Goal: Task Accomplishment & Management: Use online tool/utility

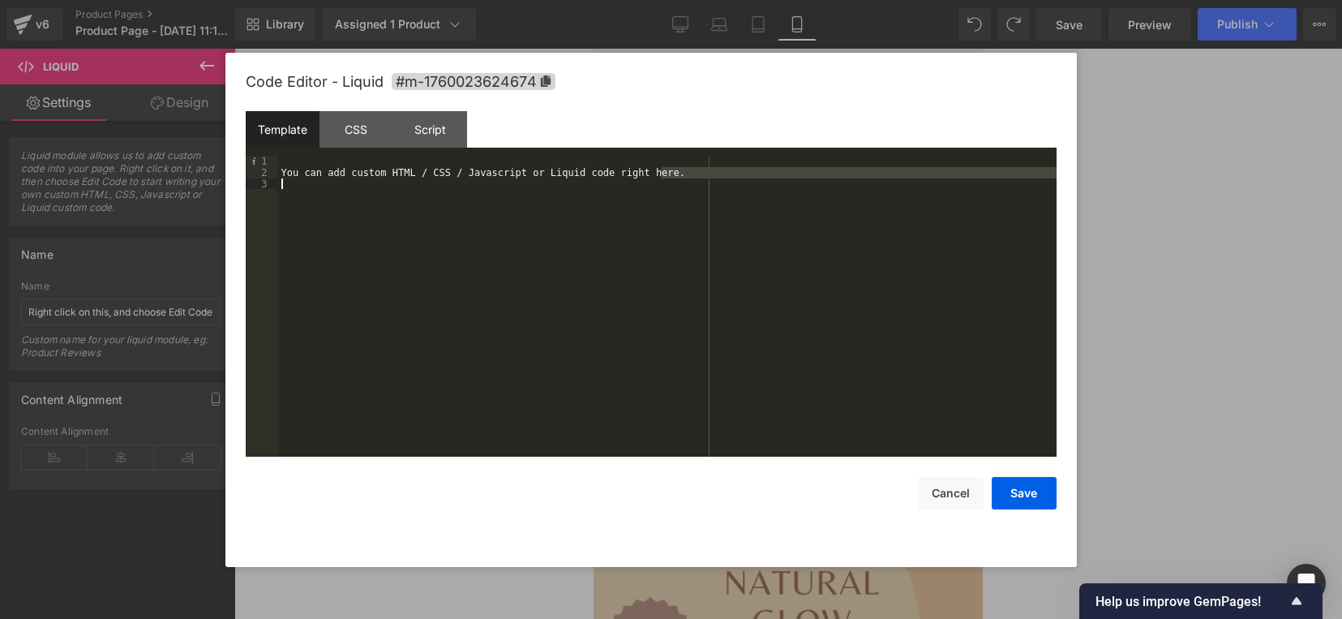
drag, startPoint x: 666, startPoint y: 171, endPoint x: 684, endPoint y: 195, distance: 30.2
click at [684, 195] on div "You can add custom HTML / CSS / Javascript or Liquid code right here." at bounding box center [667, 318] width 779 height 324
click at [685, 209] on div "You can add custom HTML / CSS / Javascript or Liquid code right here." at bounding box center [667, 306] width 779 height 301
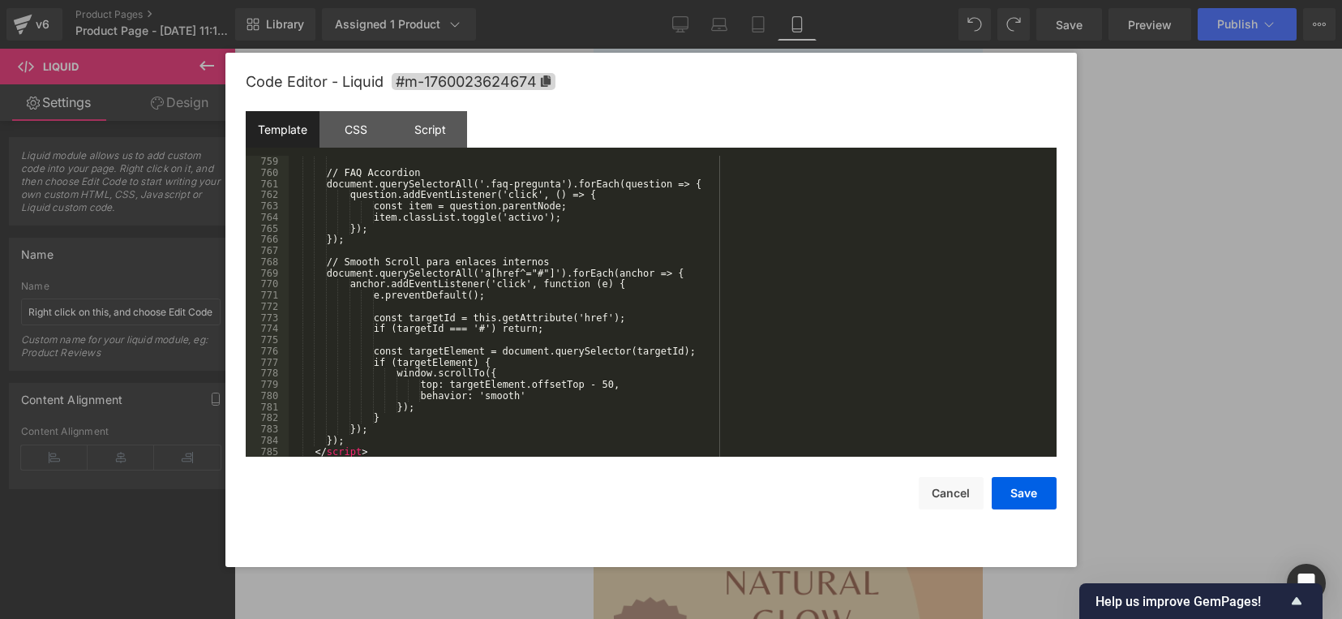
scroll to position [8565, 0]
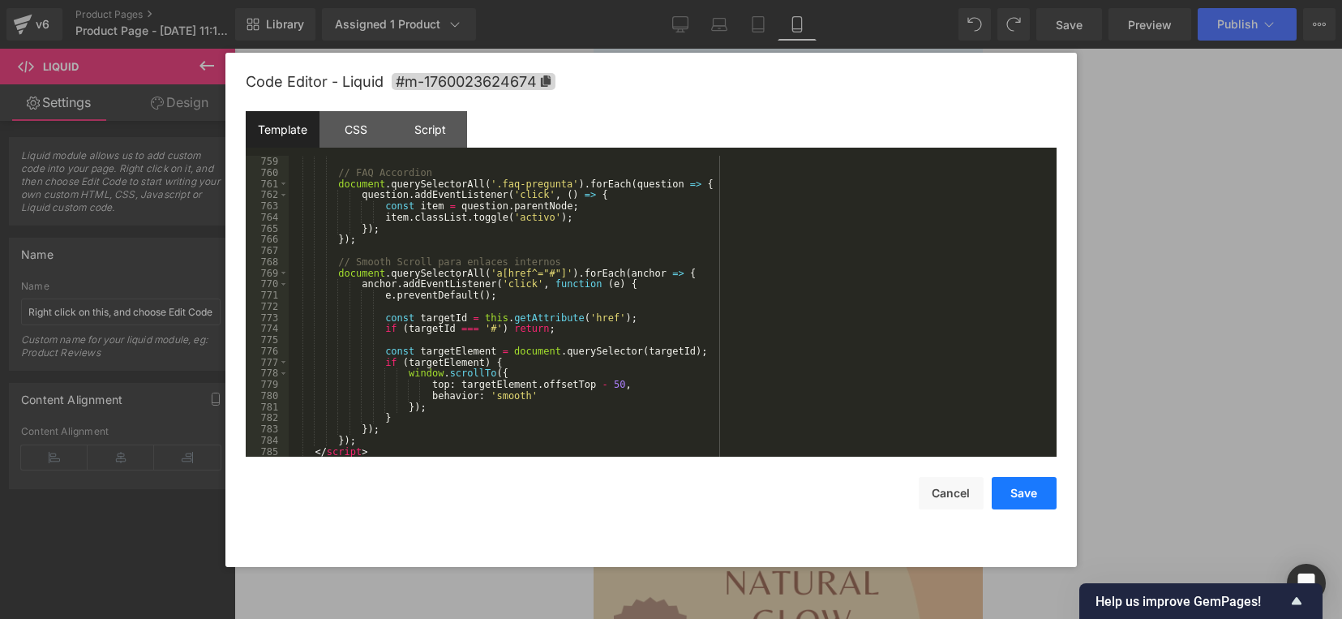
click at [1000, 488] on button "Save" at bounding box center [1024, 493] width 65 height 32
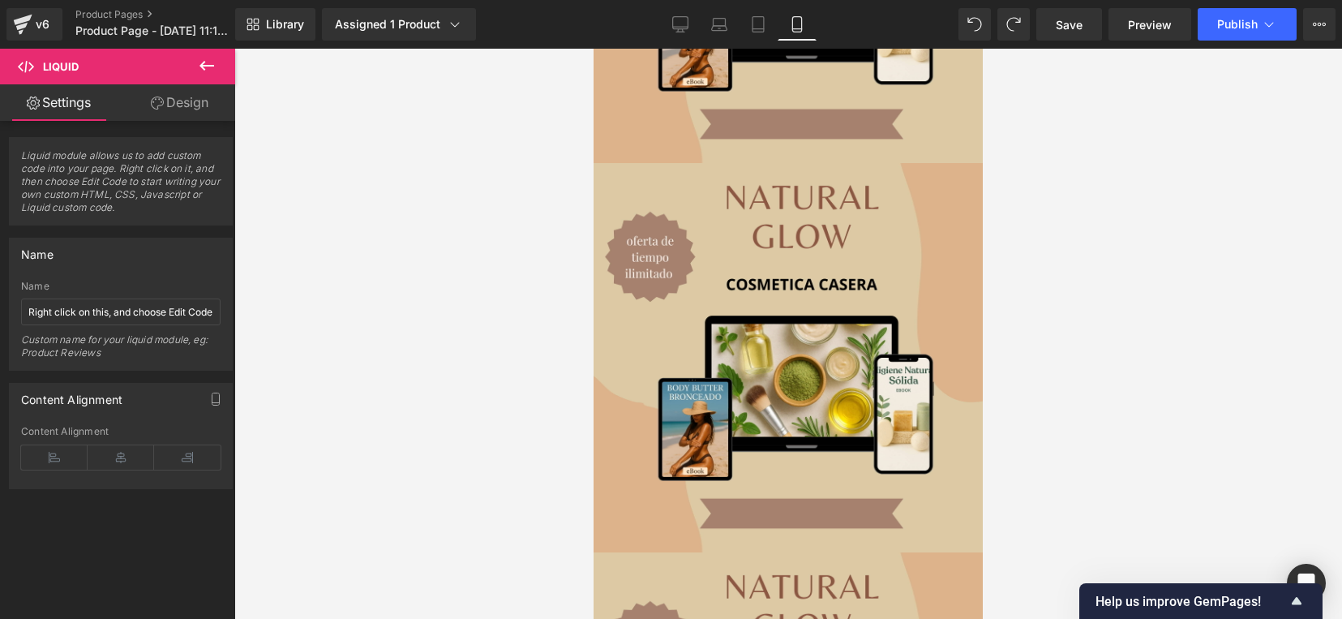
scroll to position [0, 0]
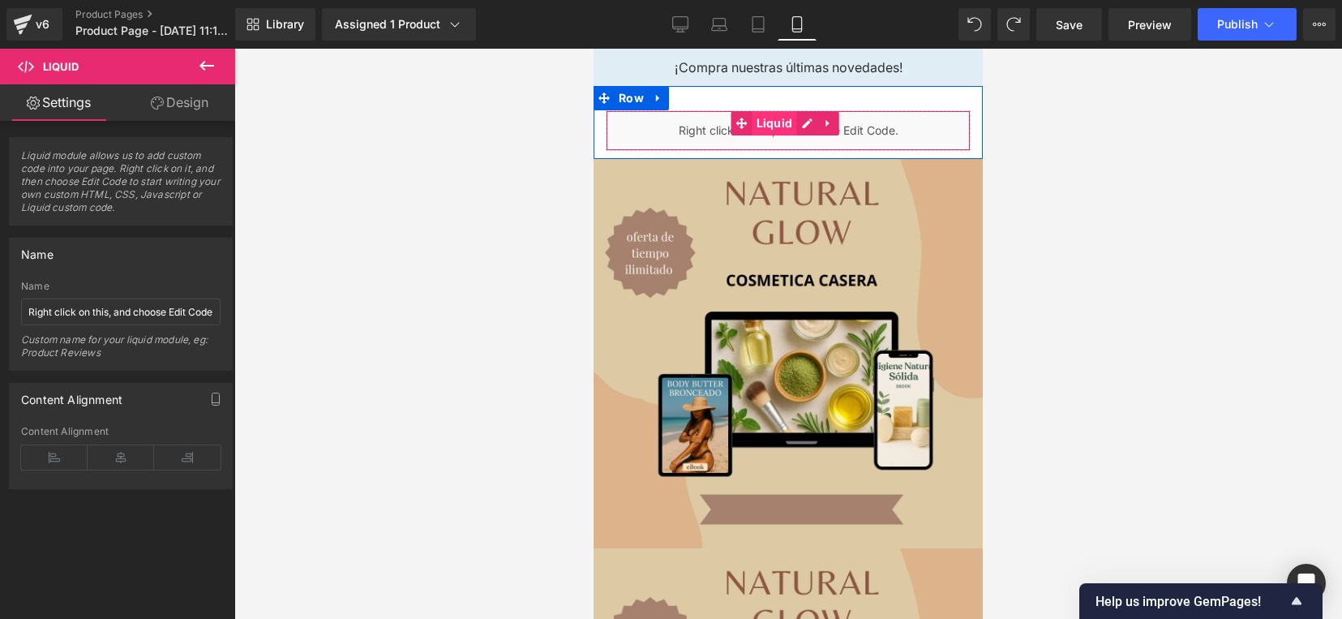
click at [769, 124] on span "Liquid" at bounding box center [775, 123] width 45 height 24
click at [688, 140] on div "Liquid" at bounding box center [788, 130] width 365 height 41
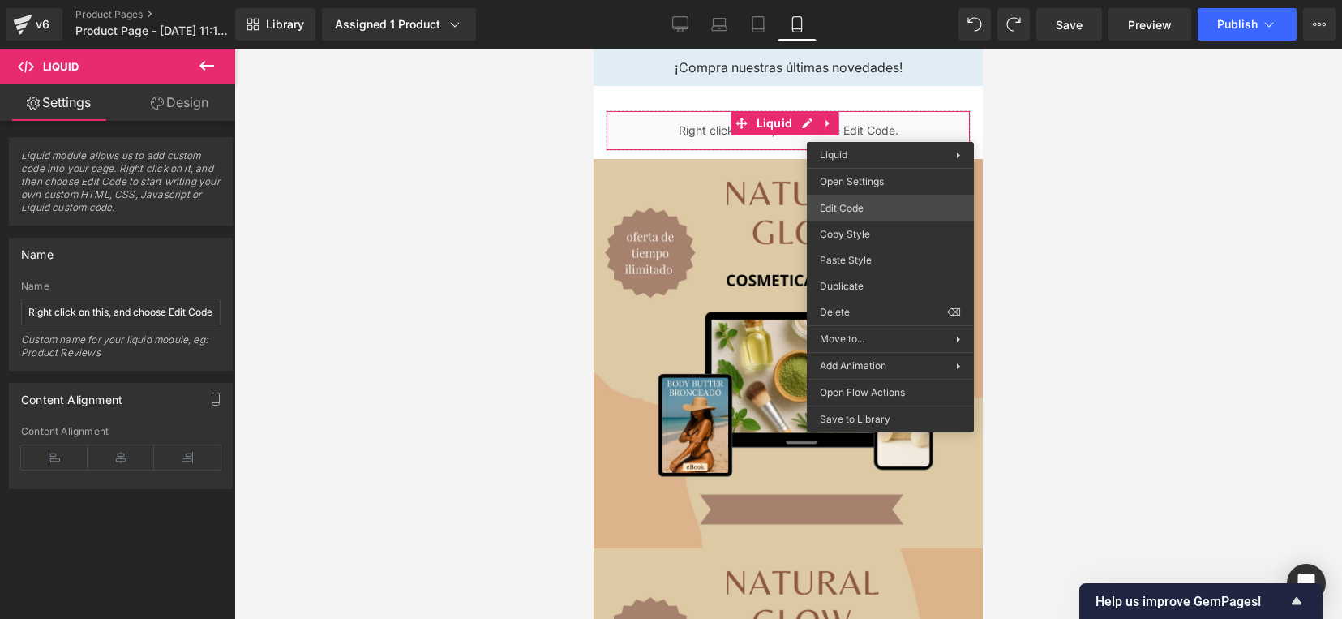
click at [870, 0] on div "Liquid You are previewing how the will restyle your page. You can not edit Elem…" at bounding box center [671, 0] width 1342 height 0
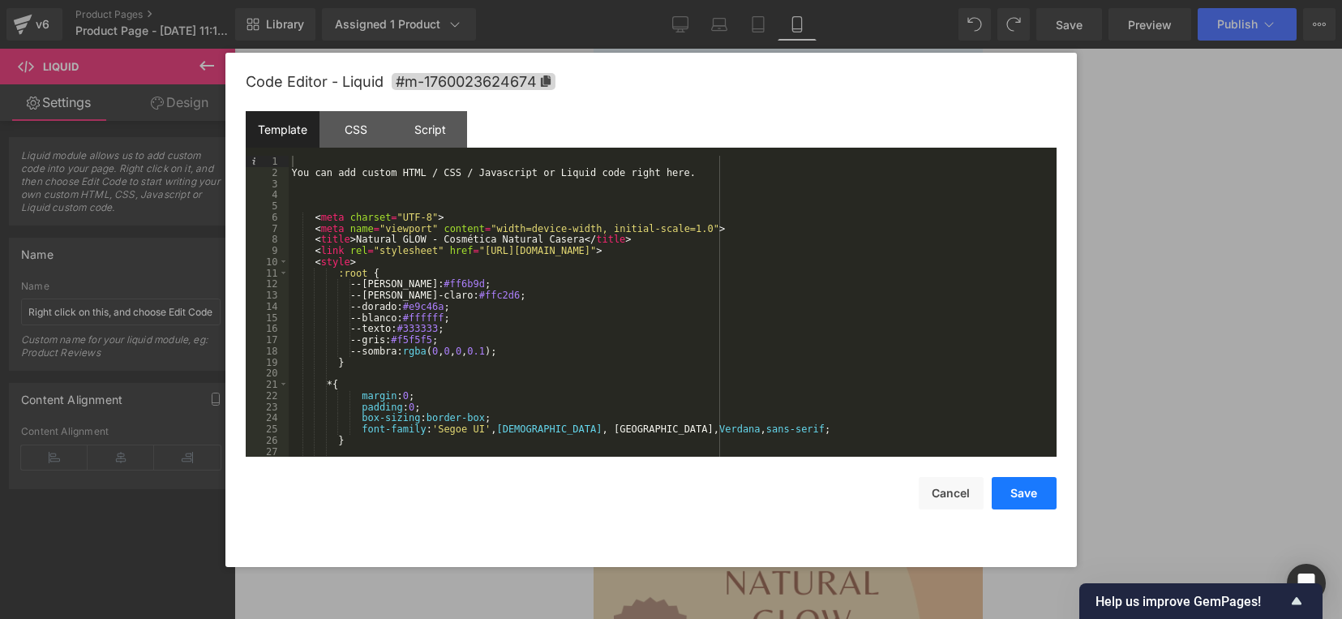
click at [1012, 487] on button "Save" at bounding box center [1024, 493] width 65 height 32
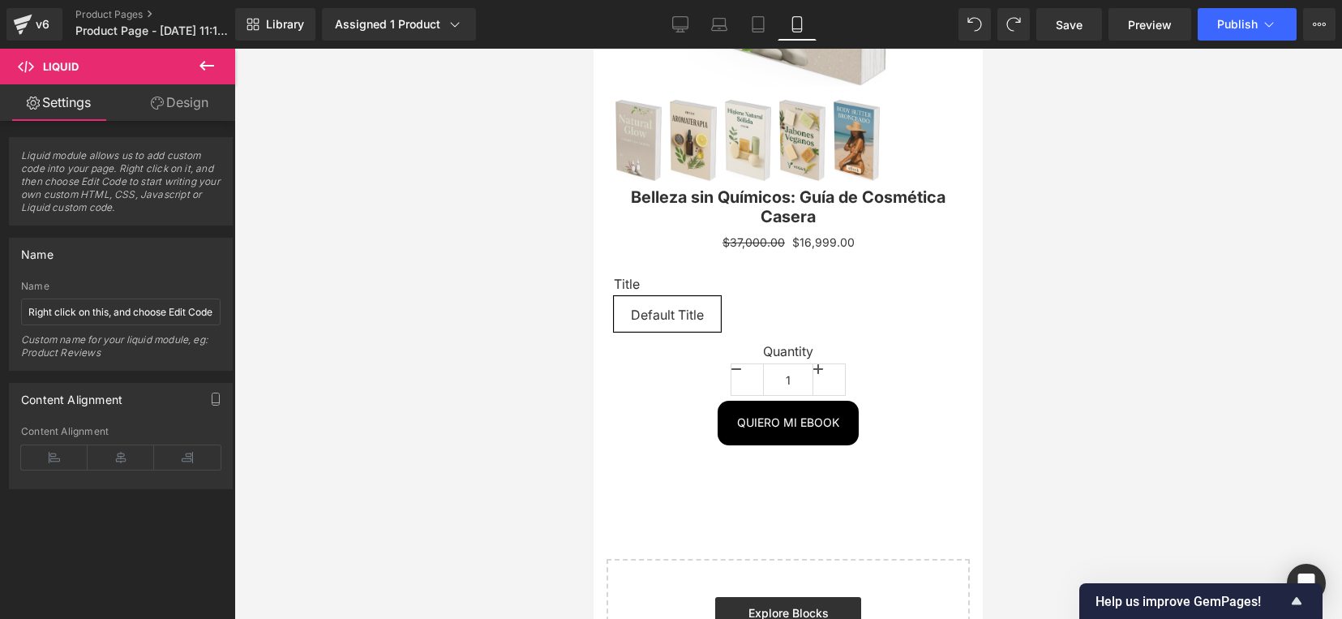
scroll to position [2514, 0]
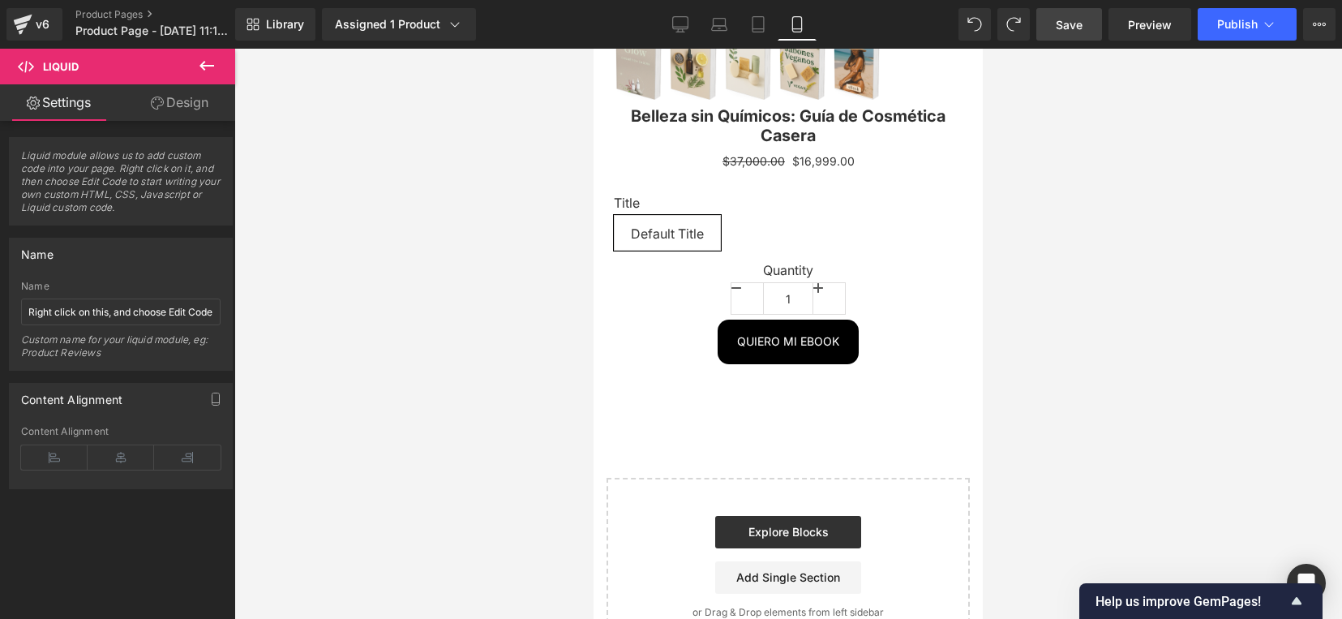
click at [1079, 23] on span "Save" at bounding box center [1069, 24] width 27 height 17
click at [1222, 22] on span "Publish" at bounding box center [1237, 24] width 41 height 13
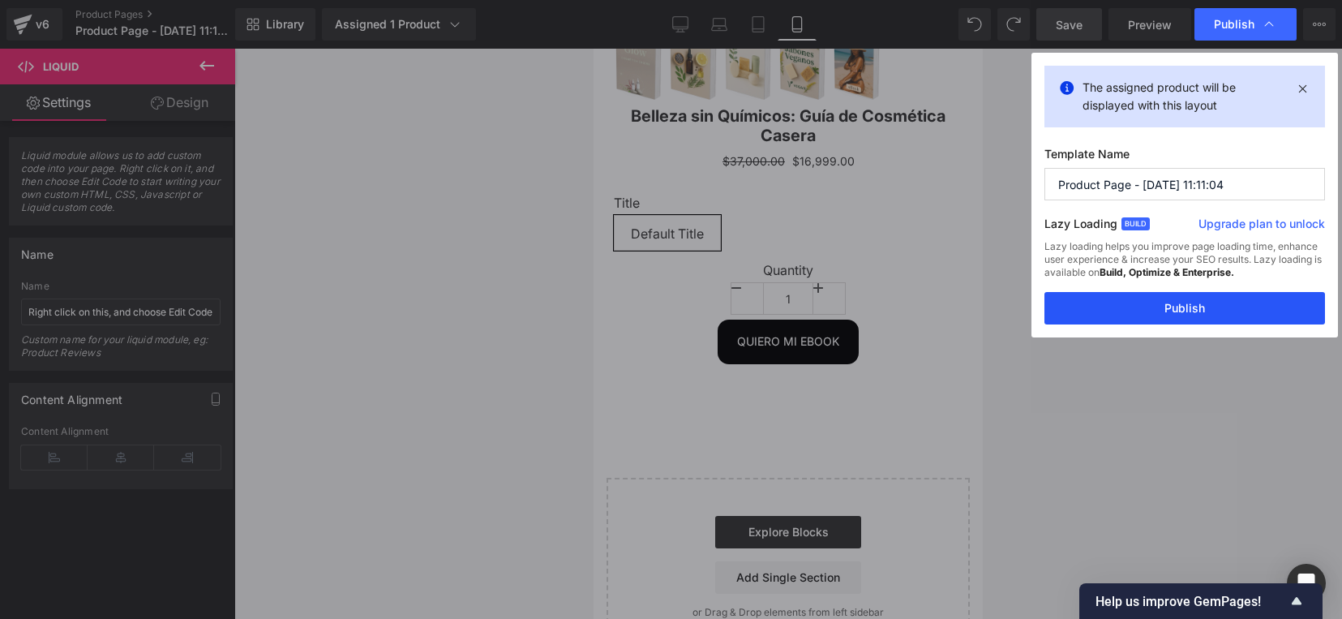
click at [1097, 309] on button "Publish" at bounding box center [1185, 308] width 281 height 32
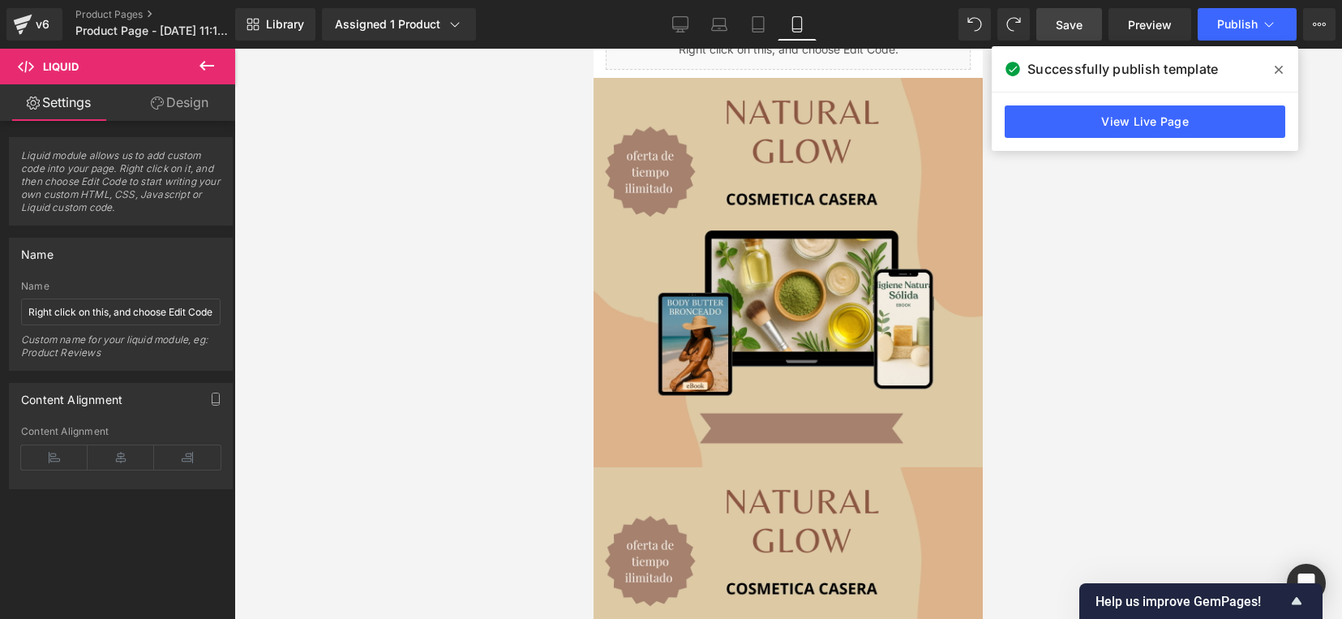
scroll to position [0, 0]
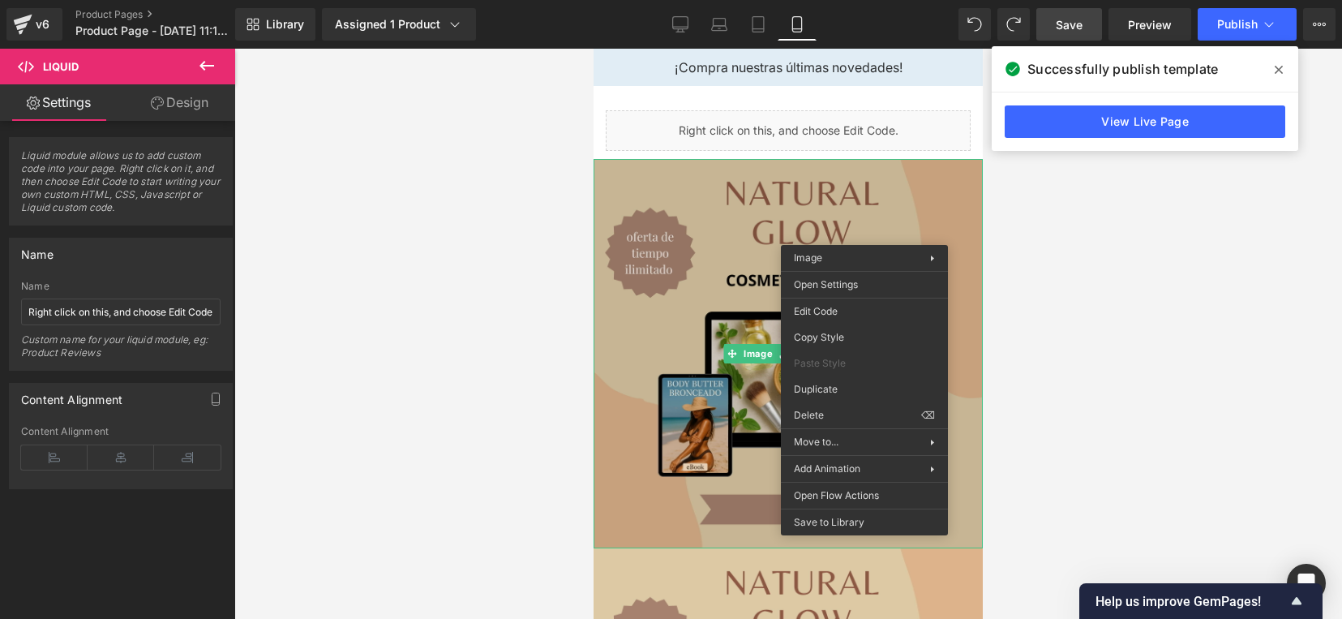
click at [719, 225] on img at bounding box center [788, 353] width 389 height 389
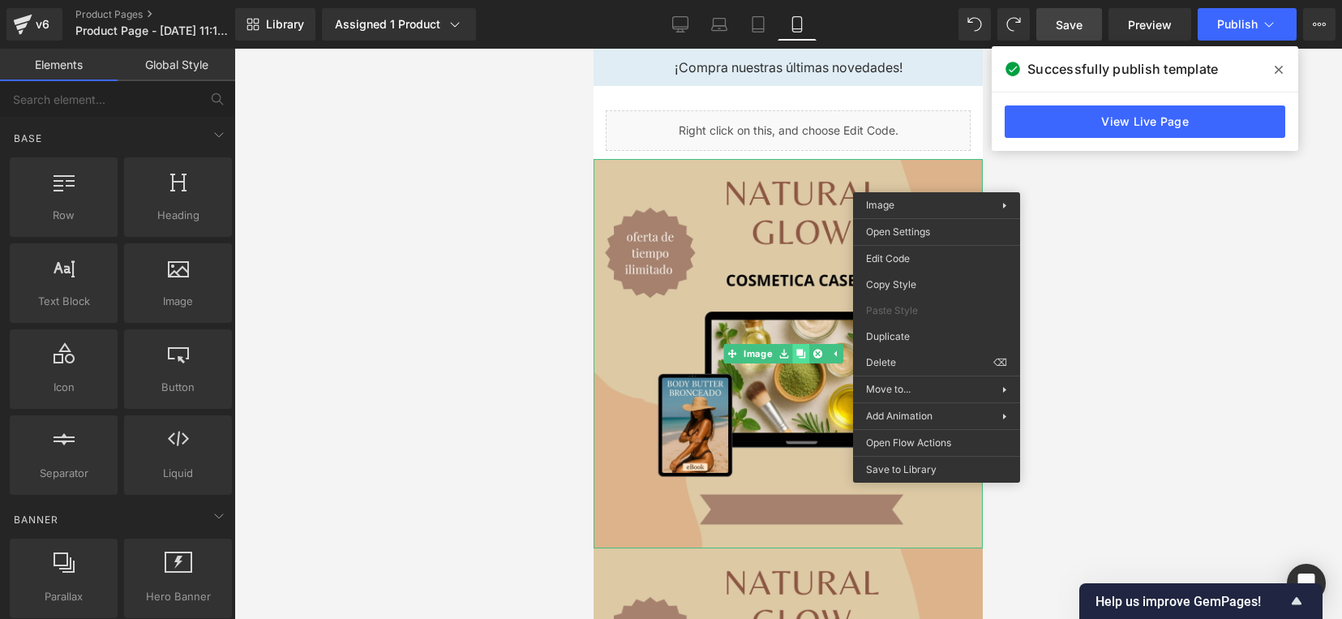
click at [792, 353] on link at bounding box center [800, 353] width 17 height 19
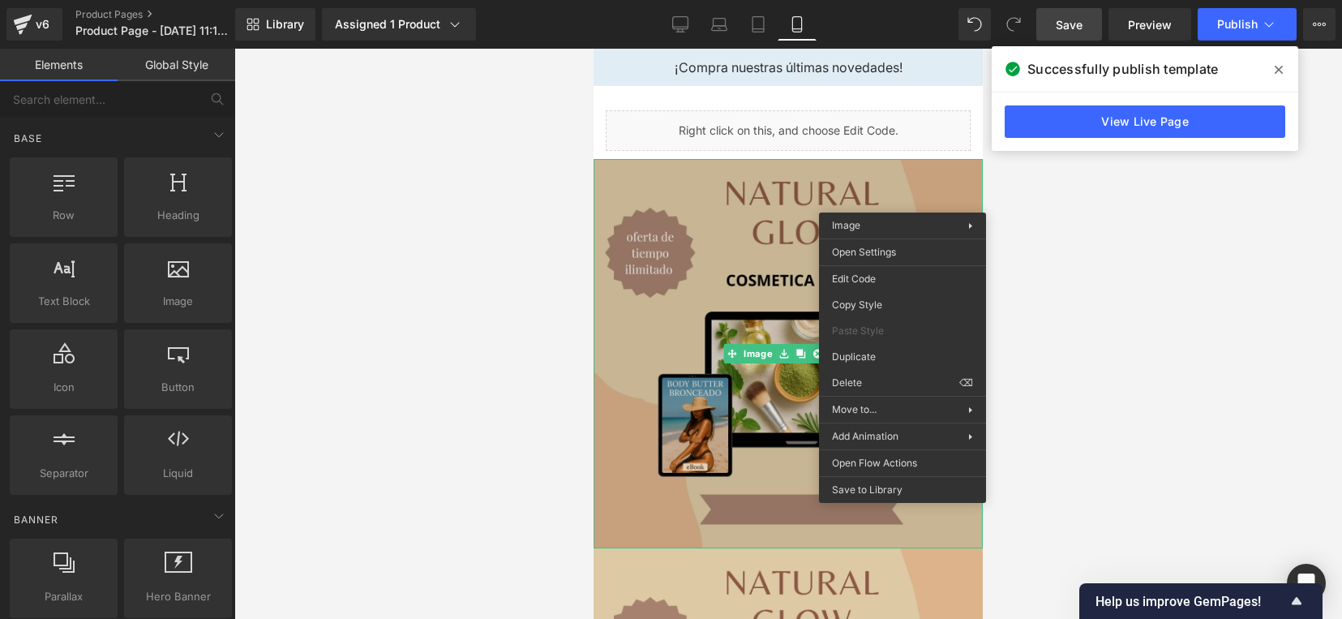
click at [758, 258] on img at bounding box center [788, 353] width 389 height 389
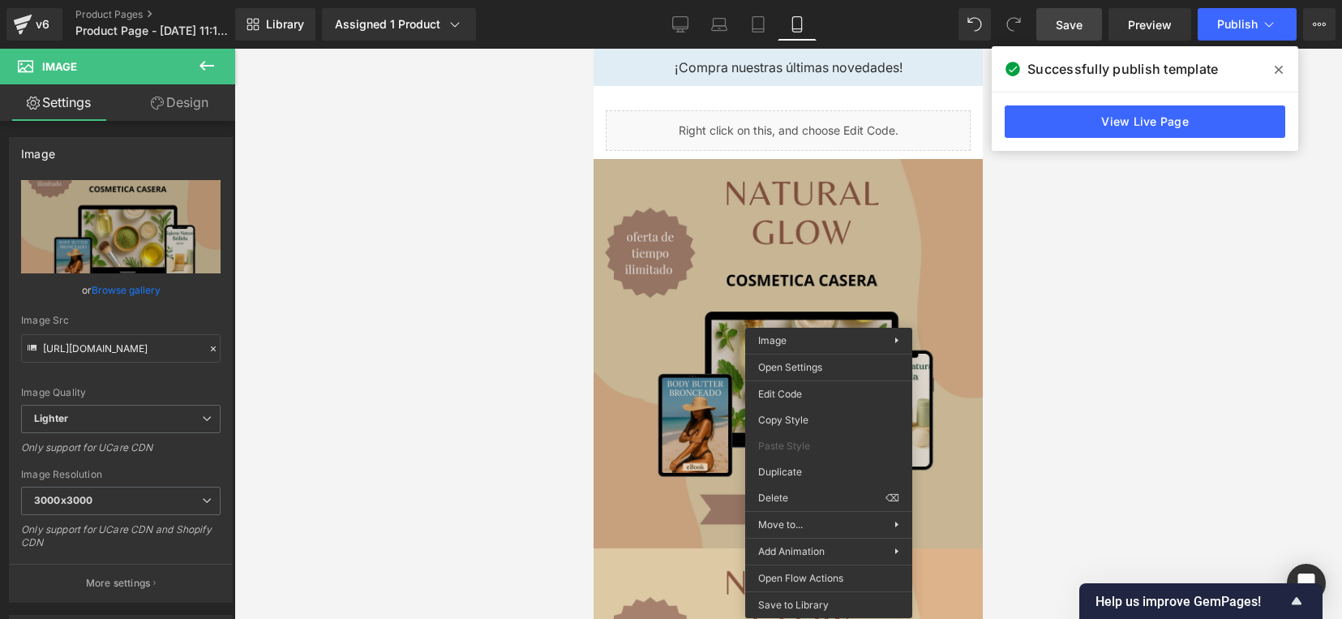
click at [633, 328] on img at bounding box center [788, 353] width 389 height 389
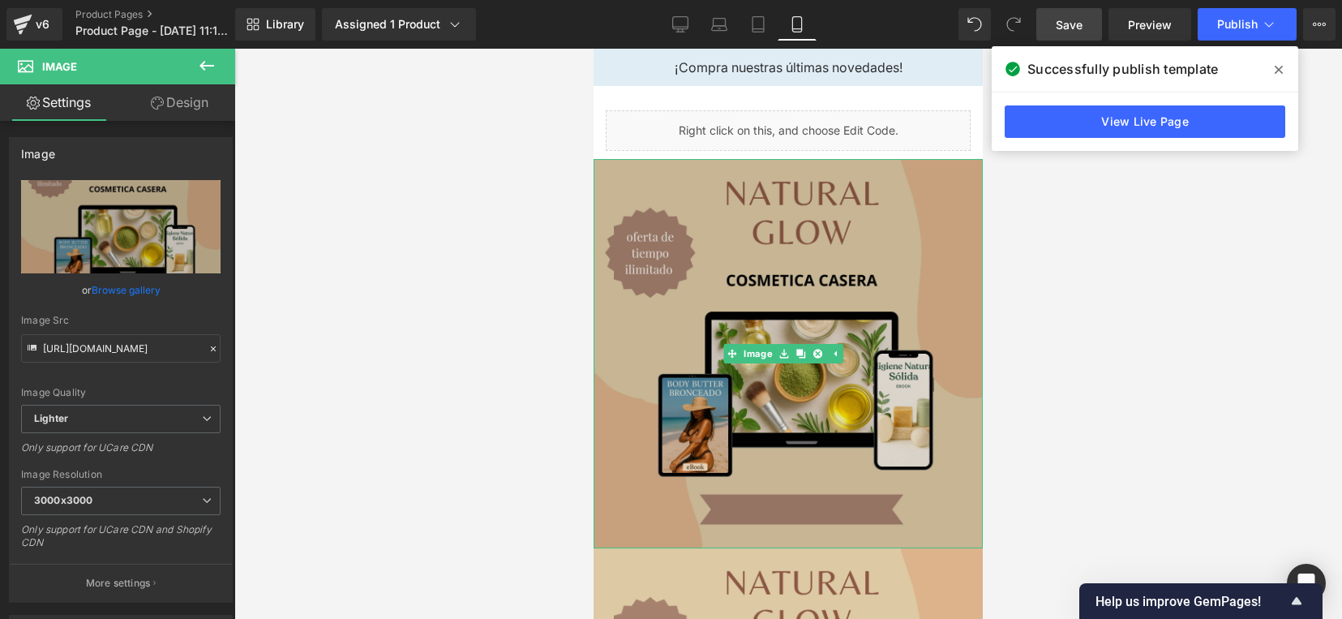
click at [335, 176] on div at bounding box center [788, 334] width 1108 height 570
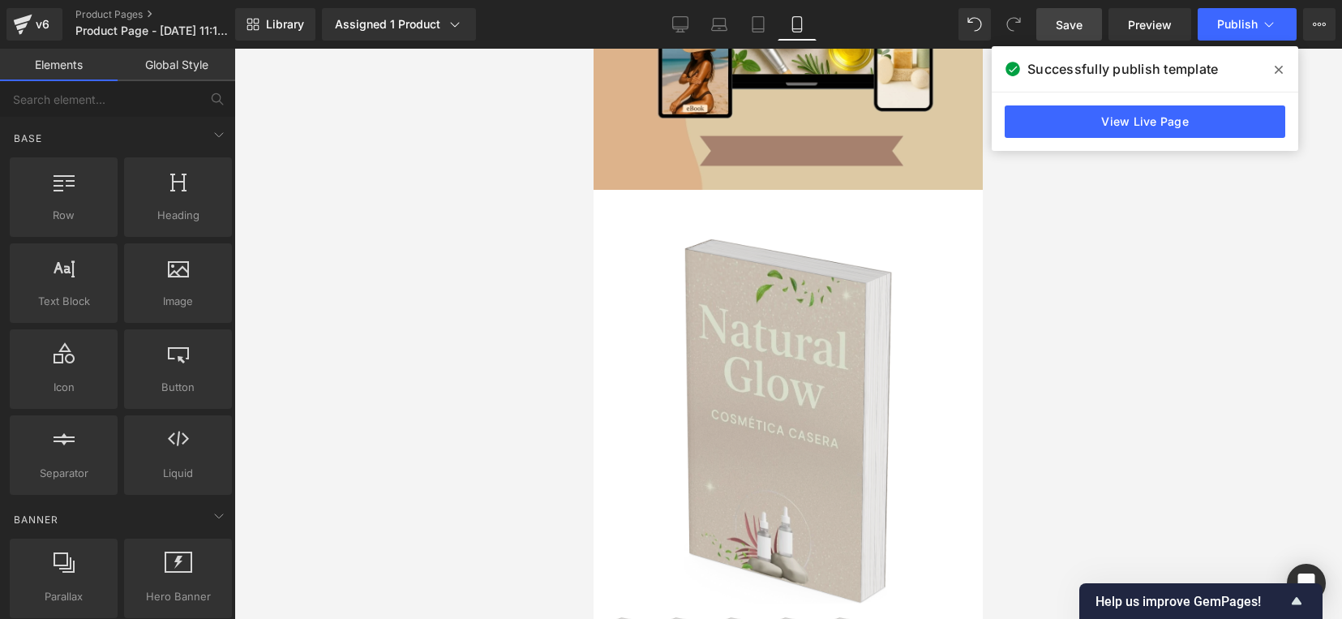
scroll to position [1425, 0]
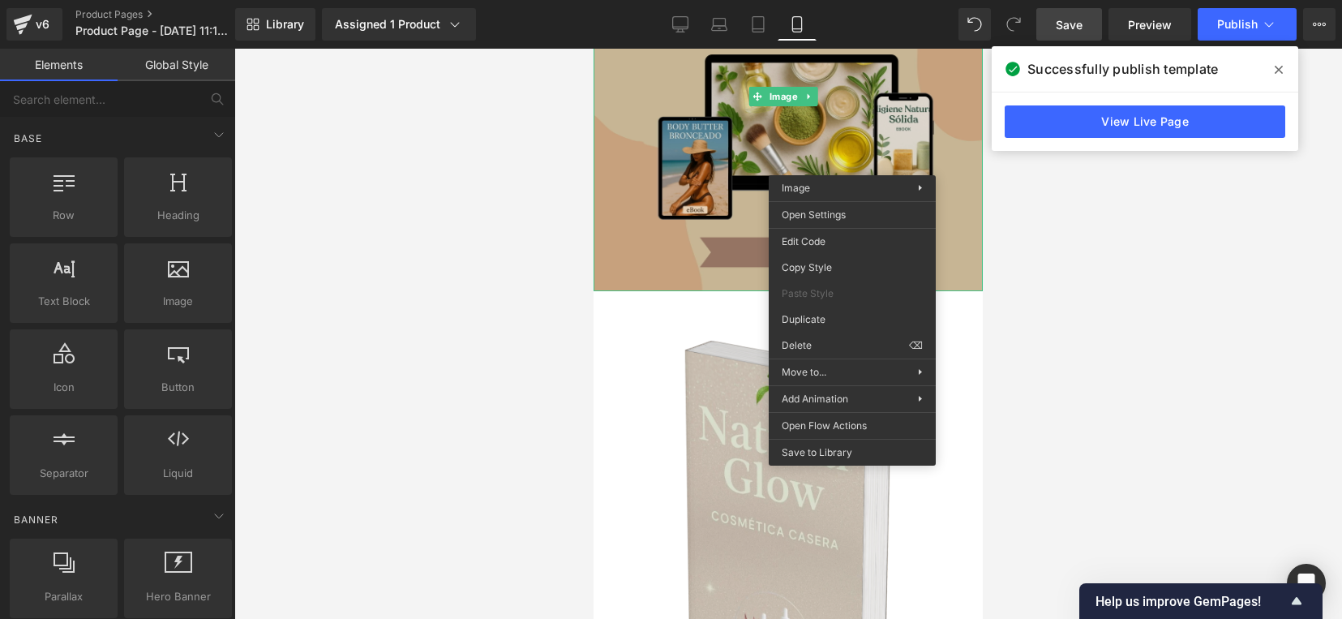
click at [676, 154] on img at bounding box center [788, 96] width 389 height 389
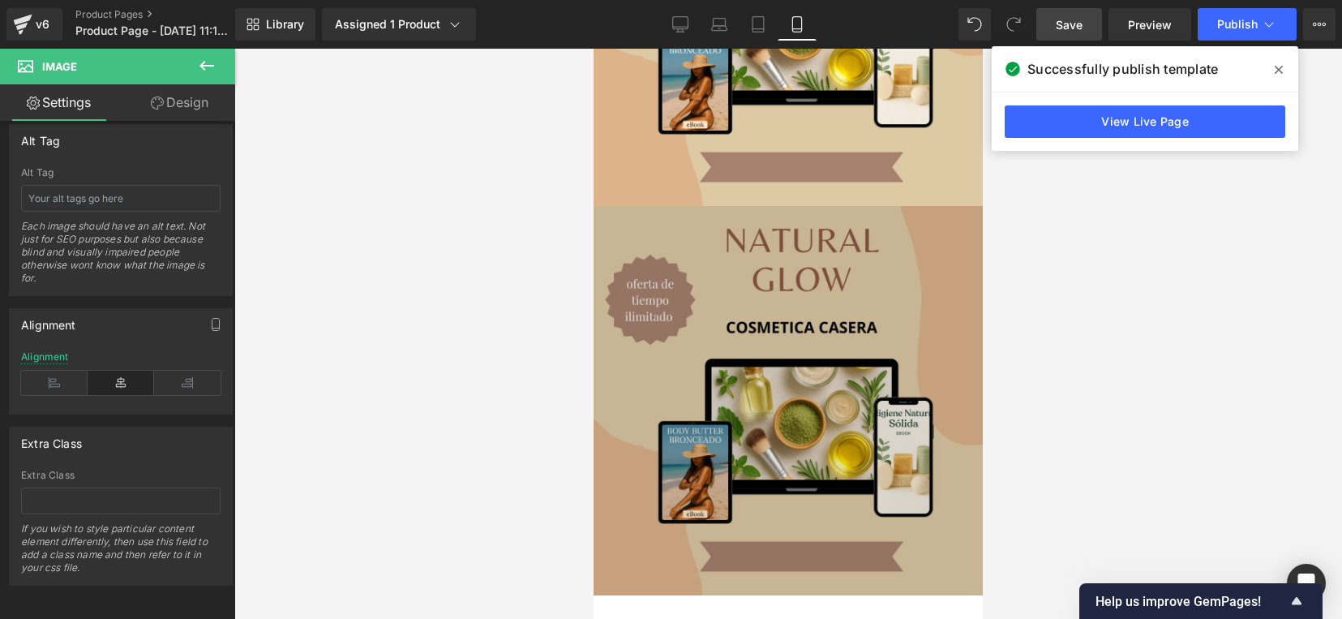
scroll to position [817, 0]
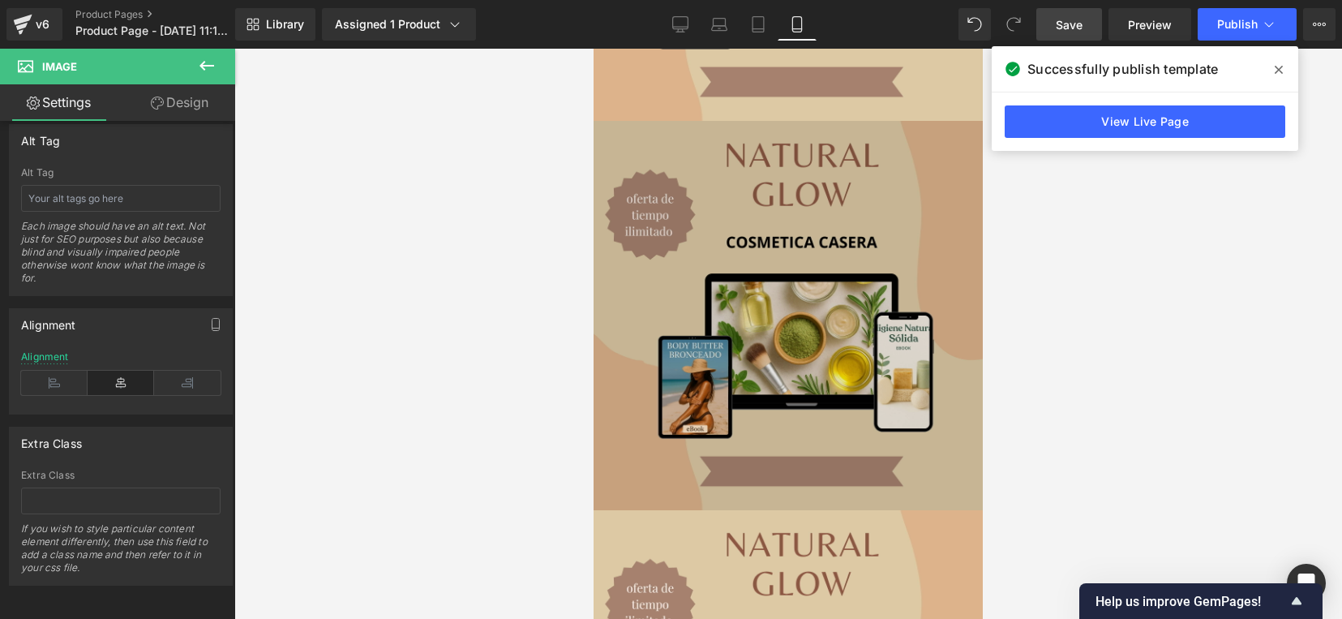
click at [808, 209] on img at bounding box center [788, 315] width 389 height 389
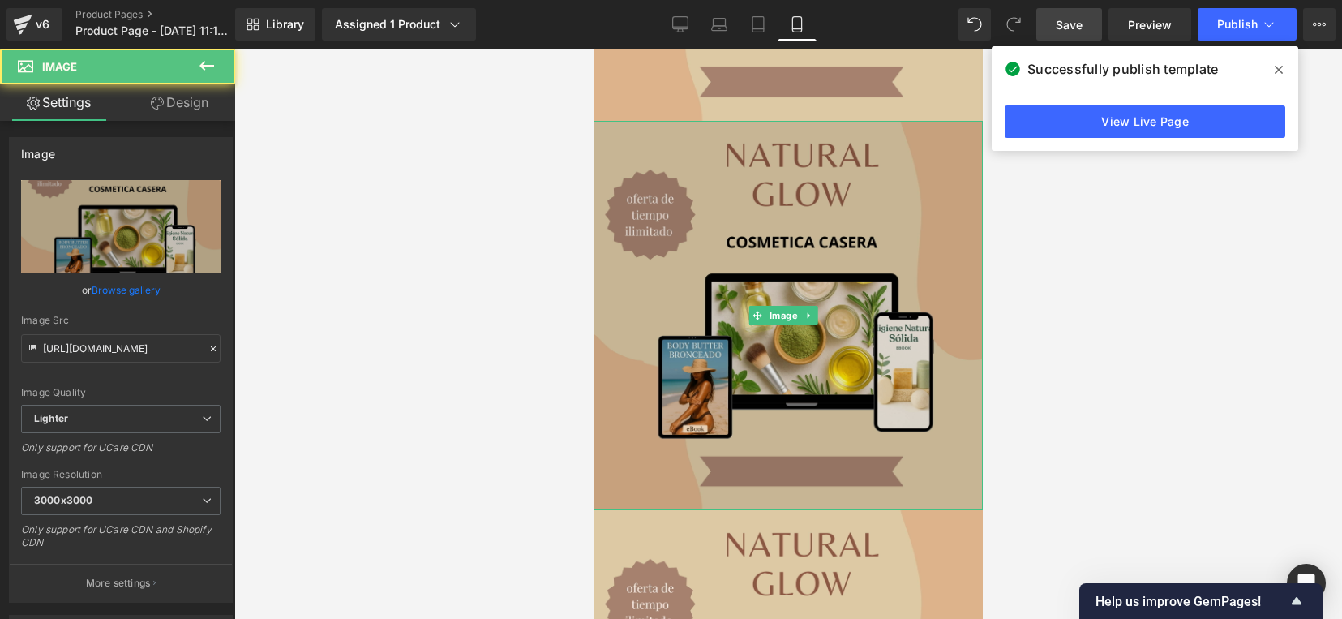
click at [811, 135] on img at bounding box center [788, 315] width 389 height 389
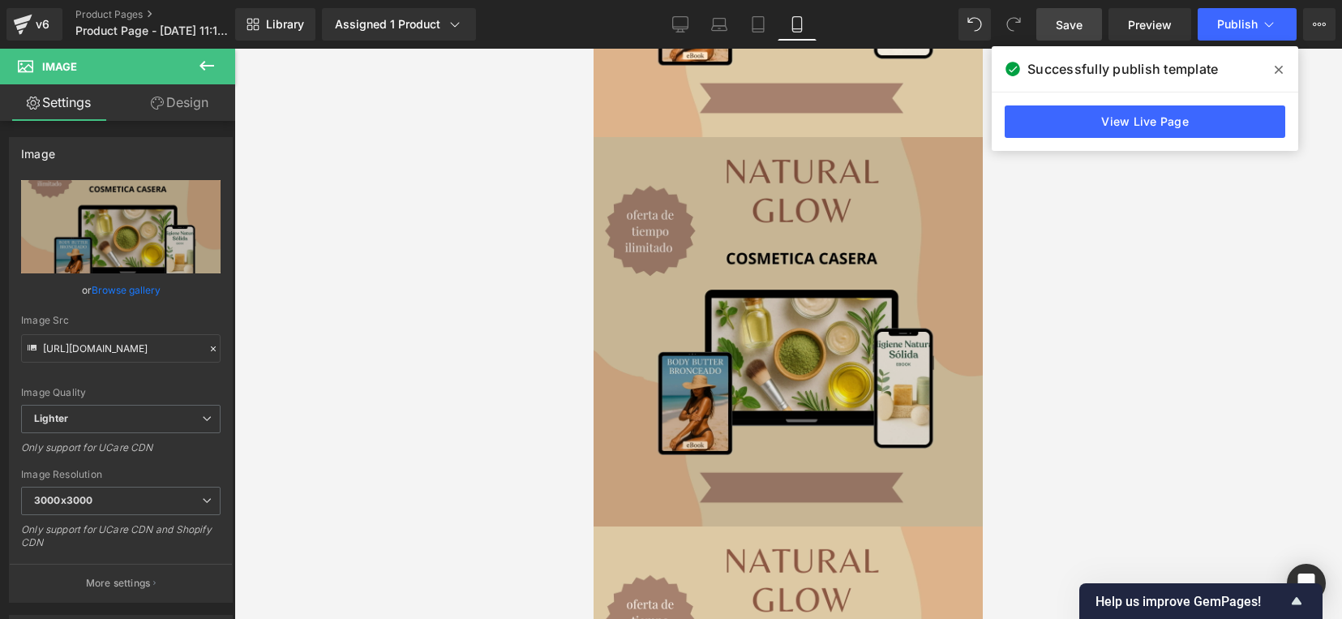
scroll to position [0, 0]
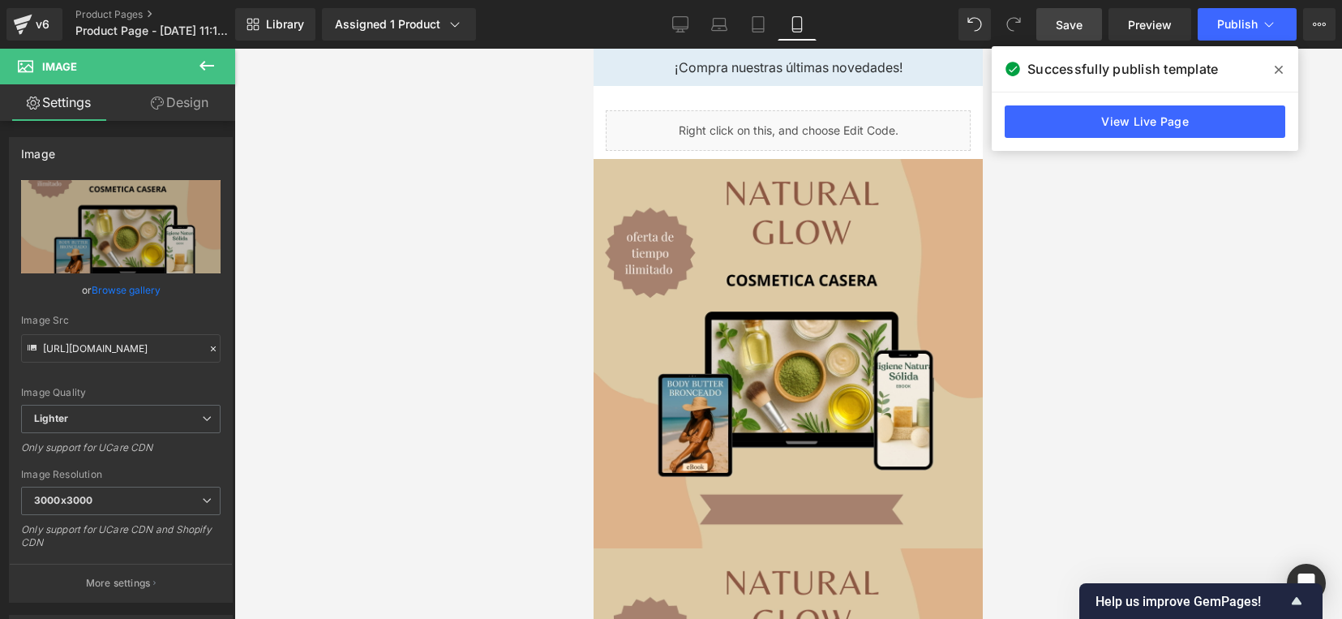
click at [200, 104] on link "Design" at bounding box center [180, 102] width 118 height 36
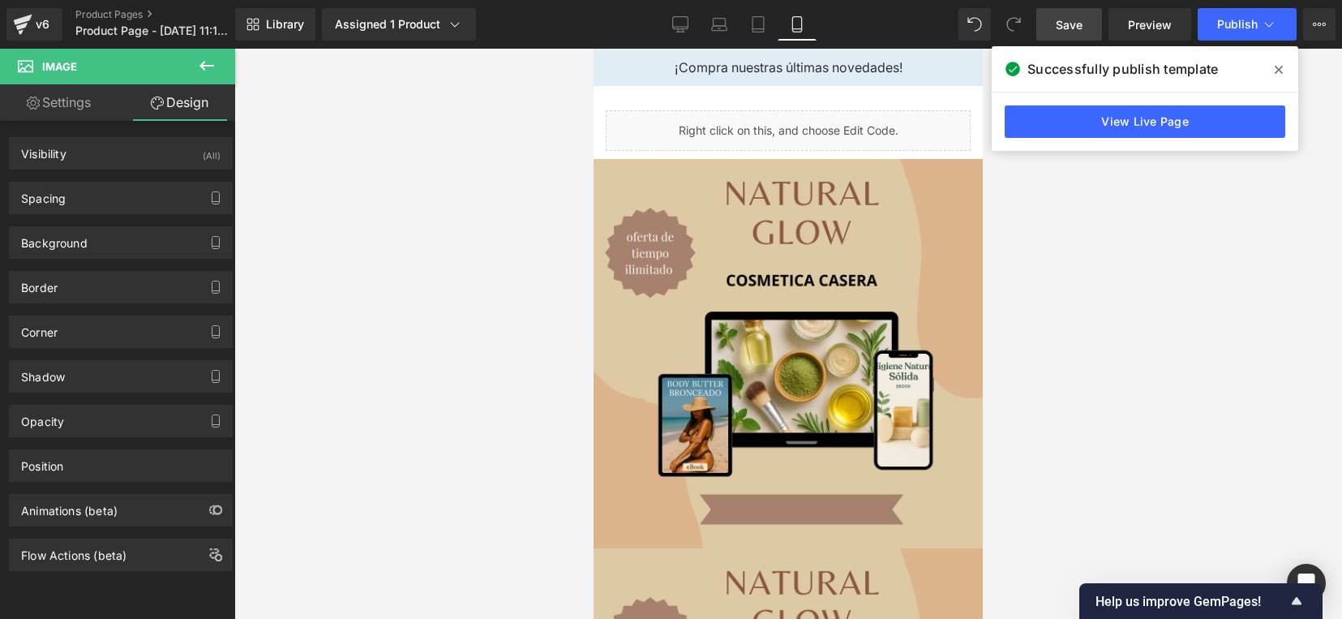
click at [65, 100] on link "Settings" at bounding box center [59, 102] width 118 height 36
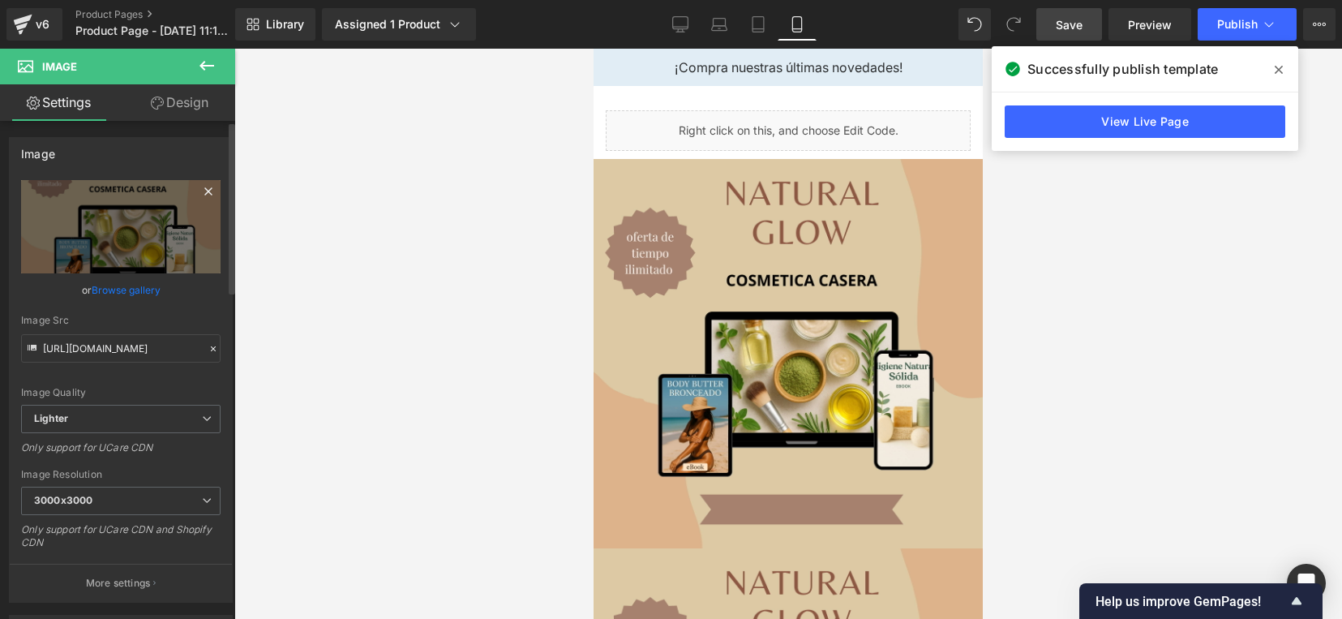
click at [205, 189] on icon at bounding box center [208, 191] width 19 height 19
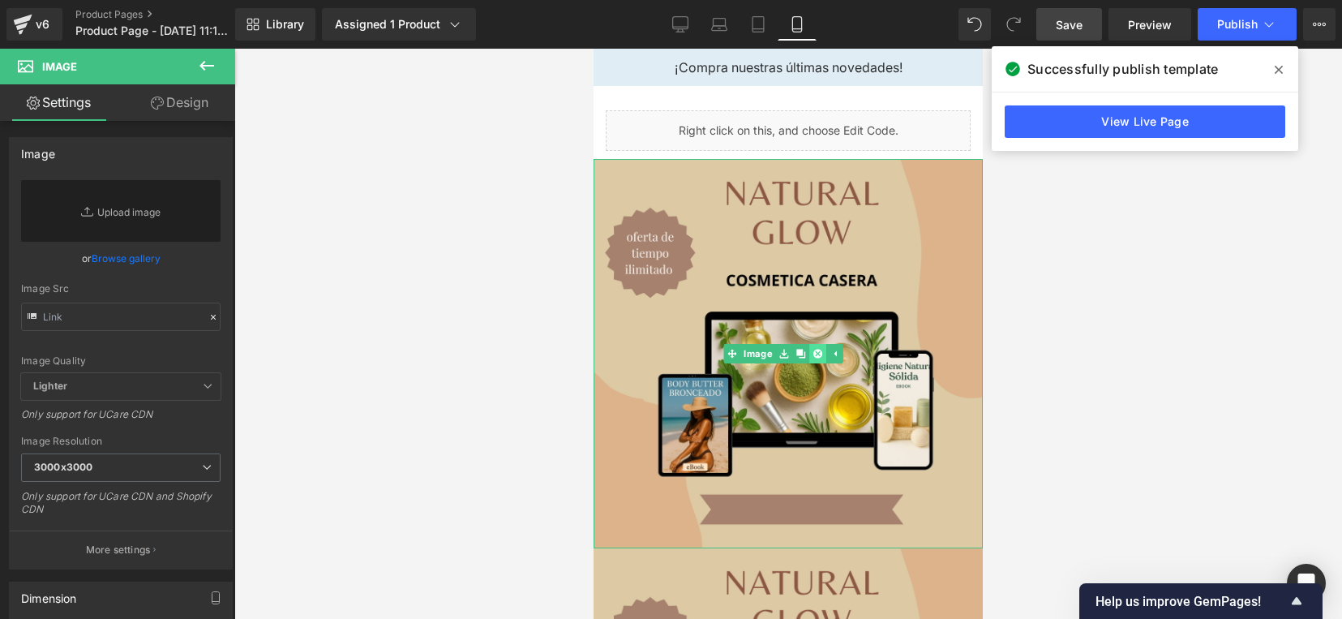
click at [821, 349] on icon at bounding box center [817, 353] width 9 height 9
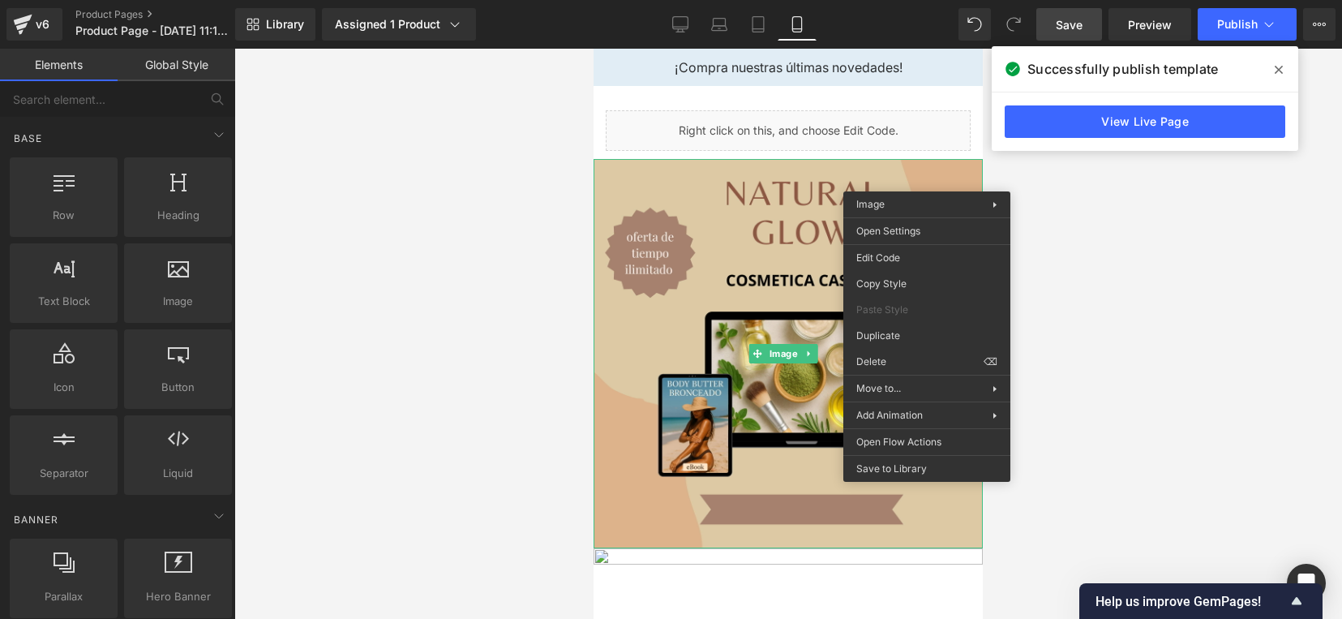
click at [1222, 278] on div at bounding box center [788, 334] width 1108 height 570
click at [1137, 261] on div at bounding box center [788, 334] width 1108 height 570
click at [424, 241] on div at bounding box center [788, 334] width 1108 height 570
click at [1170, 228] on div at bounding box center [788, 334] width 1108 height 570
click at [1226, 297] on div at bounding box center [788, 334] width 1108 height 570
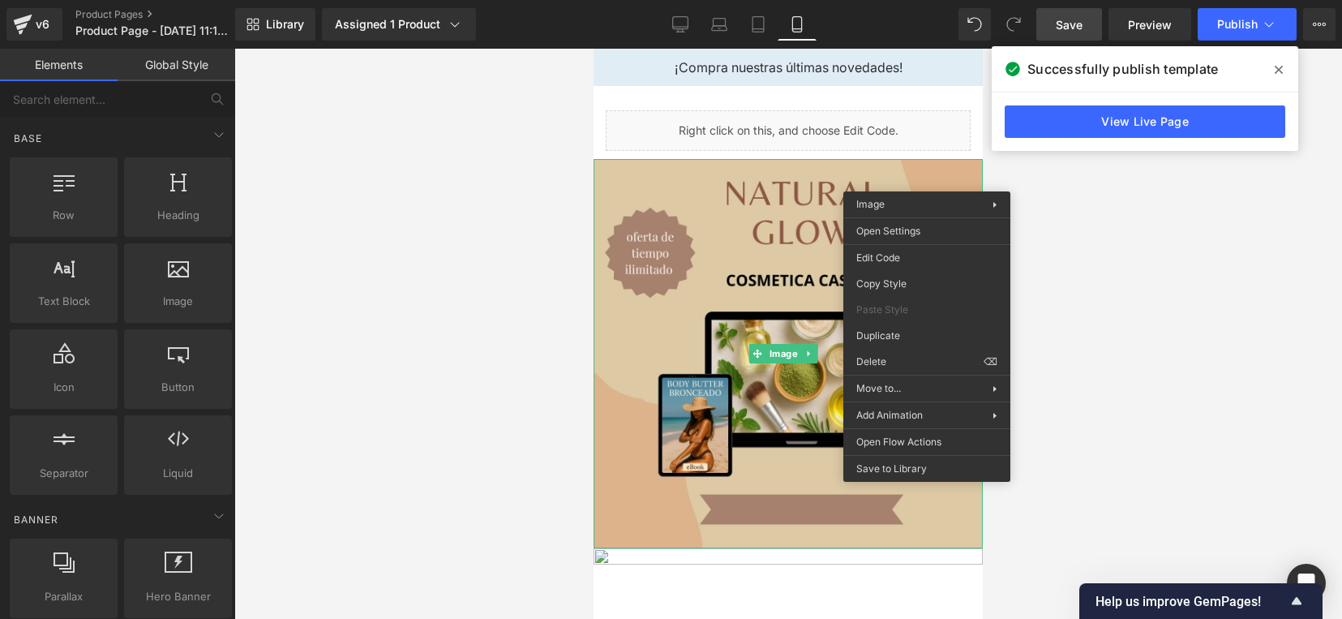
click at [440, 419] on div at bounding box center [788, 334] width 1108 height 570
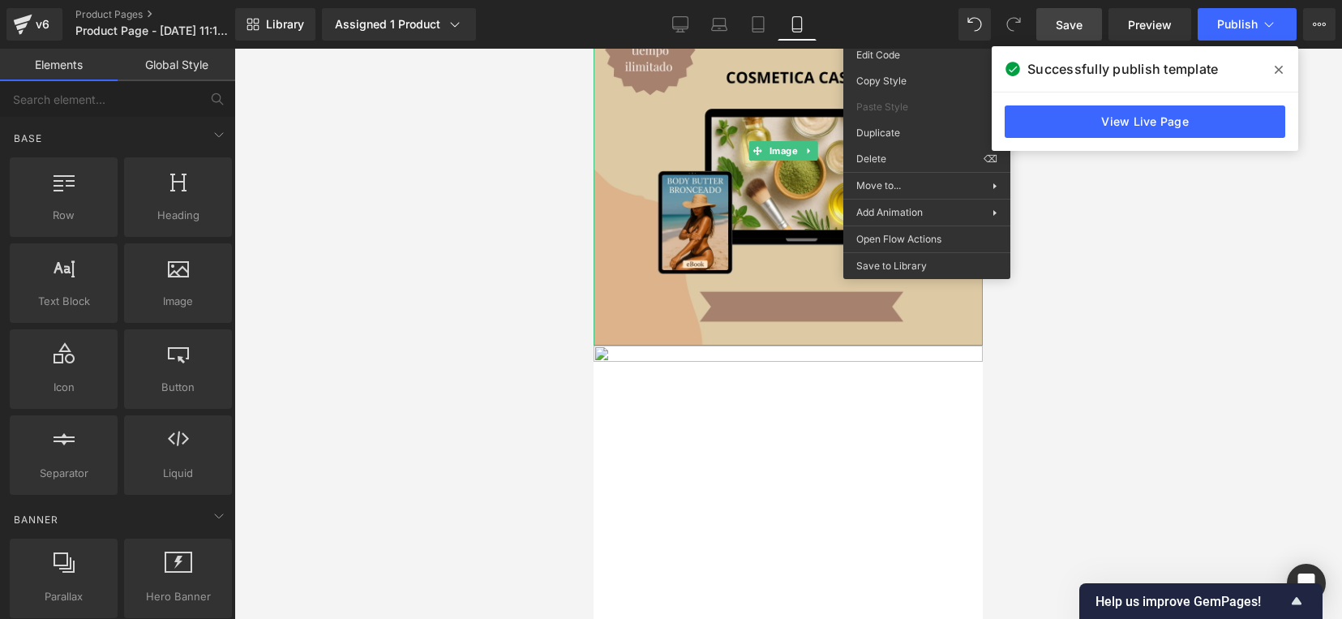
scroll to position [608, 0]
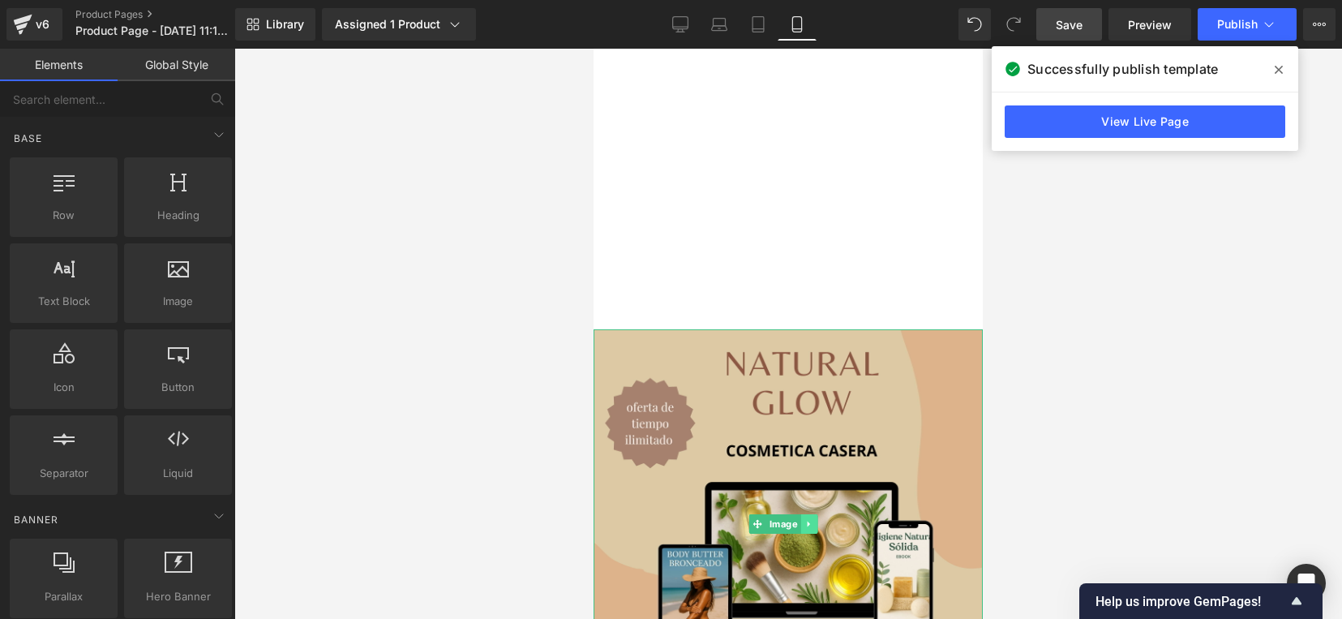
click at [812, 514] on link at bounding box center [809, 523] width 17 height 19
click at [819, 519] on icon at bounding box center [817, 523] width 9 height 9
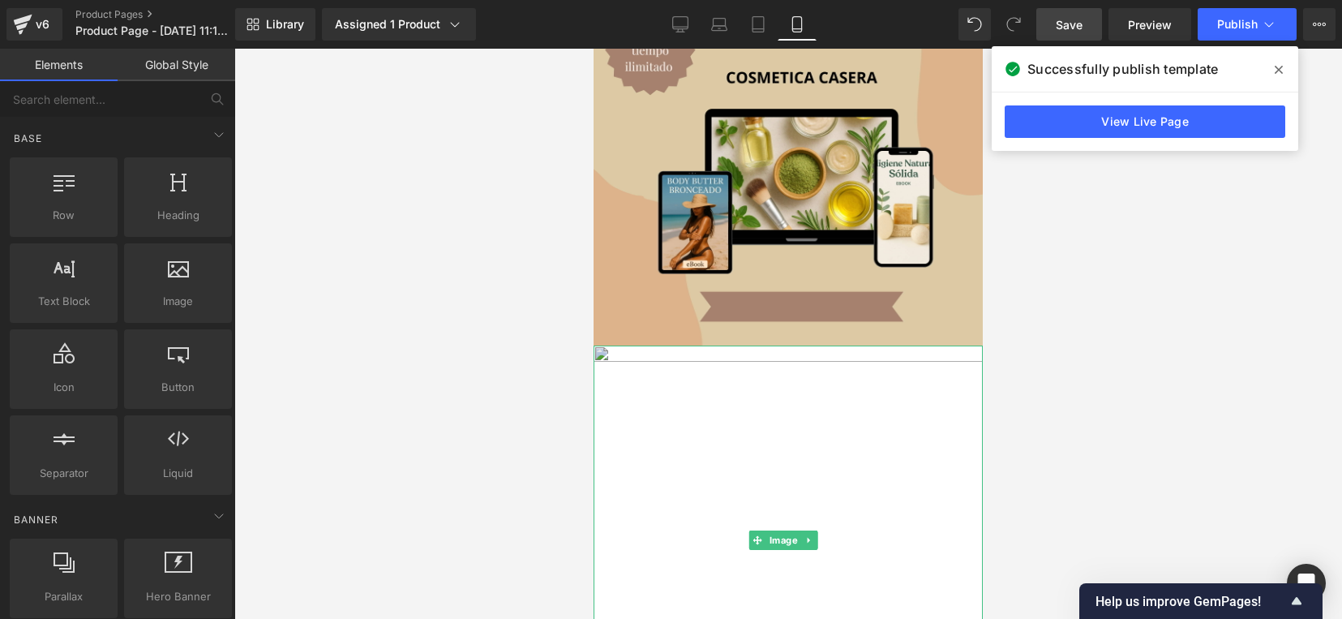
scroll to position [0, 0]
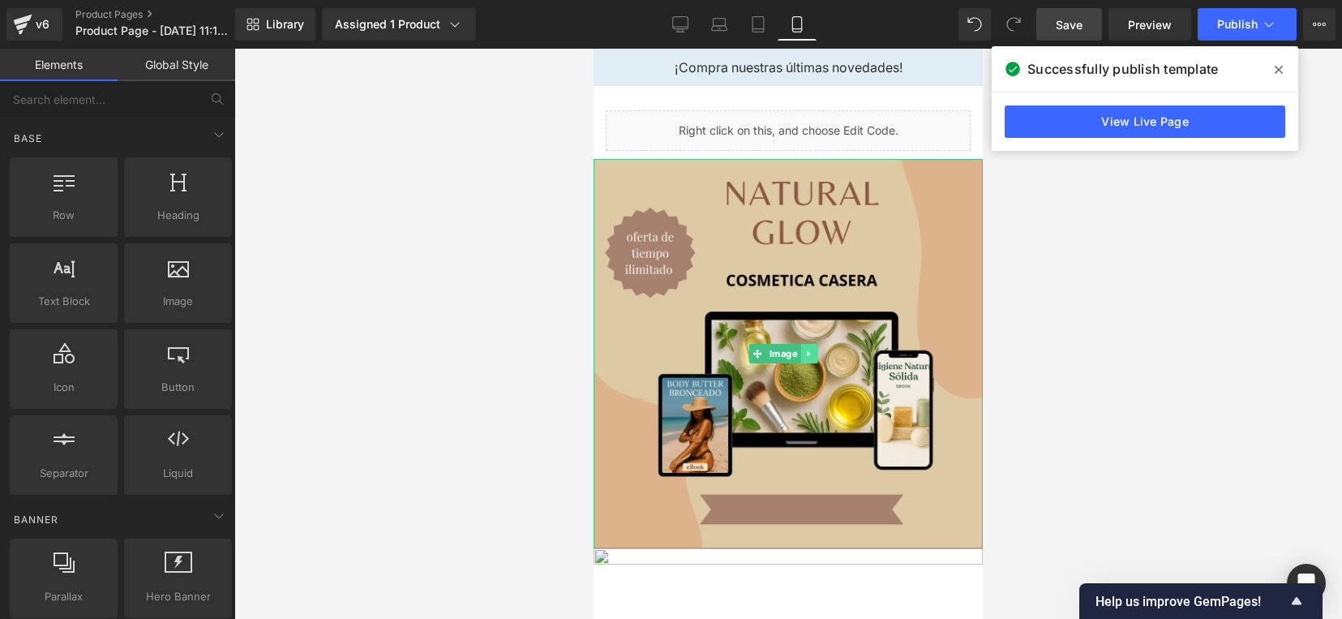
click at [813, 344] on link at bounding box center [809, 353] width 17 height 19
click at [817, 349] on icon at bounding box center [817, 353] width 9 height 9
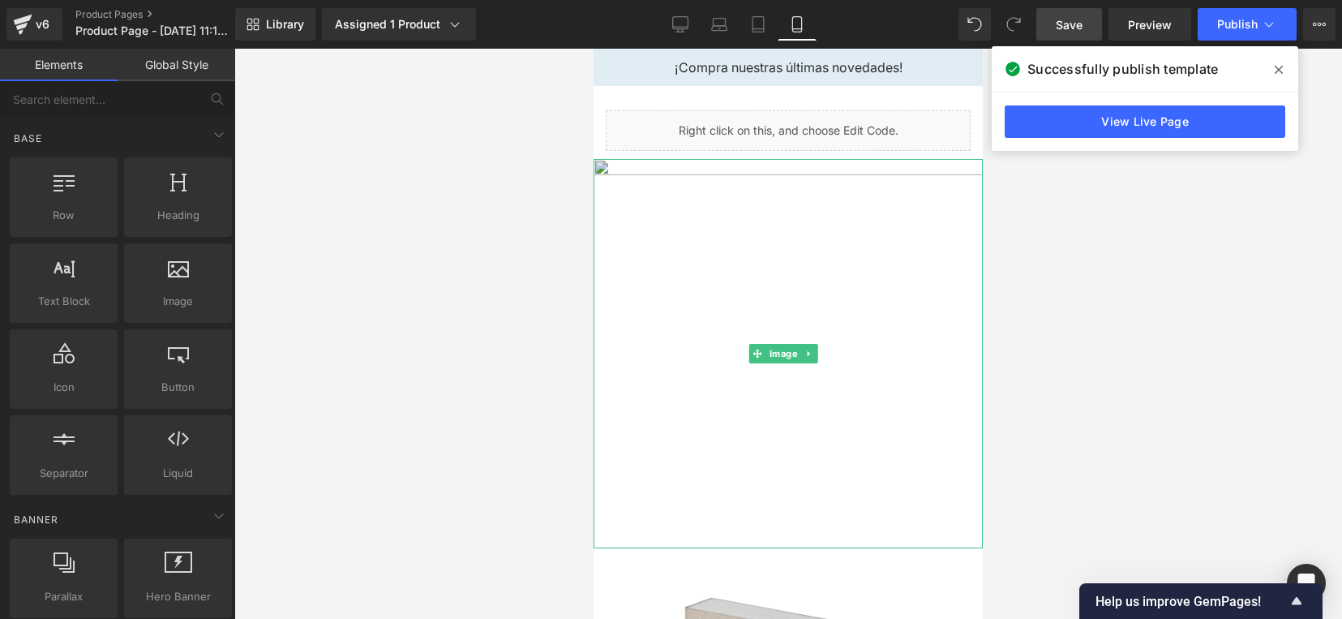
scroll to position [101, 0]
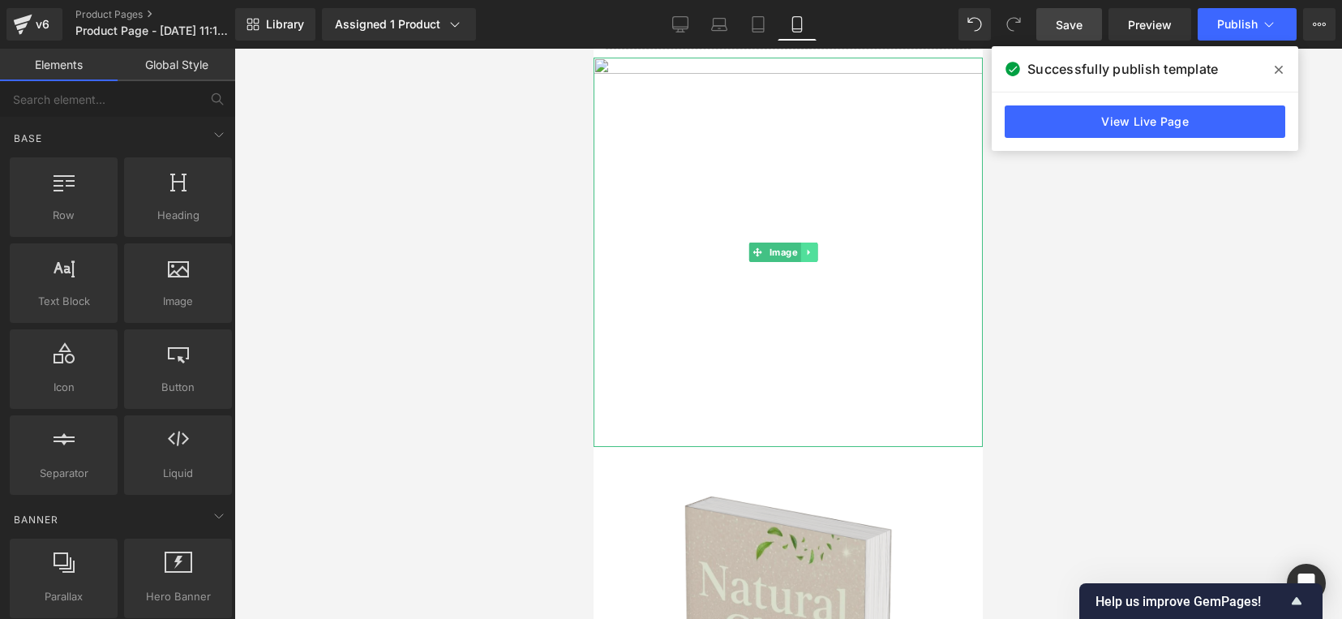
click at [813, 247] on icon at bounding box center [809, 252] width 9 height 10
click at [821, 253] on link at bounding box center [817, 252] width 17 height 19
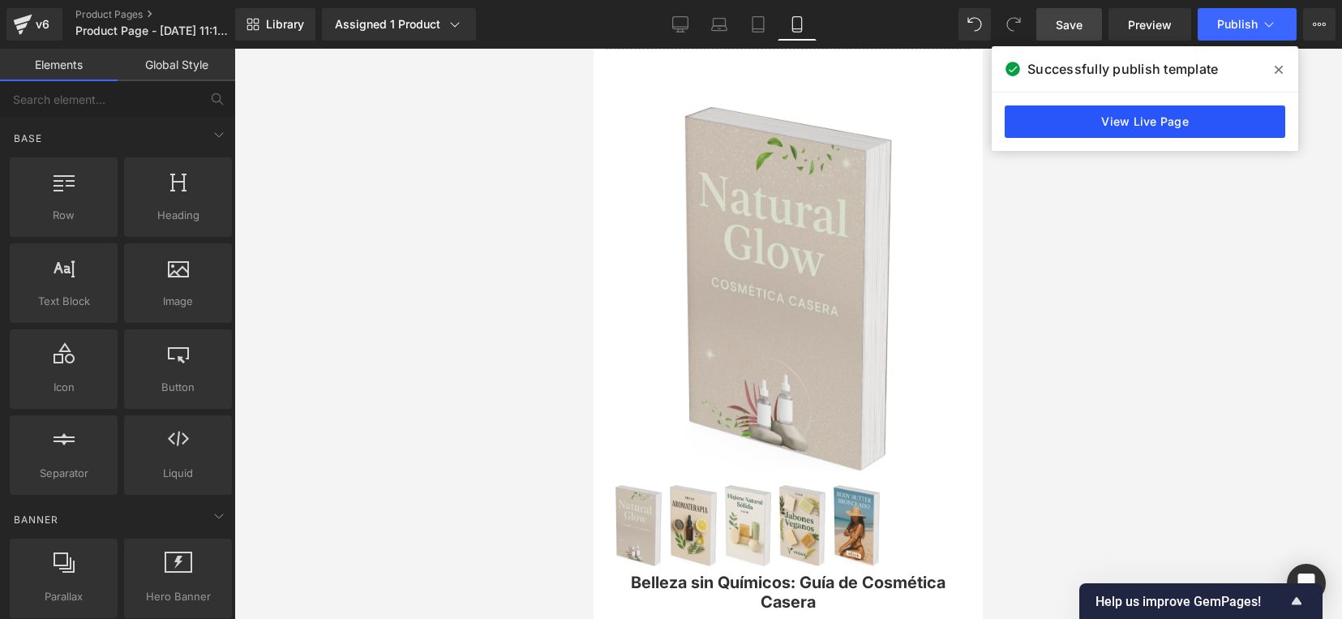
click at [1119, 123] on link "View Live Page" at bounding box center [1145, 121] width 281 height 32
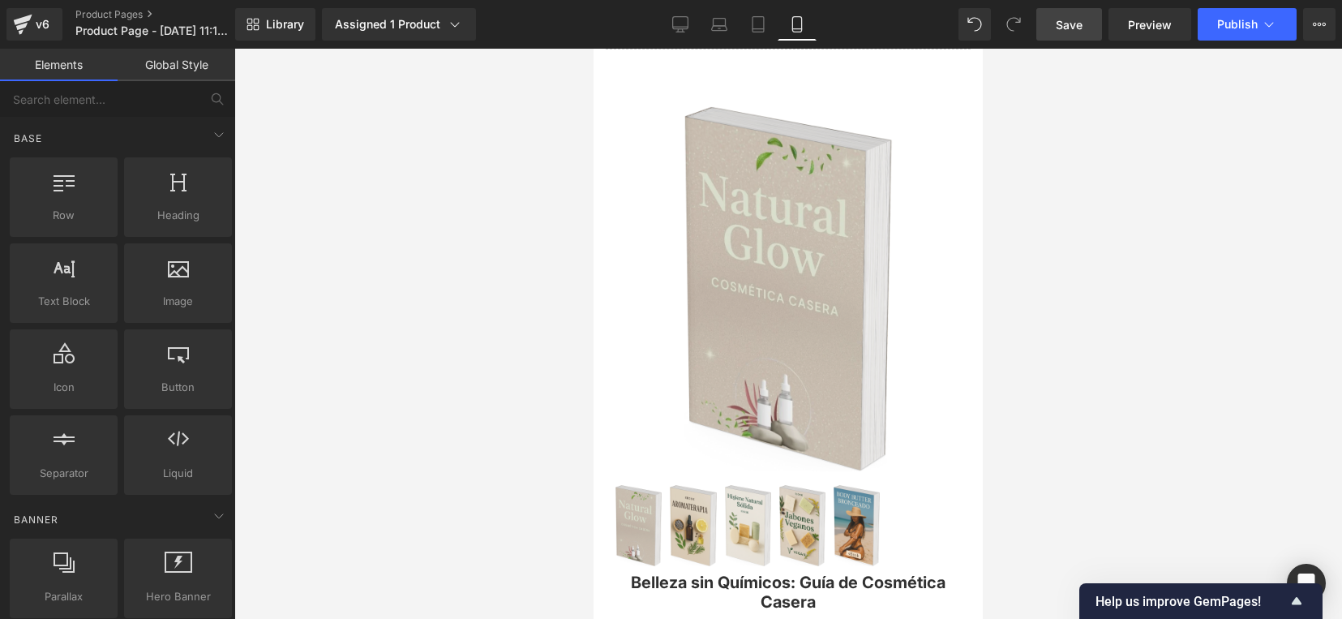
click at [1076, 27] on span "Save" at bounding box center [1069, 24] width 27 height 17
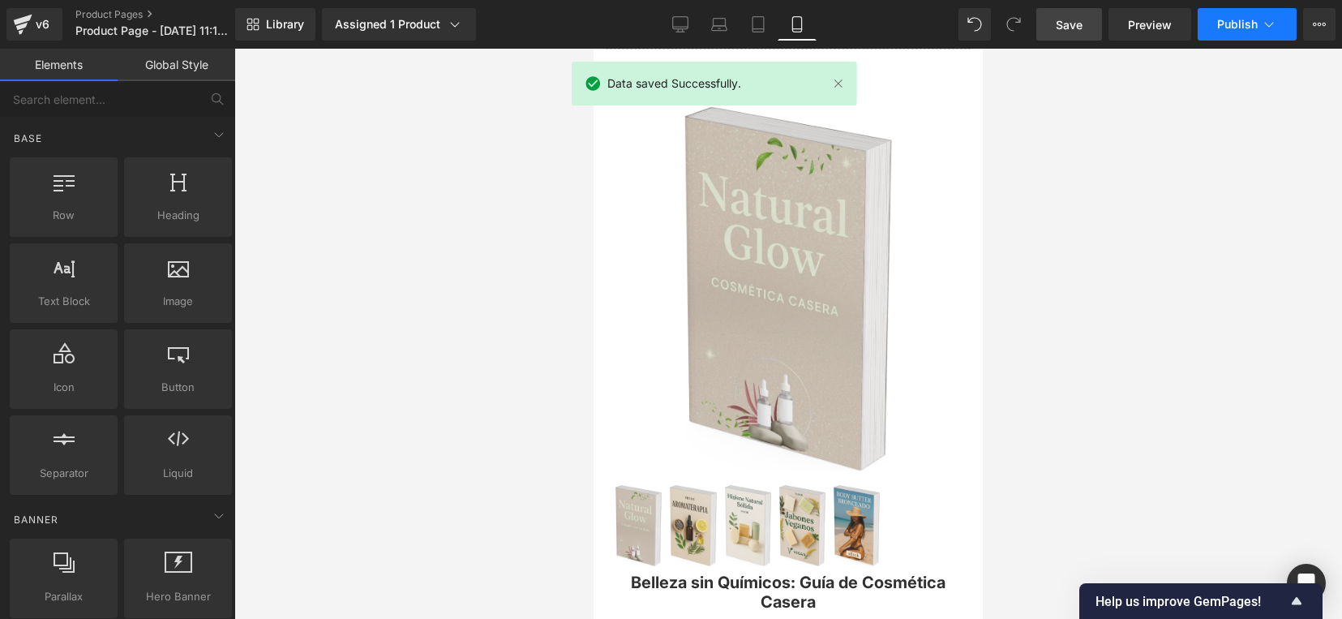
click at [1249, 29] on span "Publish" at bounding box center [1237, 24] width 41 height 13
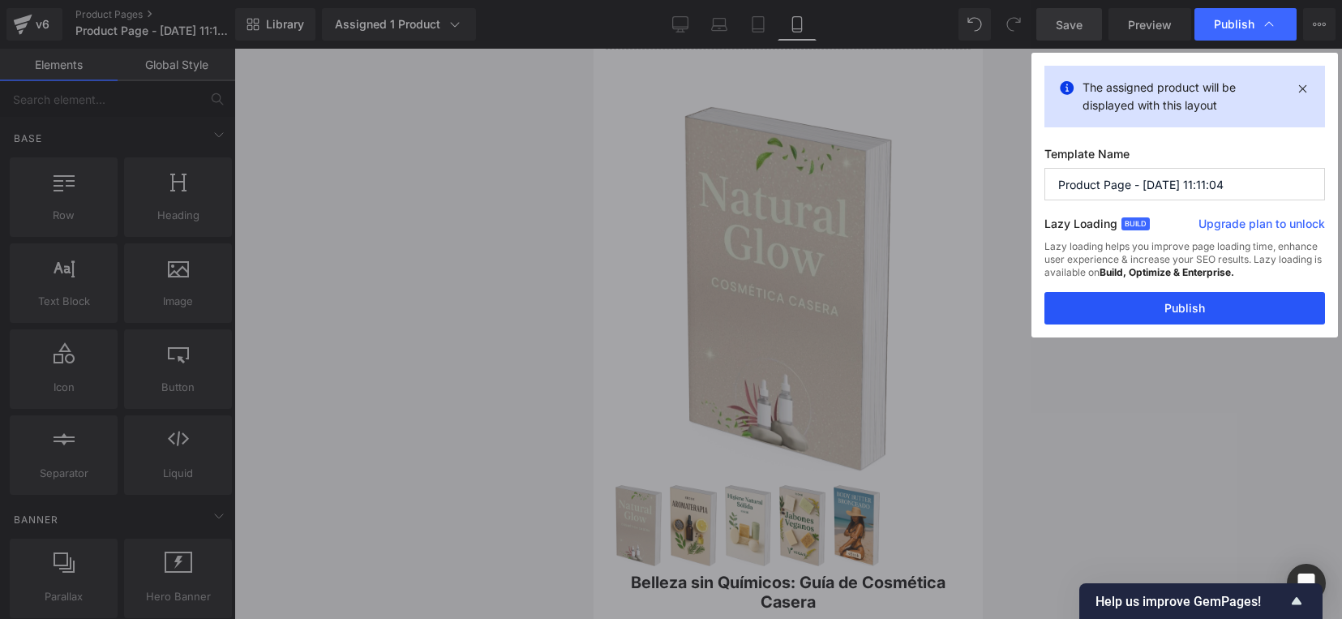
click at [1253, 309] on button "Publish" at bounding box center [1185, 308] width 281 height 32
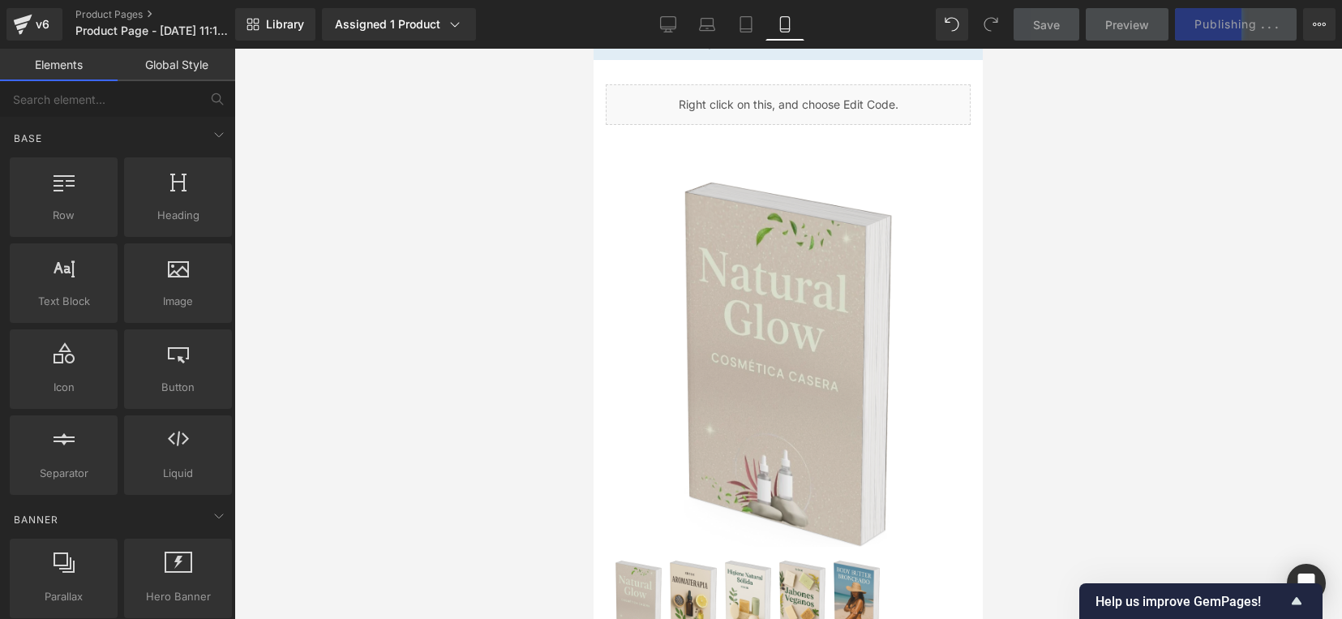
scroll to position [0, 0]
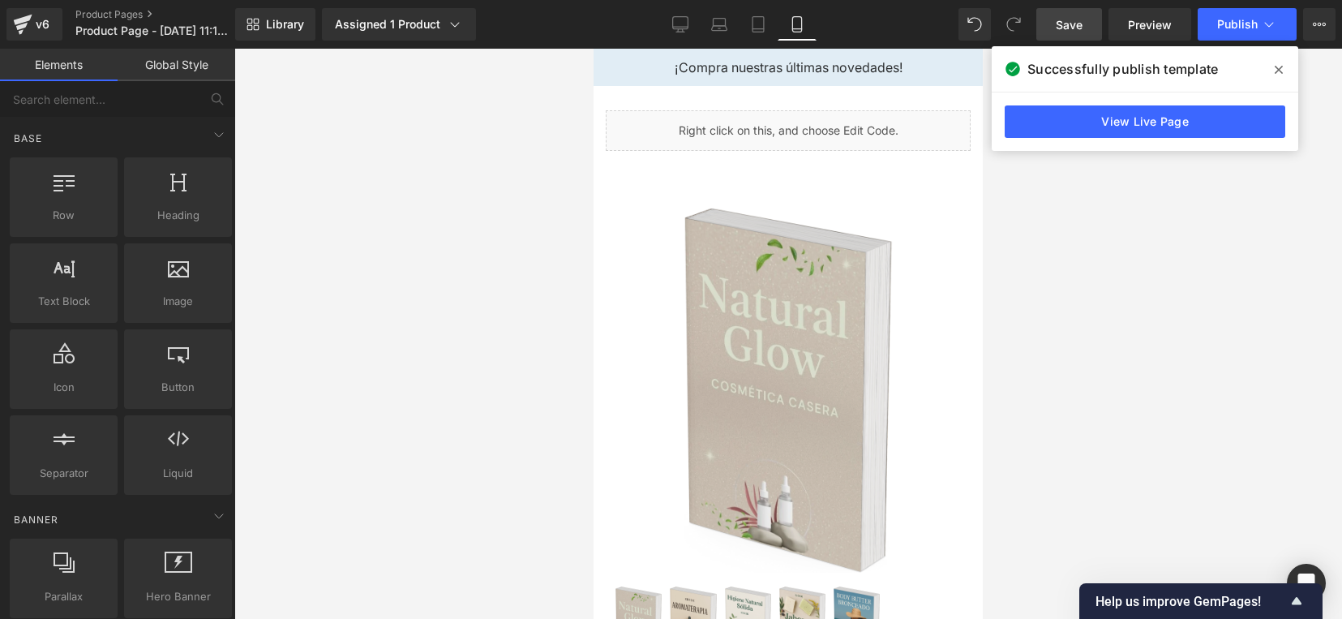
click at [1278, 75] on icon at bounding box center [1279, 69] width 8 height 13
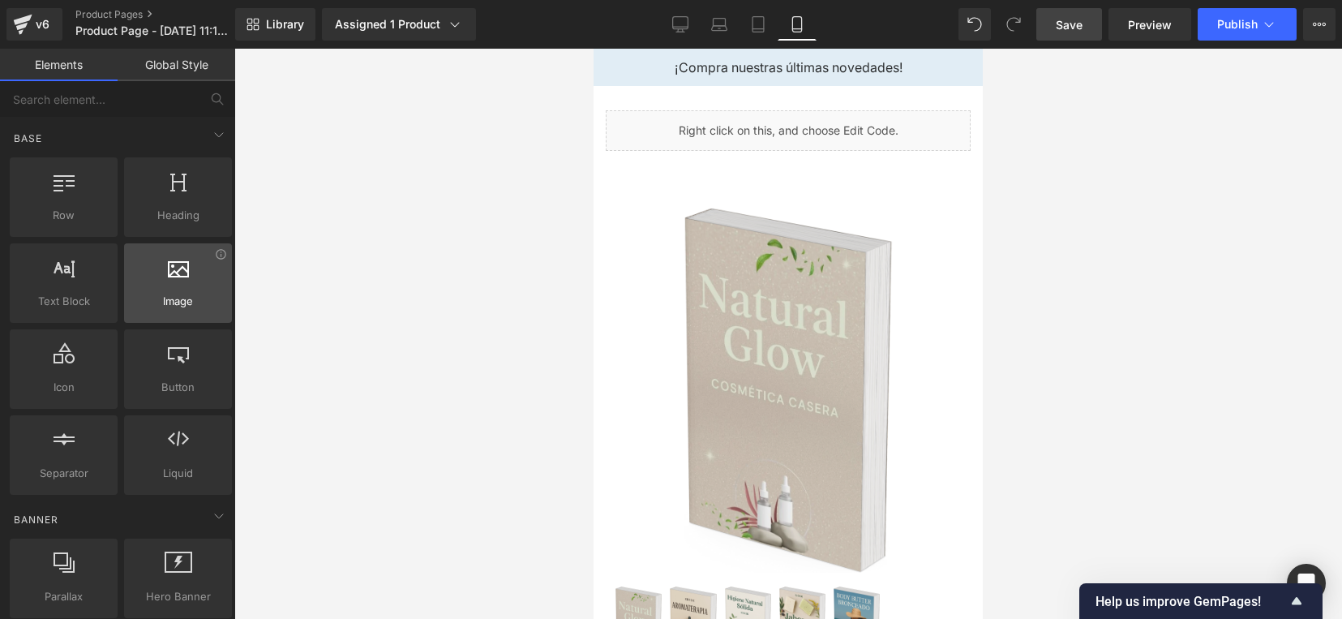
click at [176, 293] on span "Image" at bounding box center [178, 301] width 98 height 17
click at [177, 293] on span "Image" at bounding box center [178, 301] width 98 height 17
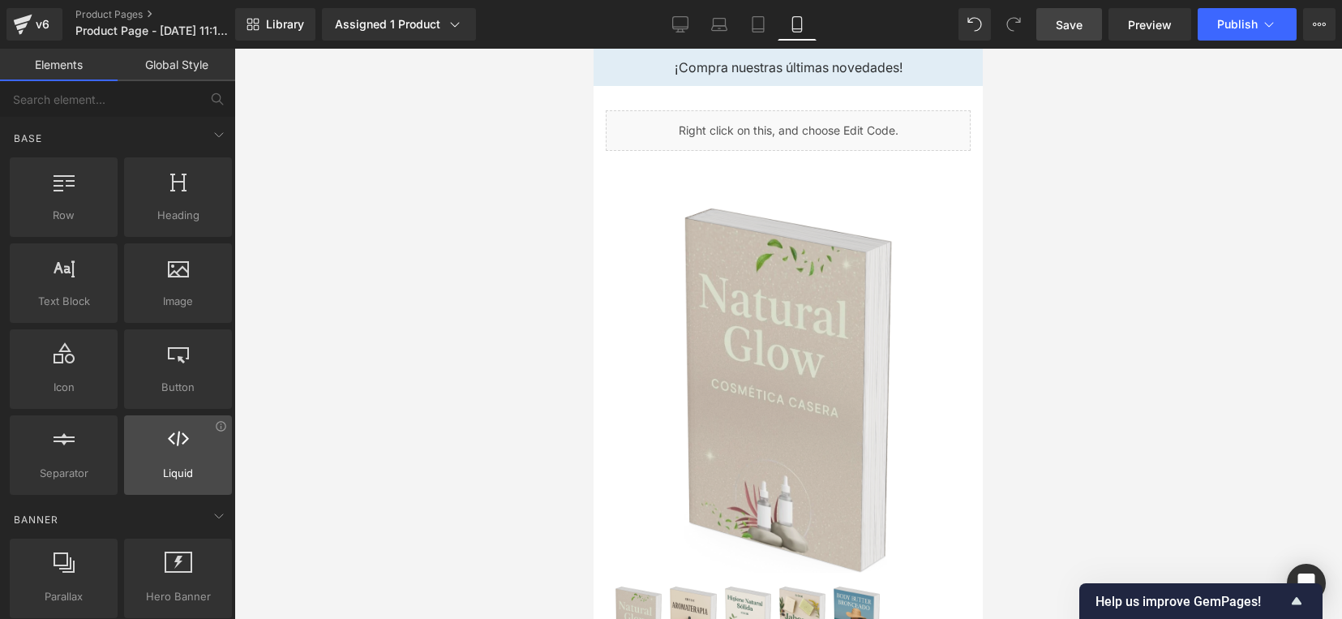
click at [168, 428] on icon at bounding box center [178, 438] width 21 height 21
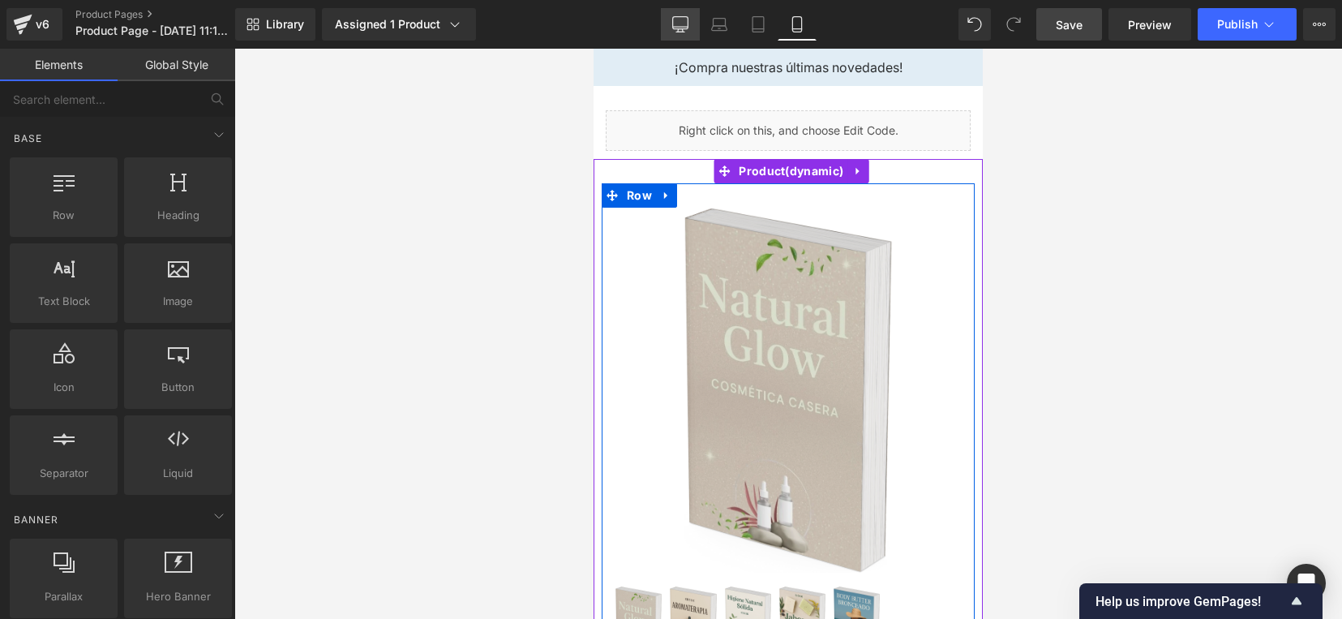
click at [681, 20] on icon at bounding box center [680, 24] width 16 height 16
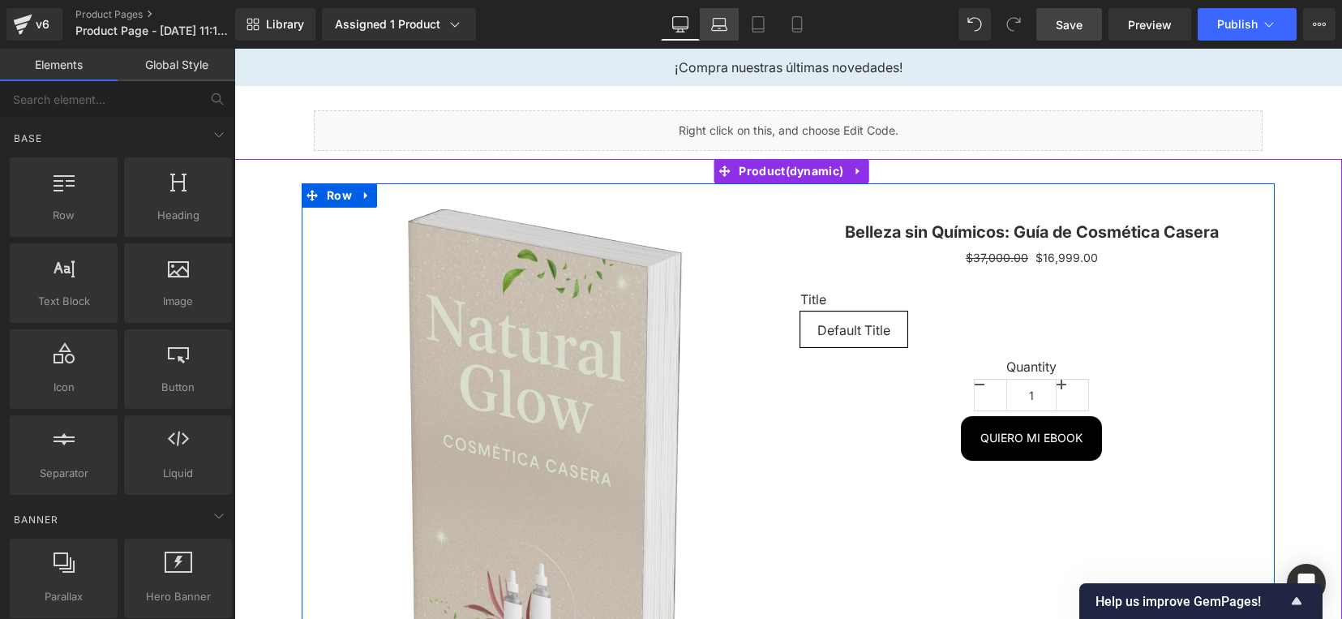
click at [720, 28] on icon at bounding box center [719, 28] width 2 height 0
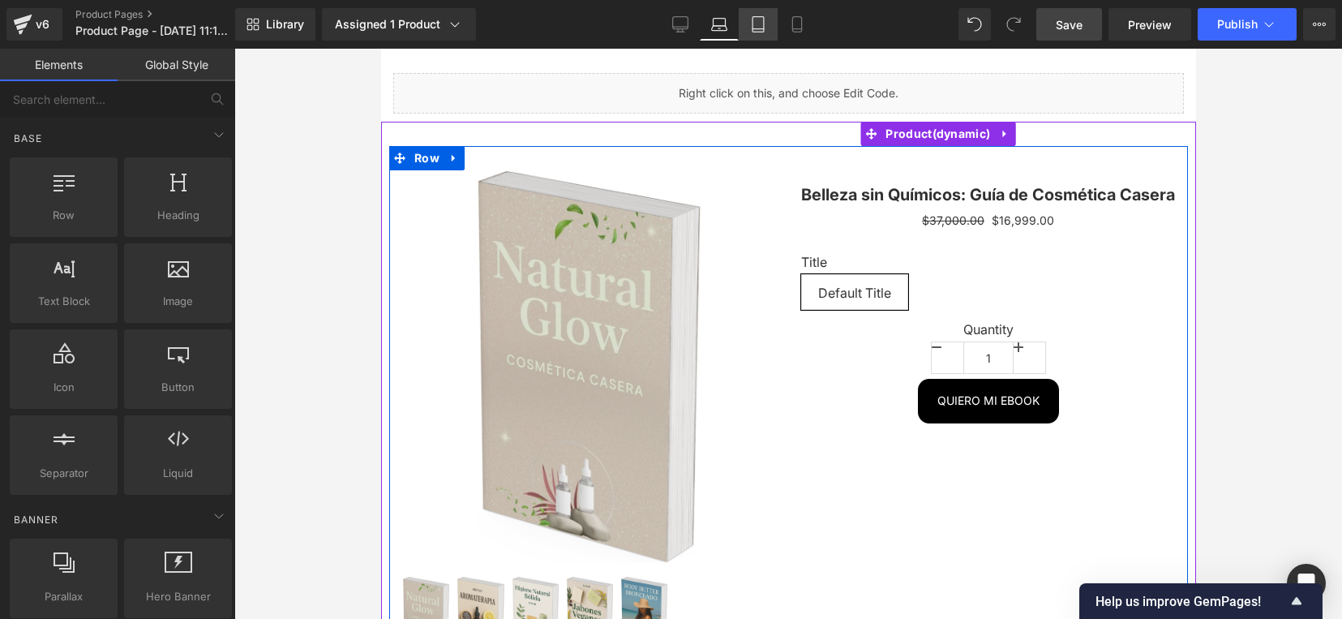
click at [759, 31] on icon at bounding box center [758, 24] width 11 height 15
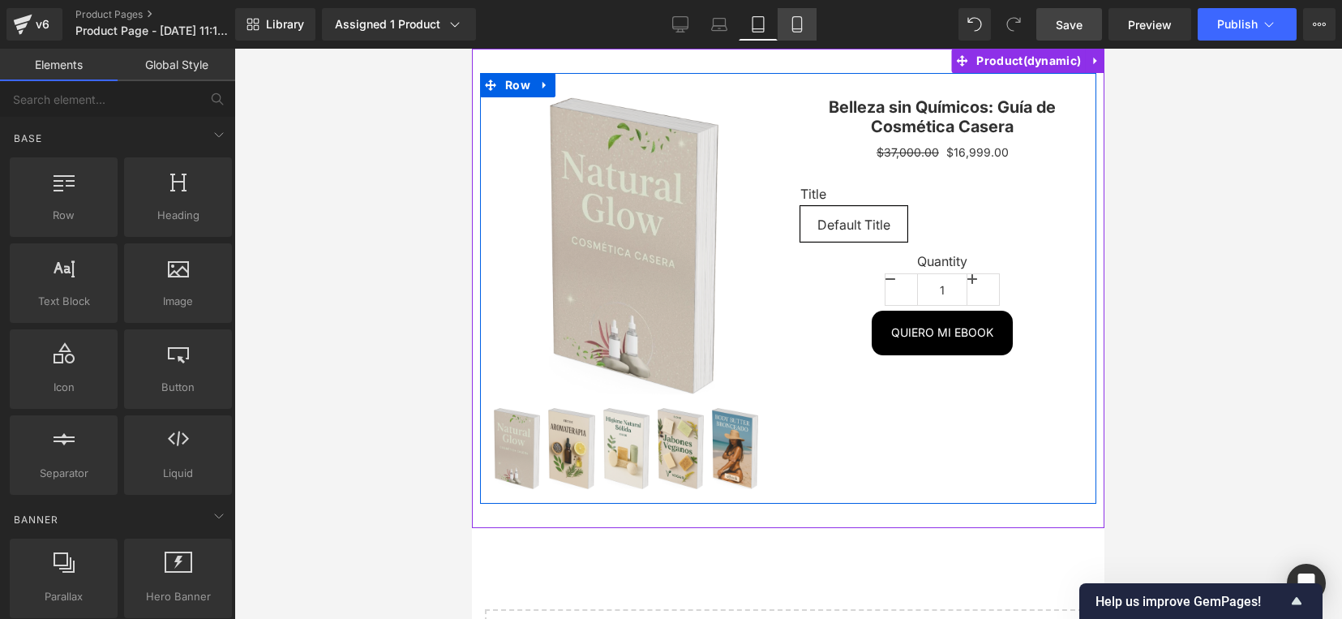
click at [796, 29] on icon at bounding box center [796, 29] width 9 height 0
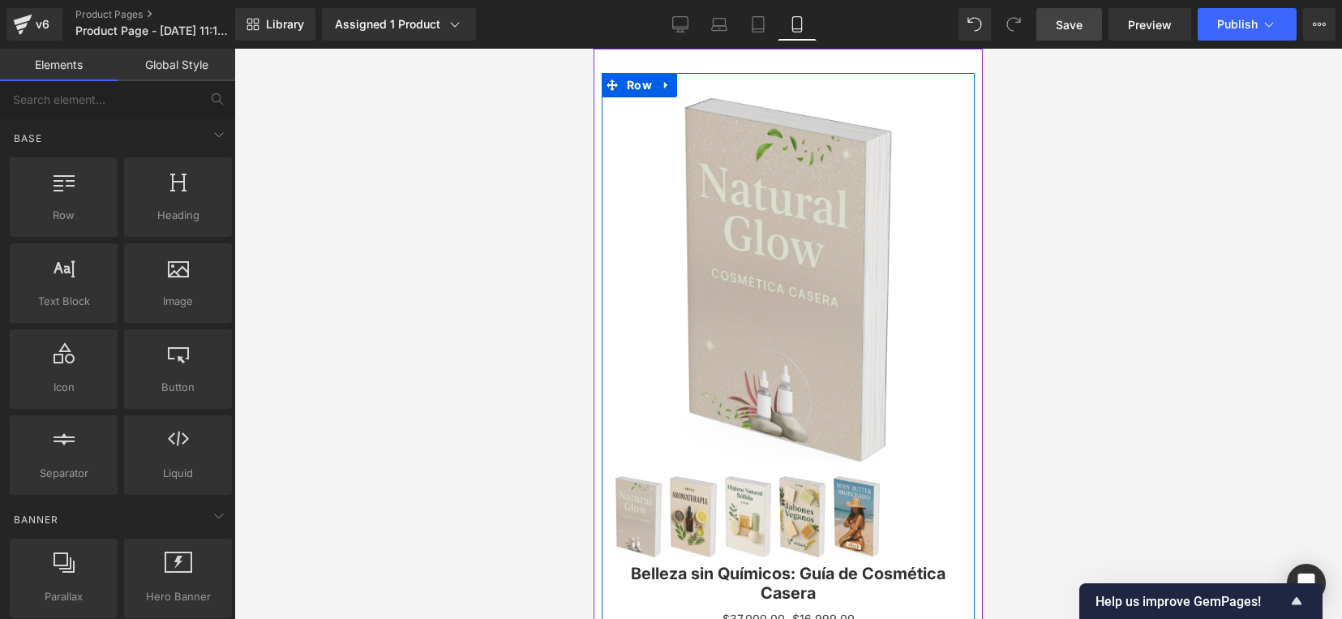
scroll to position [610, 0]
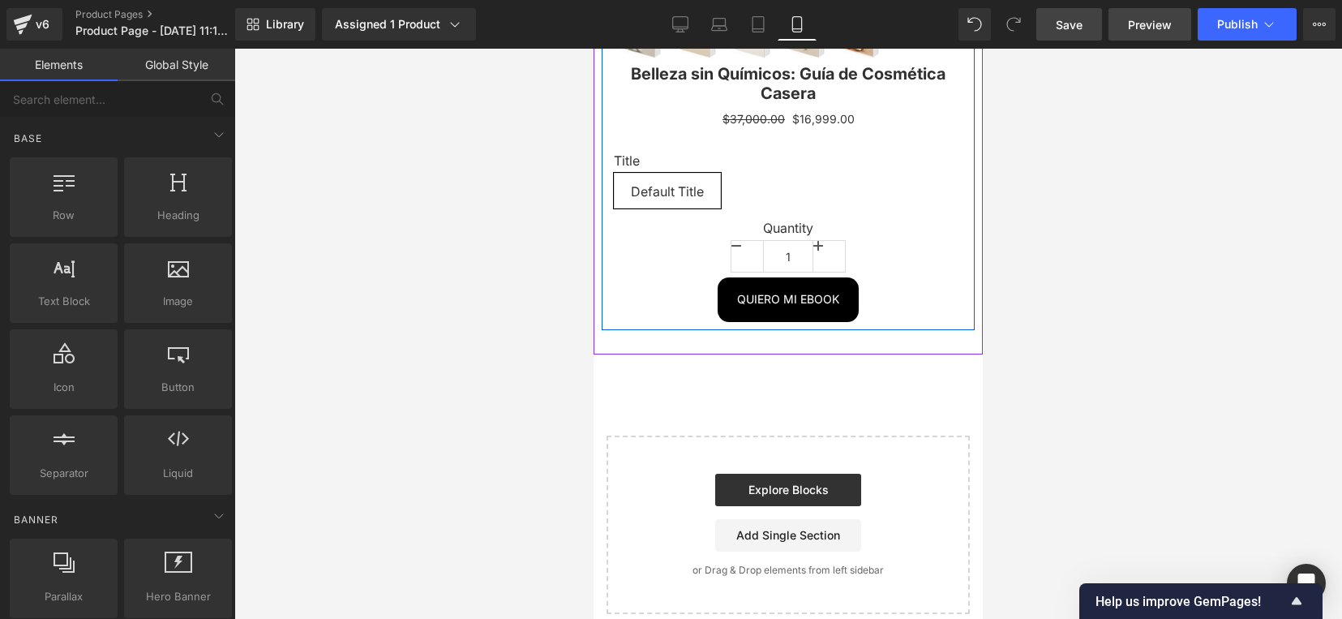
click at [1162, 34] on link "Preview" at bounding box center [1150, 24] width 83 height 32
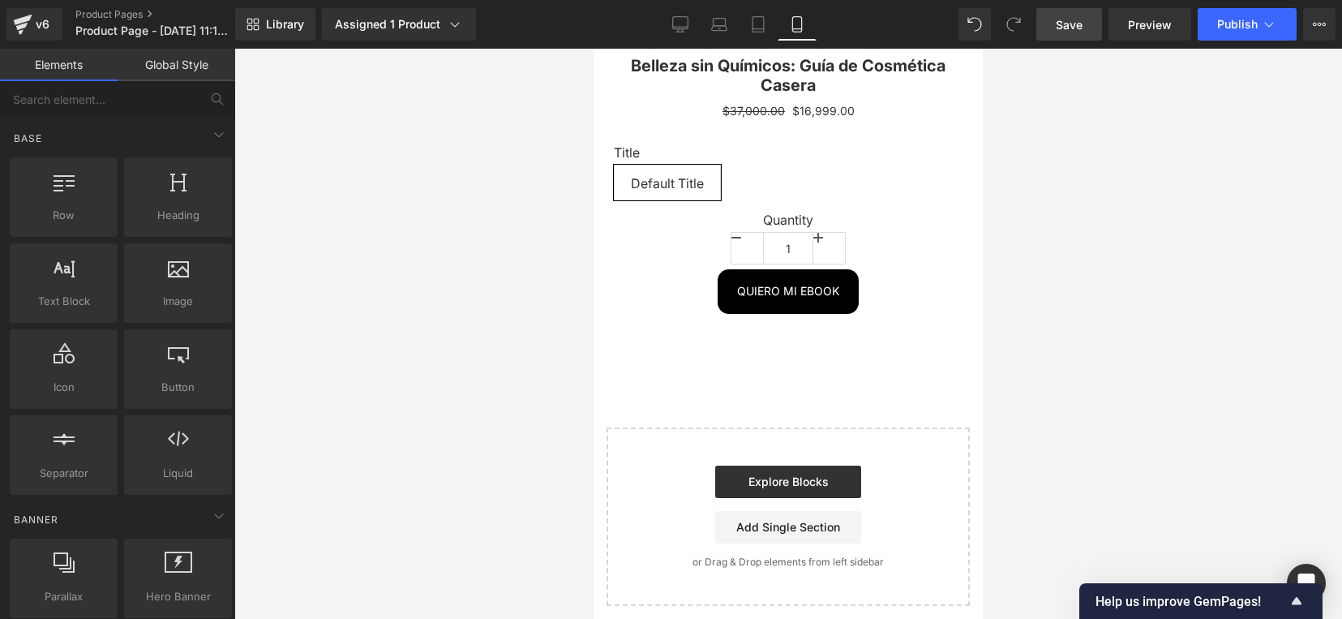
scroll to position [574, 0]
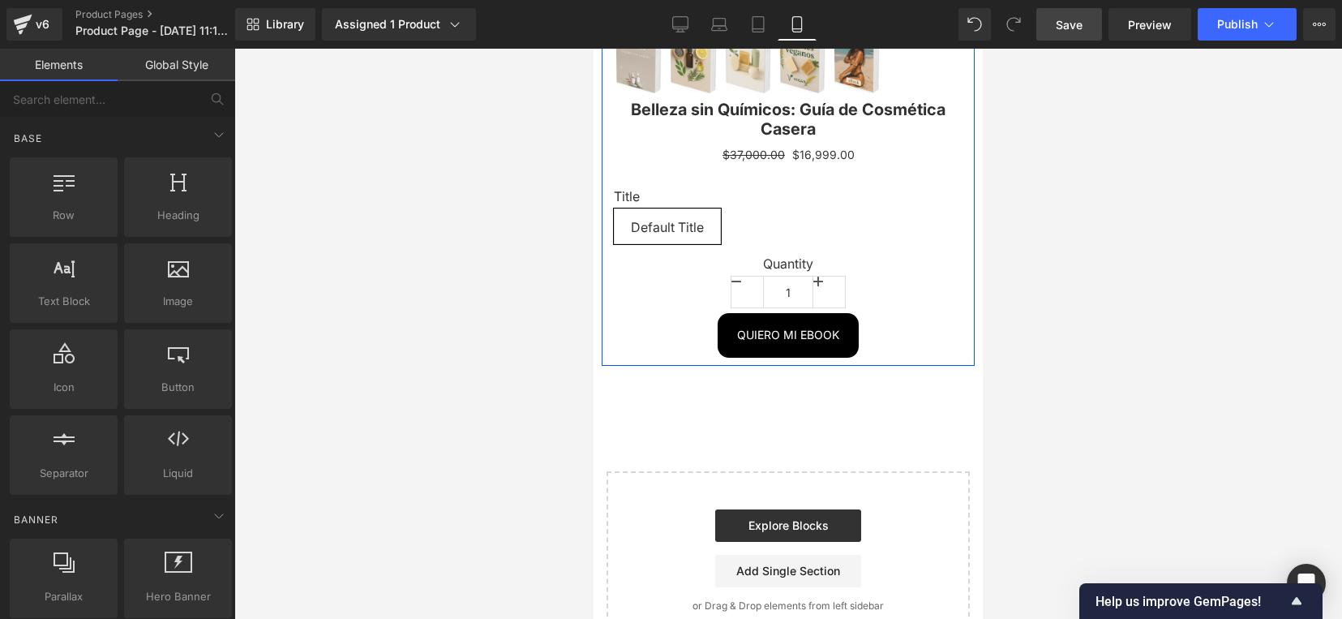
drag, startPoint x: 984, startPoint y: 342, endPoint x: 990, endPoint y: 122, distance: 219.9
click at [990, 122] on div at bounding box center [788, 334] width 1108 height 570
drag, startPoint x: 1580, startPoint y: 158, endPoint x: 977, endPoint y: 100, distance: 605.5
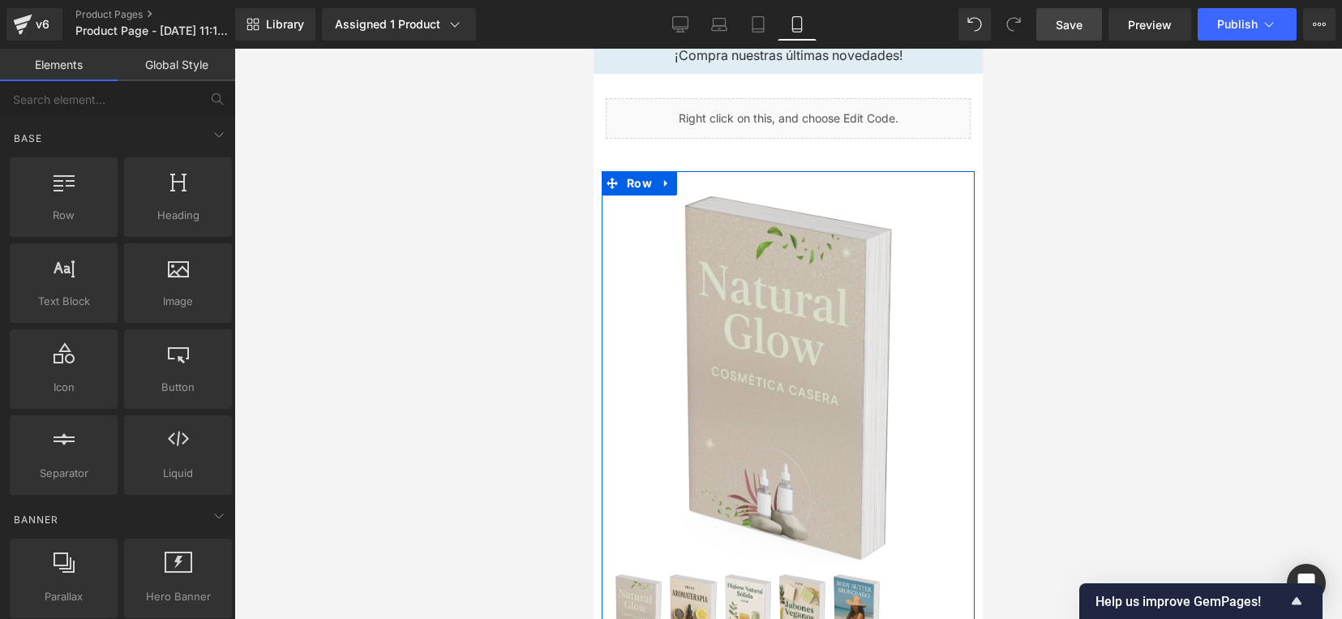
scroll to position [0, 0]
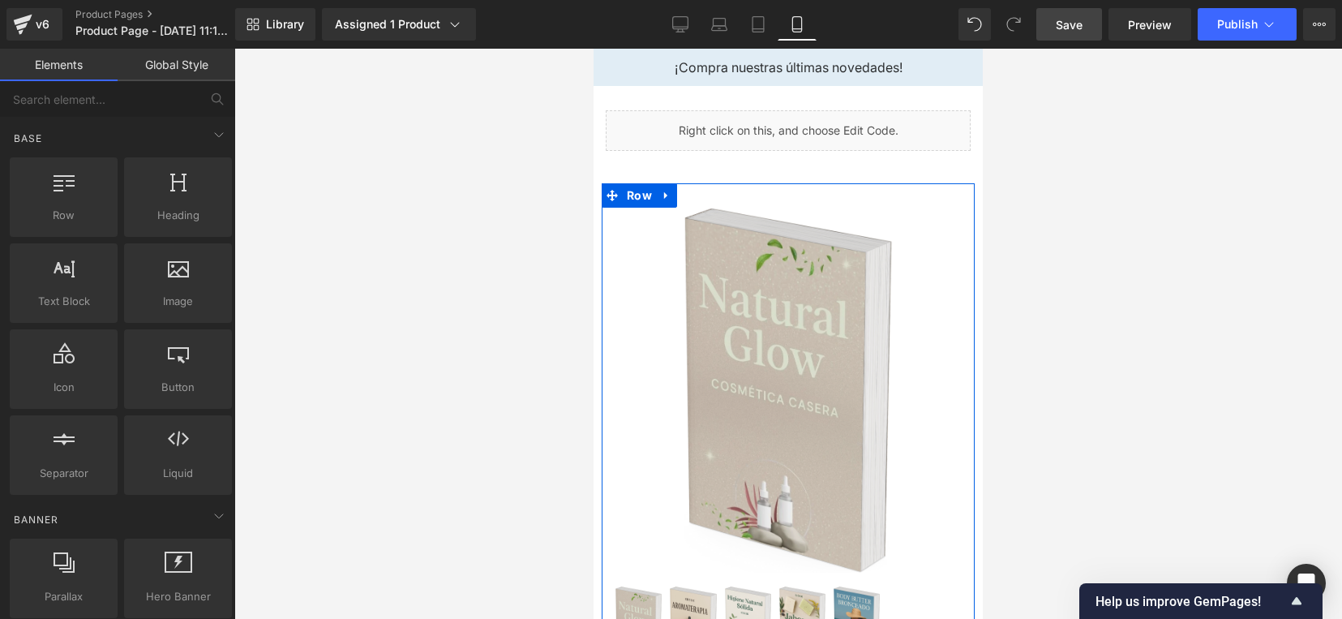
drag, startPoint x: 977, startPoint y: 93, endPoint x: 1572, endPoint y: 93, distance: 594.5
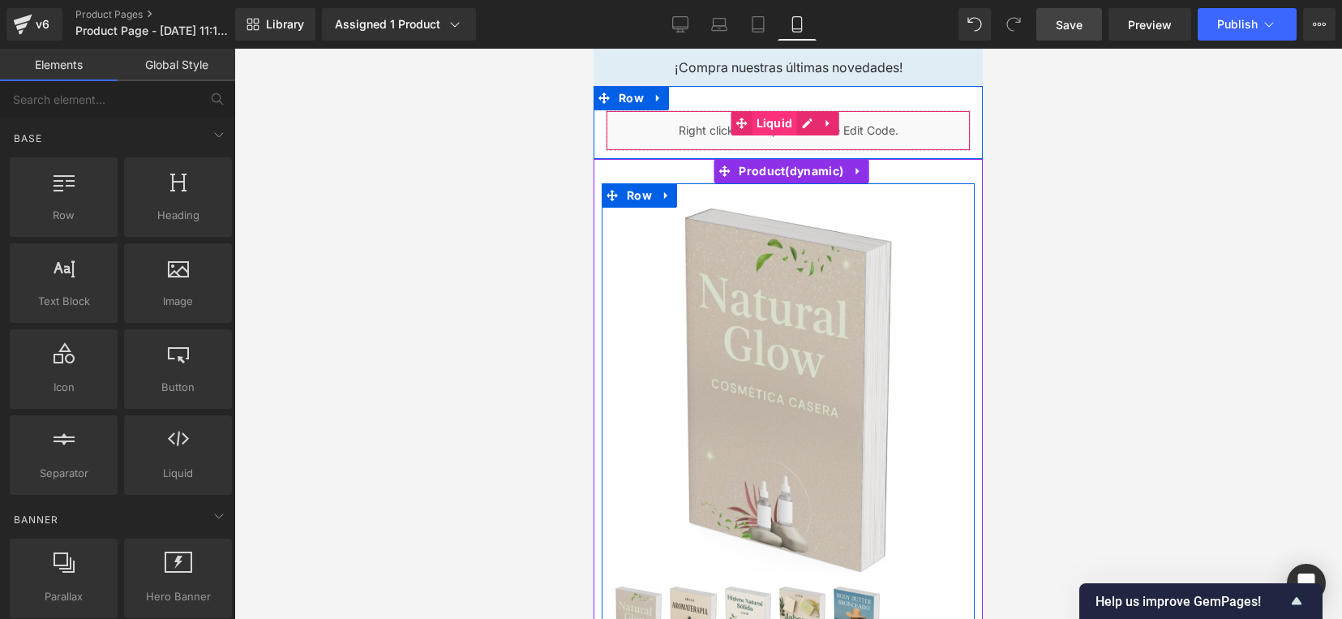
click at [765, 124] on span "Liquid" at bounding box center [775, 123] width 45 height 24
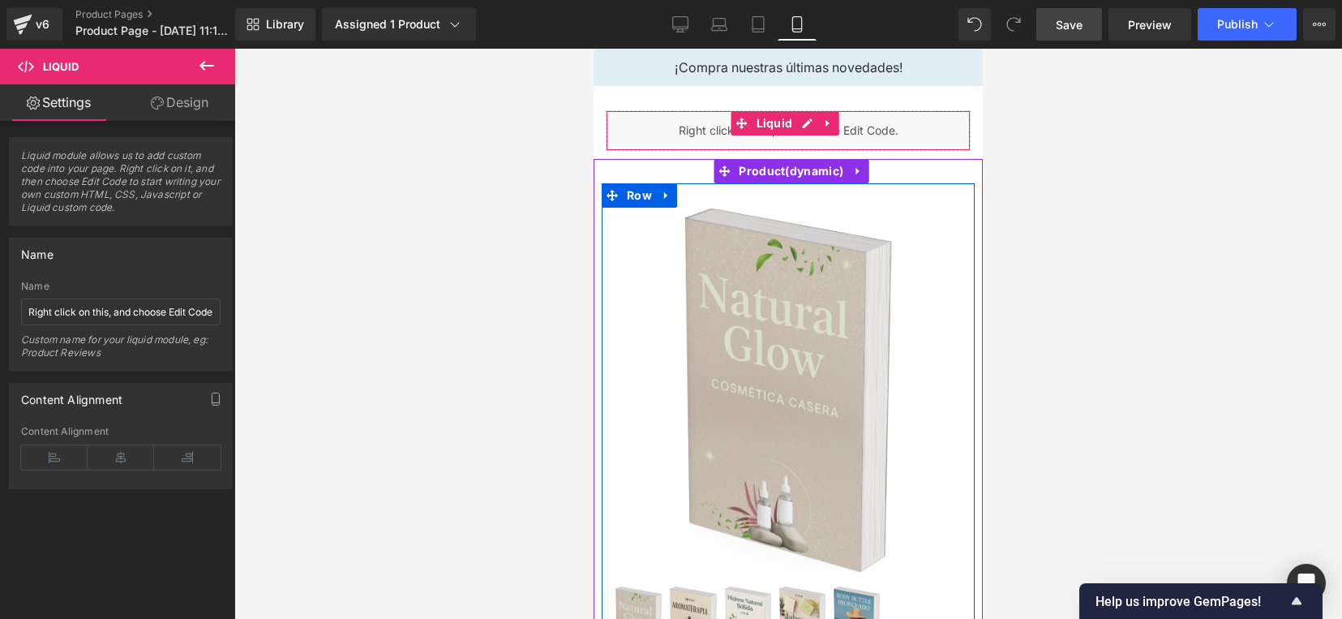
click at [58, 96] on link "Settings" at bounding box center [59, 102] width 118 height 36
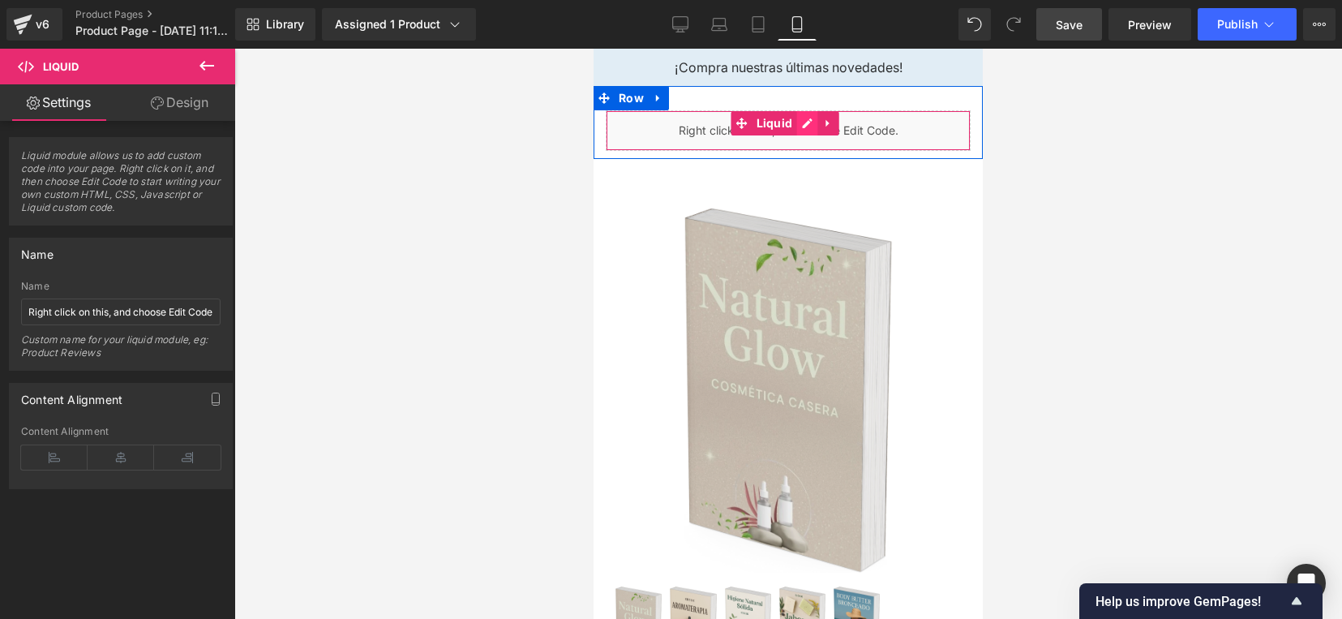
click at [801, 119] on div "Liquid" at bounding box center [788, 130] width 365 height 41
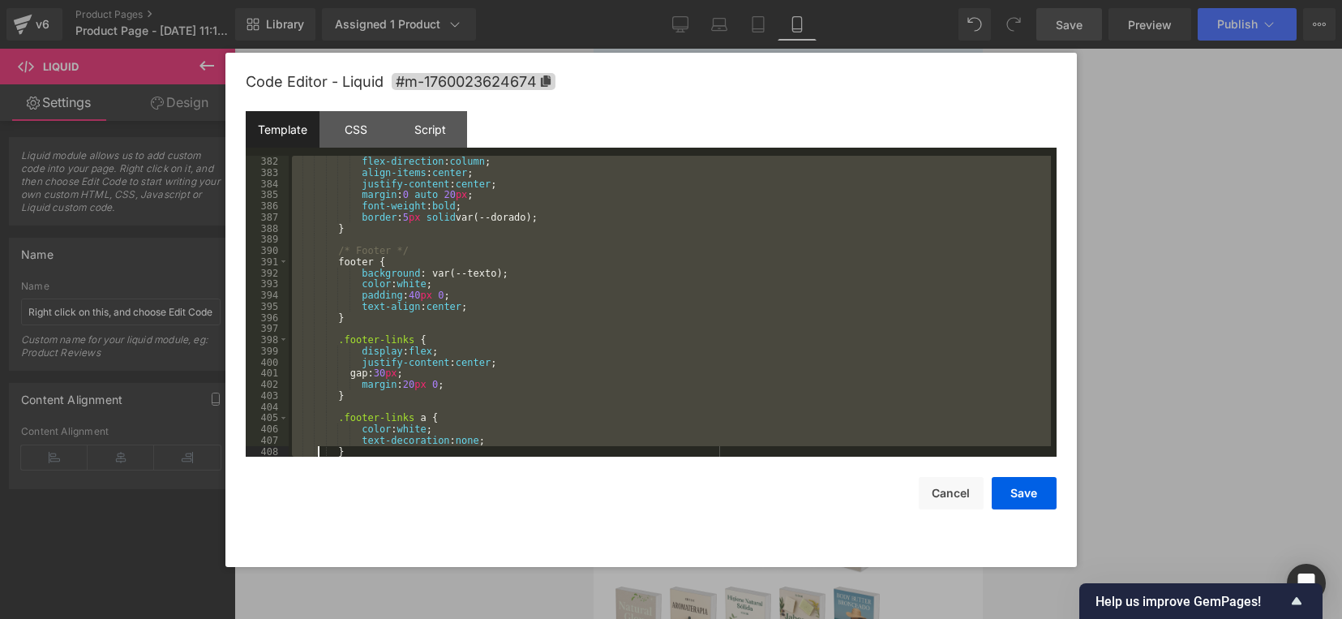
scroll to position [4784, 0]
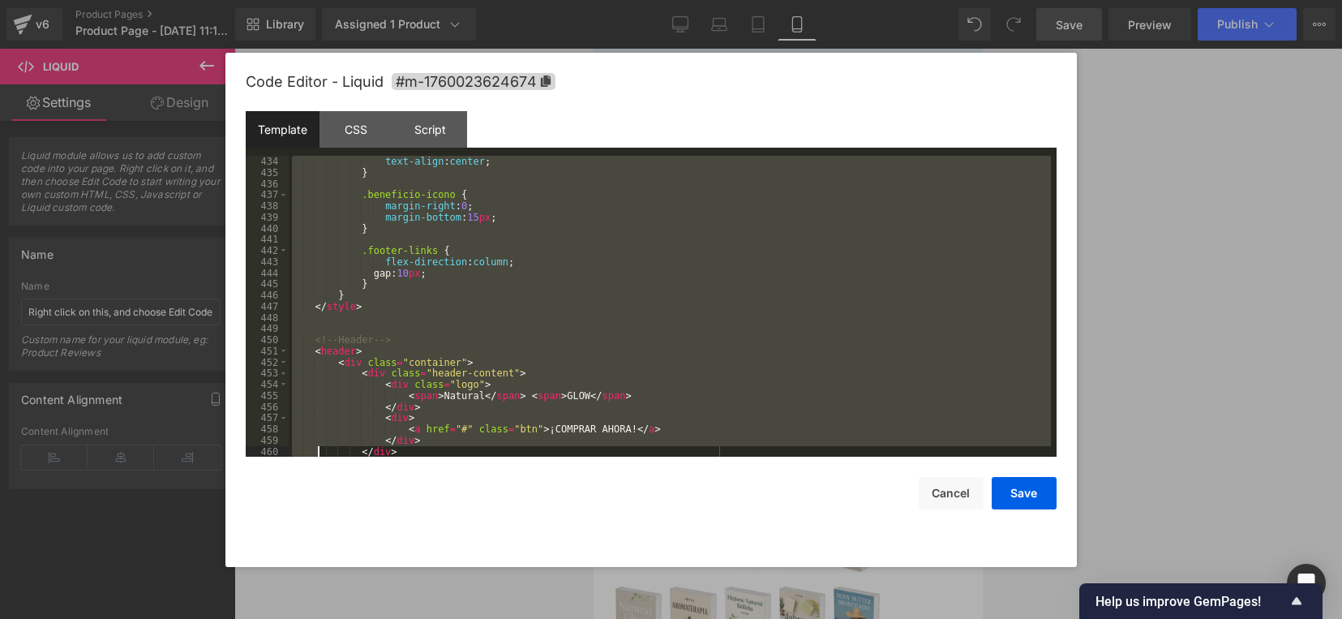
drag, startPoint x: 746, startPoint y: 191, endPoint x: 839, endPoint y: 427, distance: 253.8
click at [623, 582] on body "Liquid You are previewing how the will restyle your page. You can not edit Elem…" at bounding box center [671, 309] width 1342 height 619
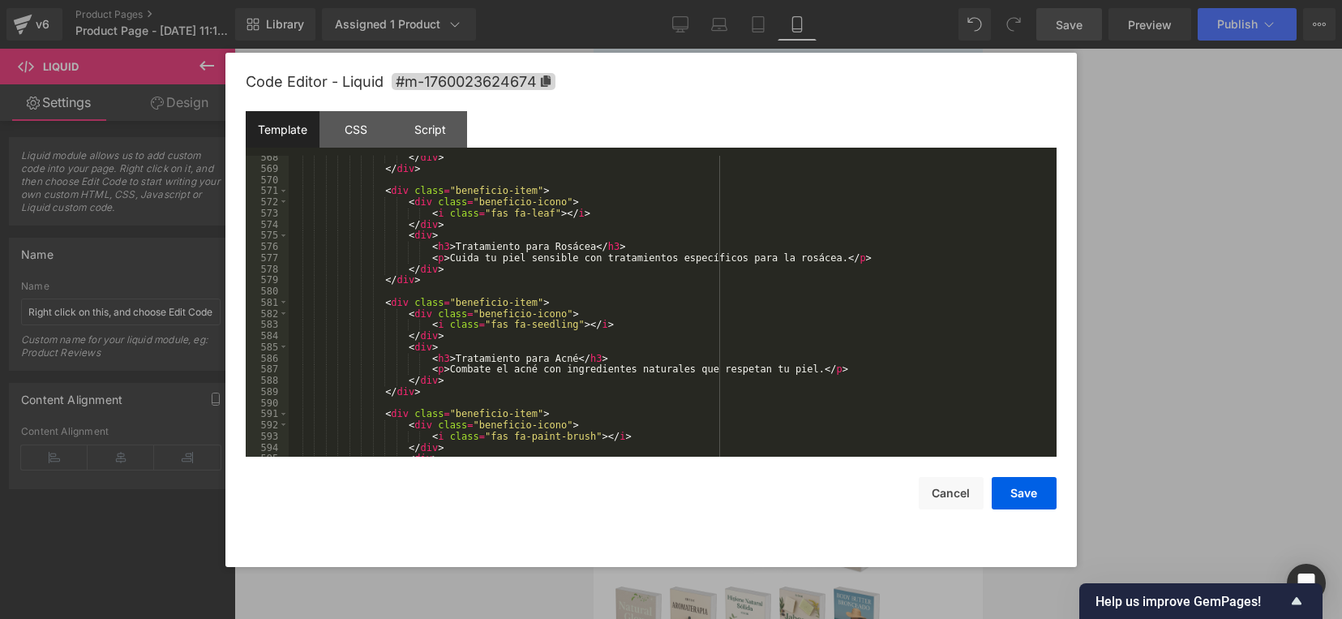
scroll to position [6349, 0]
click at [962, 500] on button "Cancel" at bounding box center [951, 493] width 65 height 32
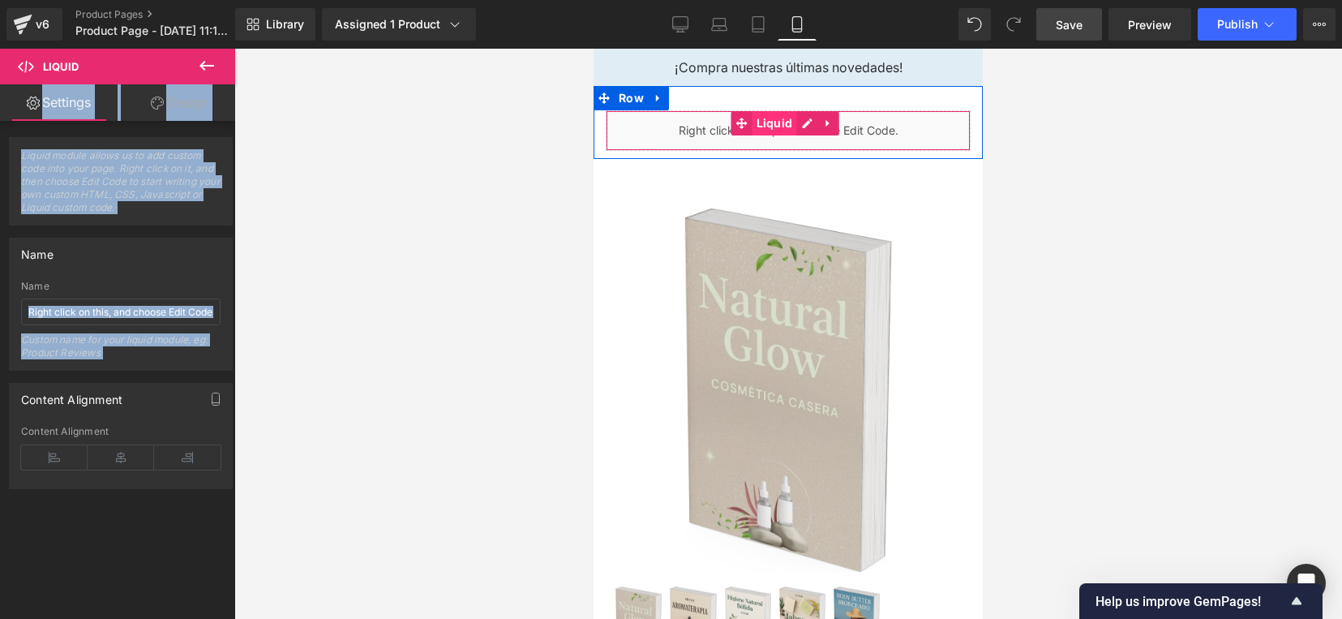
drag, startPoint x: 681, startPoint y: 118, endPoint x: 779, endPoint y: 122, distance: 99.0
click at [807, 116] on div "Liquid" at bounding box center [788, 130] width 365 height 41
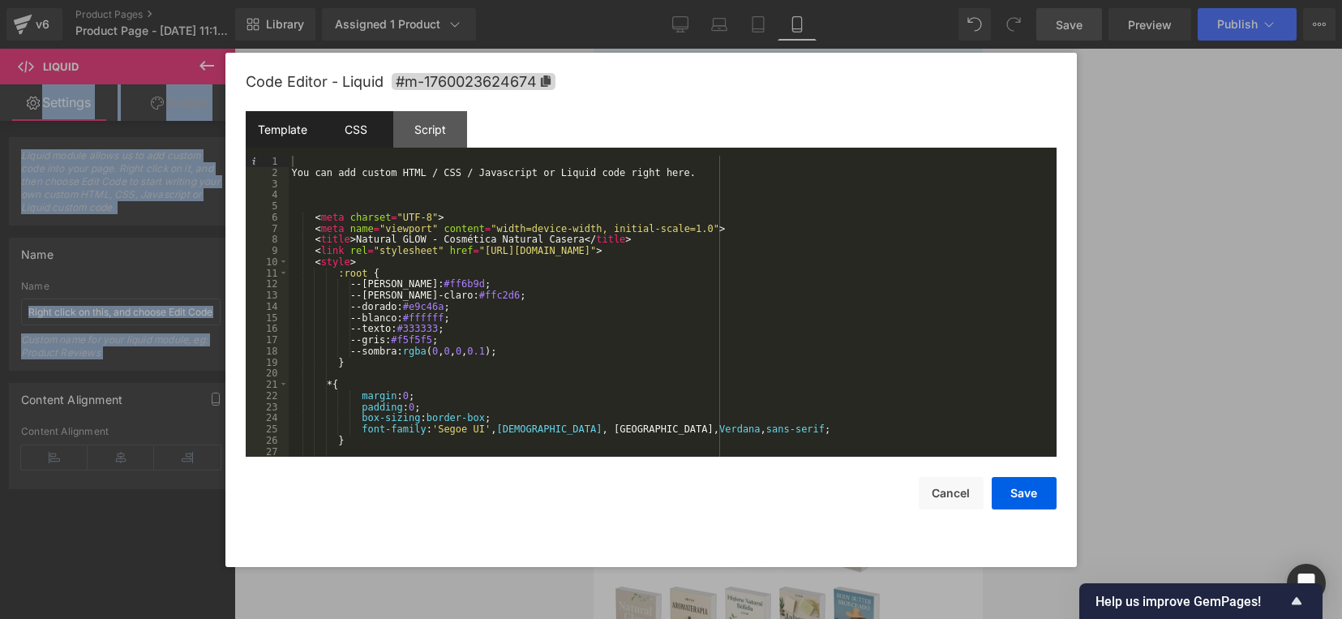
click at [345, 131] on div "CSS" at bounding box center [357, 129] width 74 height 36
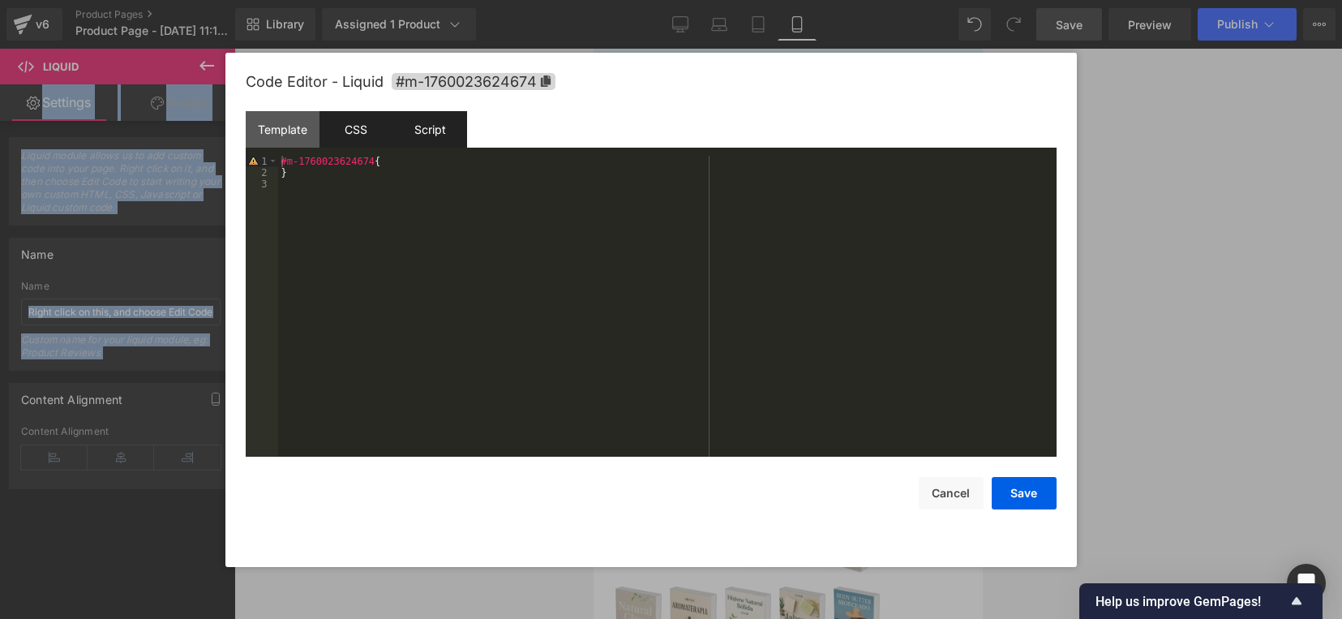
click at [443, 118] on div "Script" at bounding box center [430, 129] width 74 height 36
click at [354, 120] on div "CSS" at bounding box center [357, 129] width 74 height 36
click at [268, 131] on div "Template" at bounding box center [283, 129] width 74 height 36
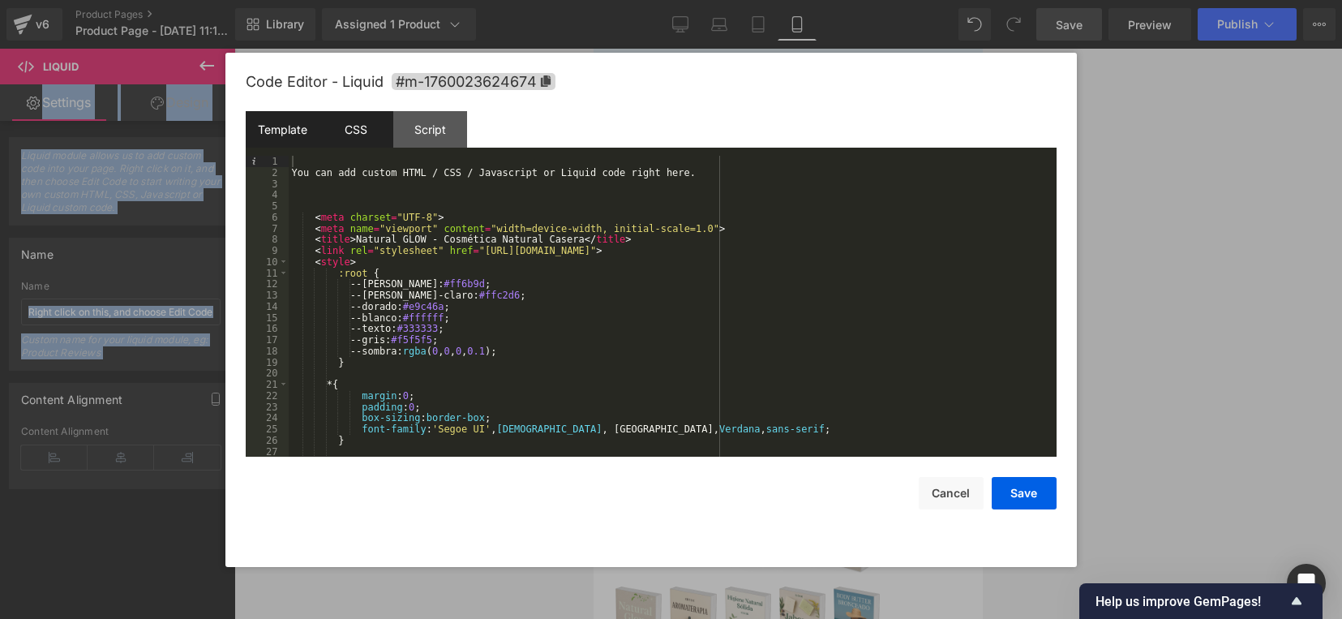
click at [357, 127] on div "CSS" at bounding box center [357, 129] width 74 height 36
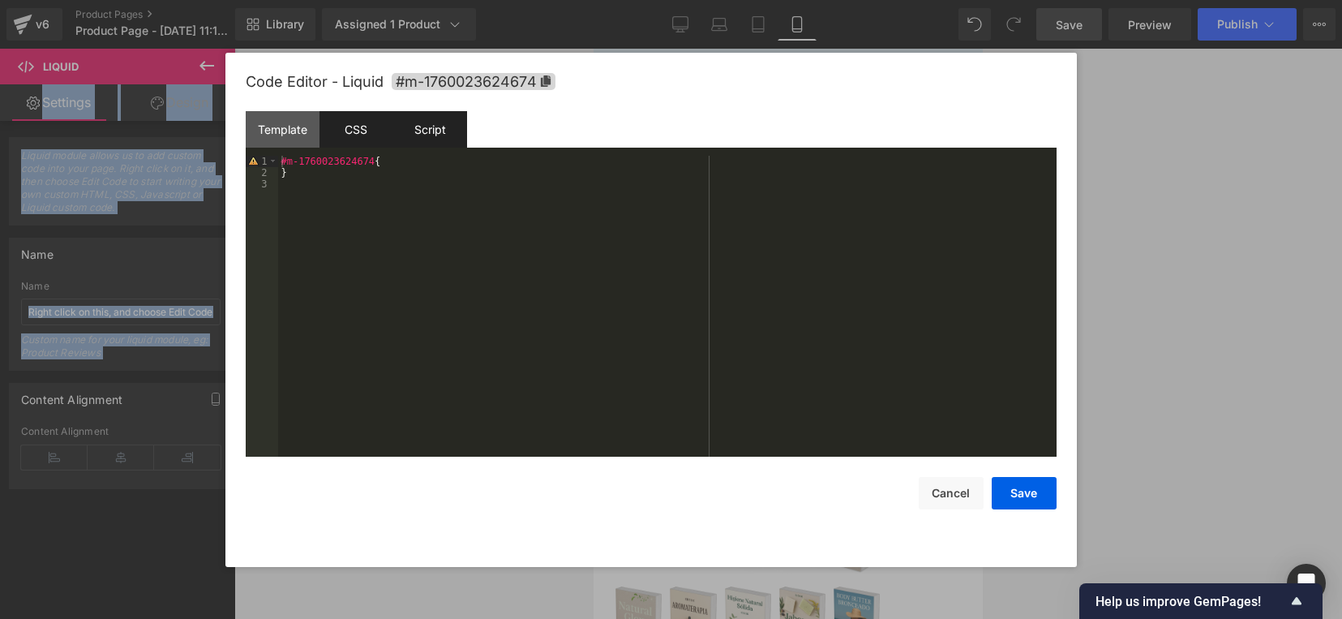
click at [442, 136] on div "Script" at bounding box center [430, 129] width 74 height 36
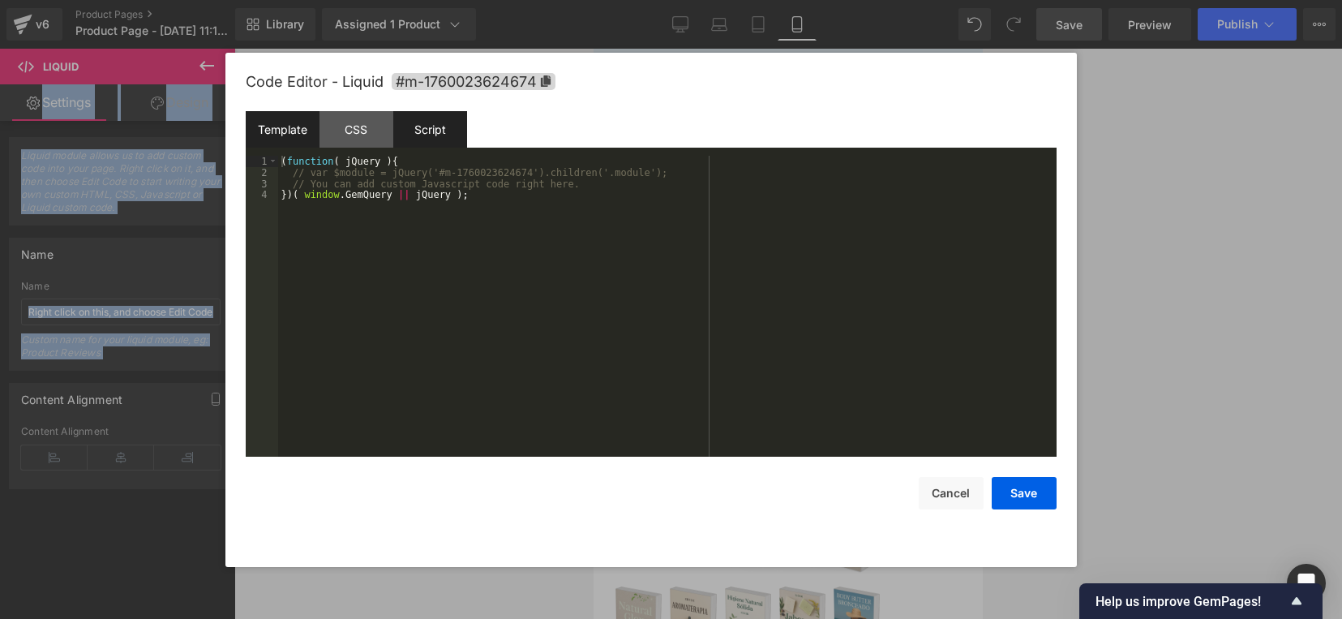
click at [274, 131] on div "Template" at bounding box center [283, 129] width 74 height 36
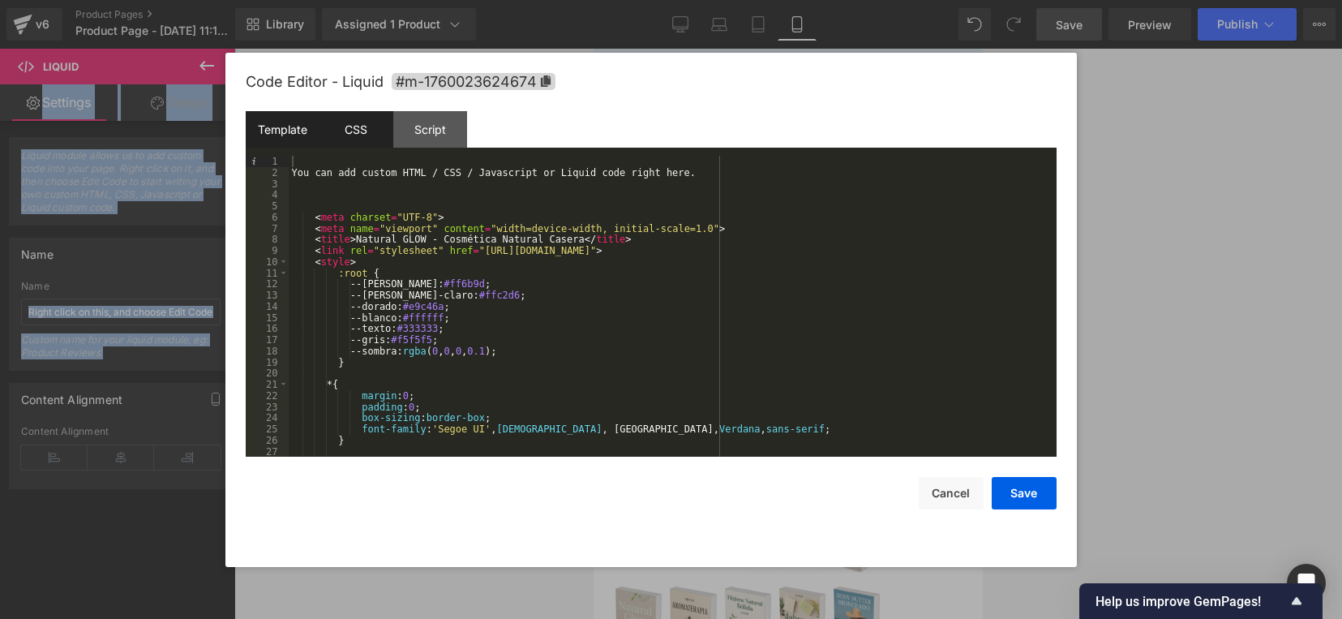
click at [345, 136] on div "CSS" at bounding box center [357, 129] width 74 height 36
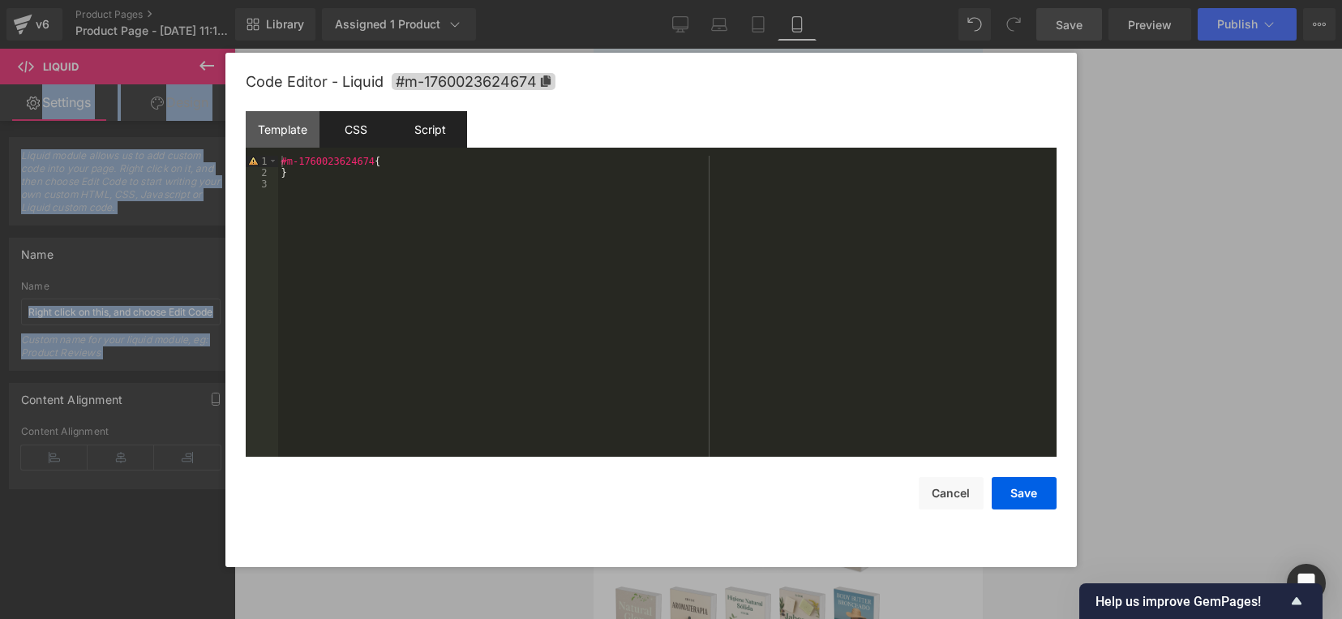
click at [442, 131] on div "Script" at bounding box center [430, 129] width 74 height 36
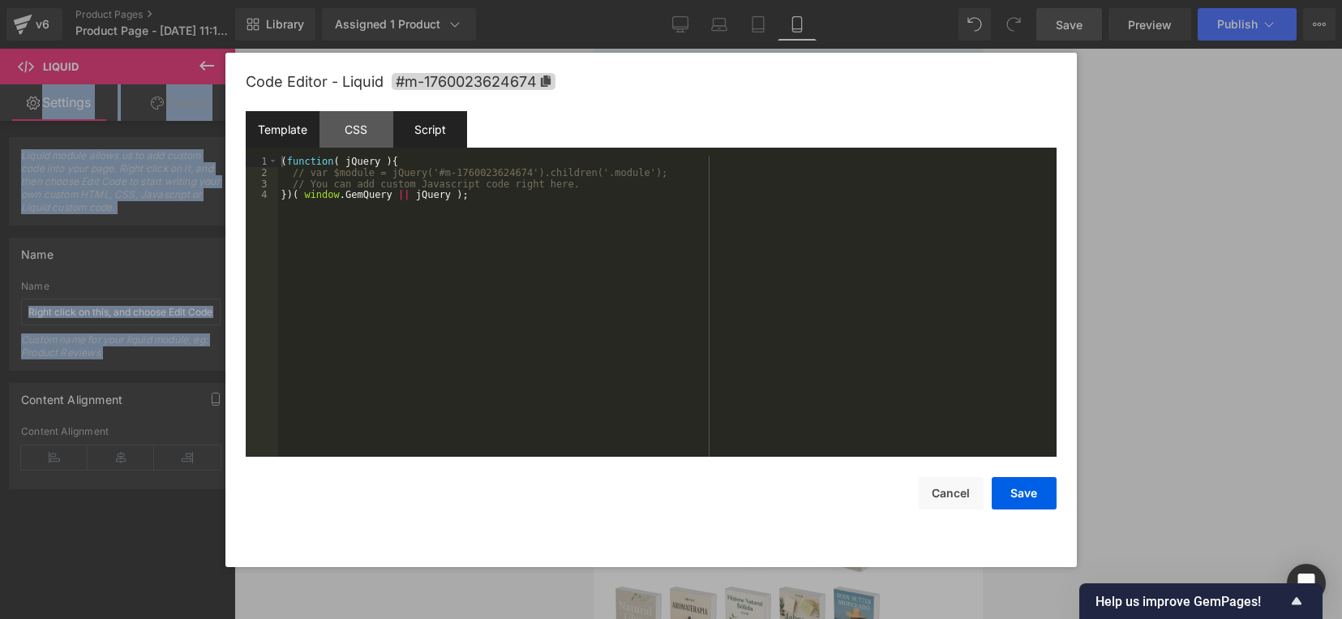
click at [296, 118] on div "Template" at bounding box center [283, 129] width 74 height 36
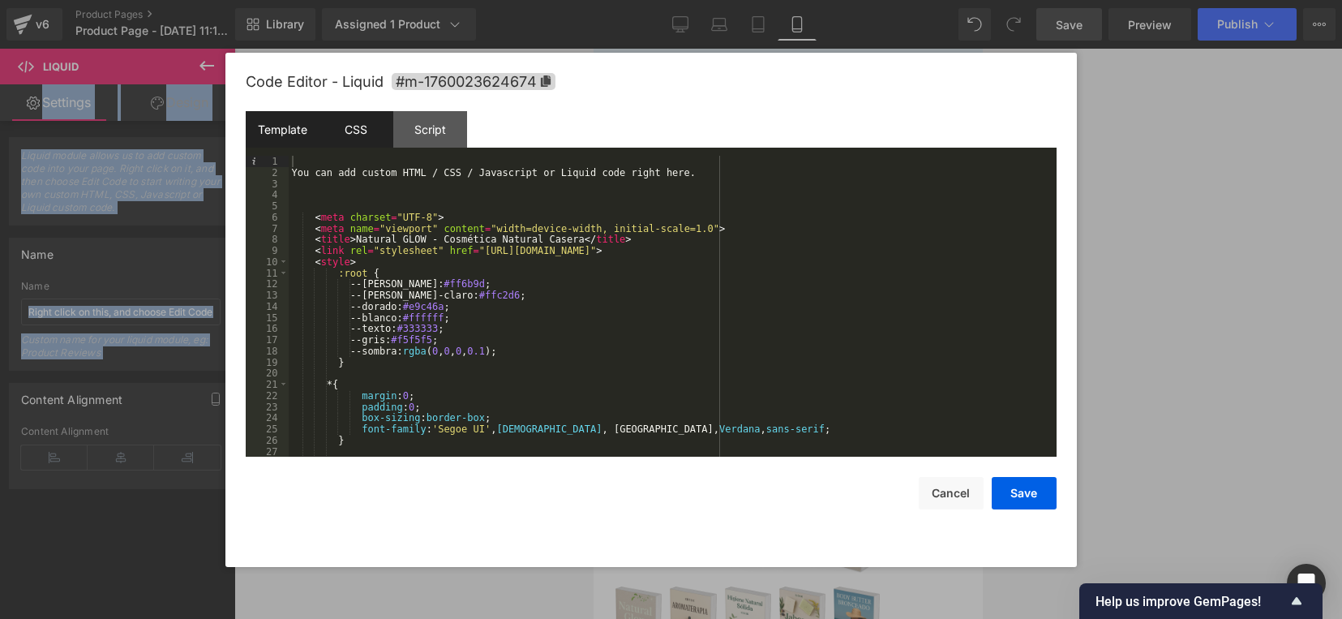
click at [359, 127] on div "CSS" at bounding box center [357, 129] width 74 height 36
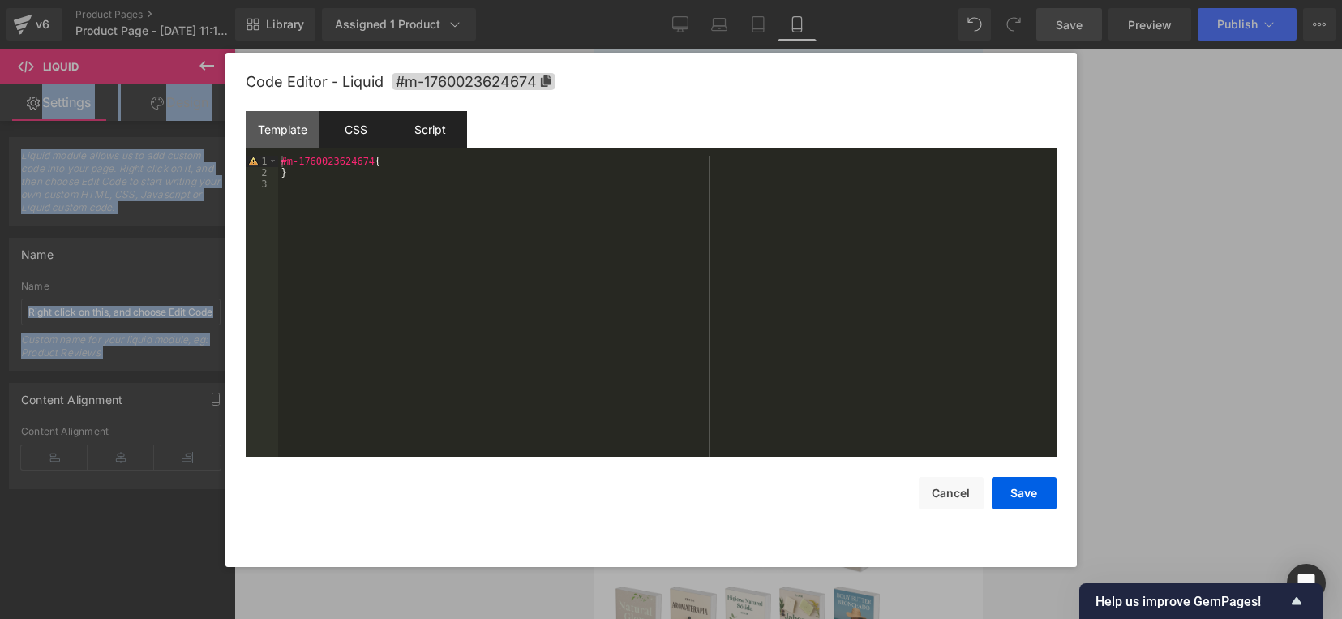
click at [439, 131] on div "Script" at bounding box center [430, 129] width 74 height 36
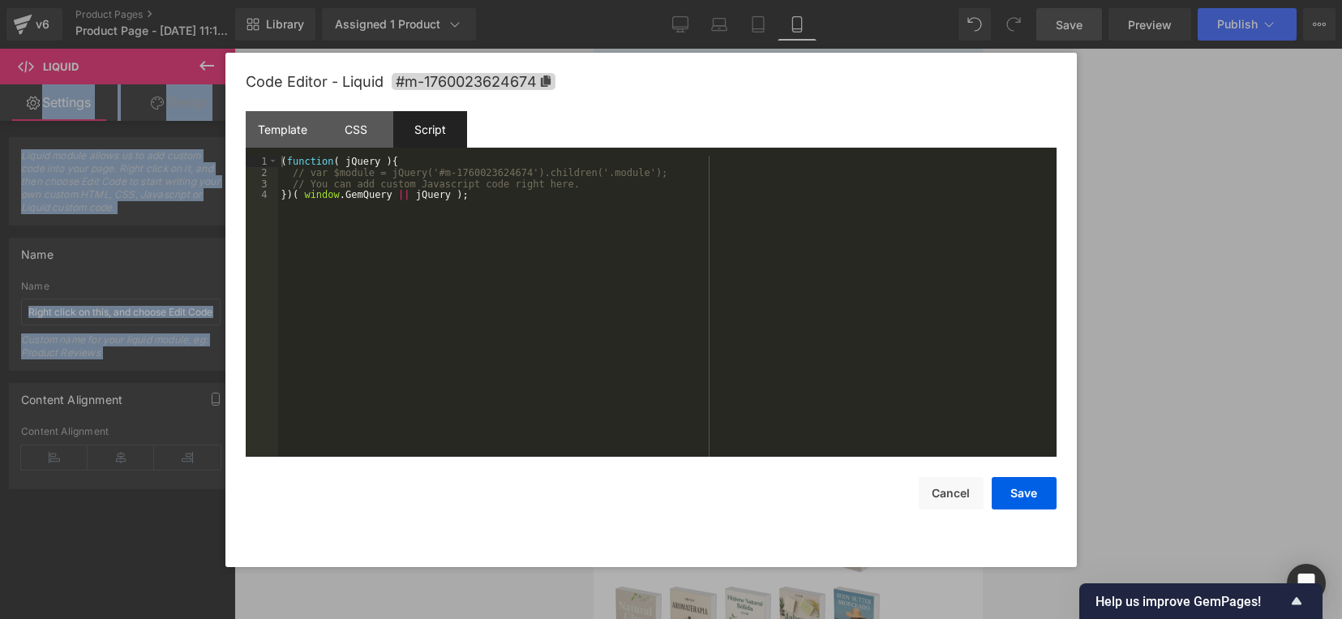
click at [286, 107] on div "Code Editor - Liquid #m-1760023624674" at bounding box center [651, 82] width 811 height 58
click at [254, 134] on div "Template" at bounding box center [283, 129] width 74 height 36
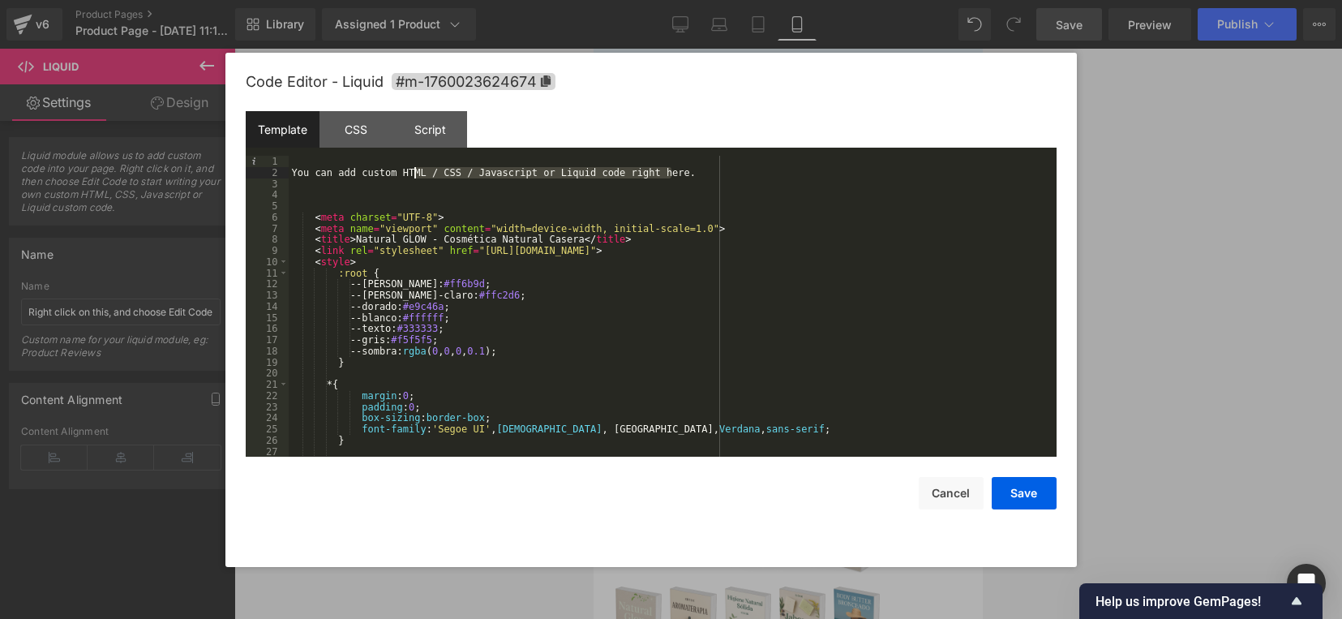
drag, startPoint x: 682, startPoint y: 168, endPoint x: 418, endPoint y: 171, distance: 264.4
click at [418, 171] on div "You can add custom HTML / CSS / Javascript or Liquid code right here. < meta ch…" at bounding box center [670, 318] width 762 height 324
drag, startPoint x: 694, startPoint y: 178, endPoint x: 584, endPoint y: 182, distance: 110.4
click at [584, 182] on div "You can add custom HTML / CSS / Javascript or Liquid code right here. < meta ch…" at bounding box center [670, 318] width 762 height 324
drag, startPoint x: 298, startPoint y: 166, endPoint x: 358, endPoint y: 158, distance: 59.8
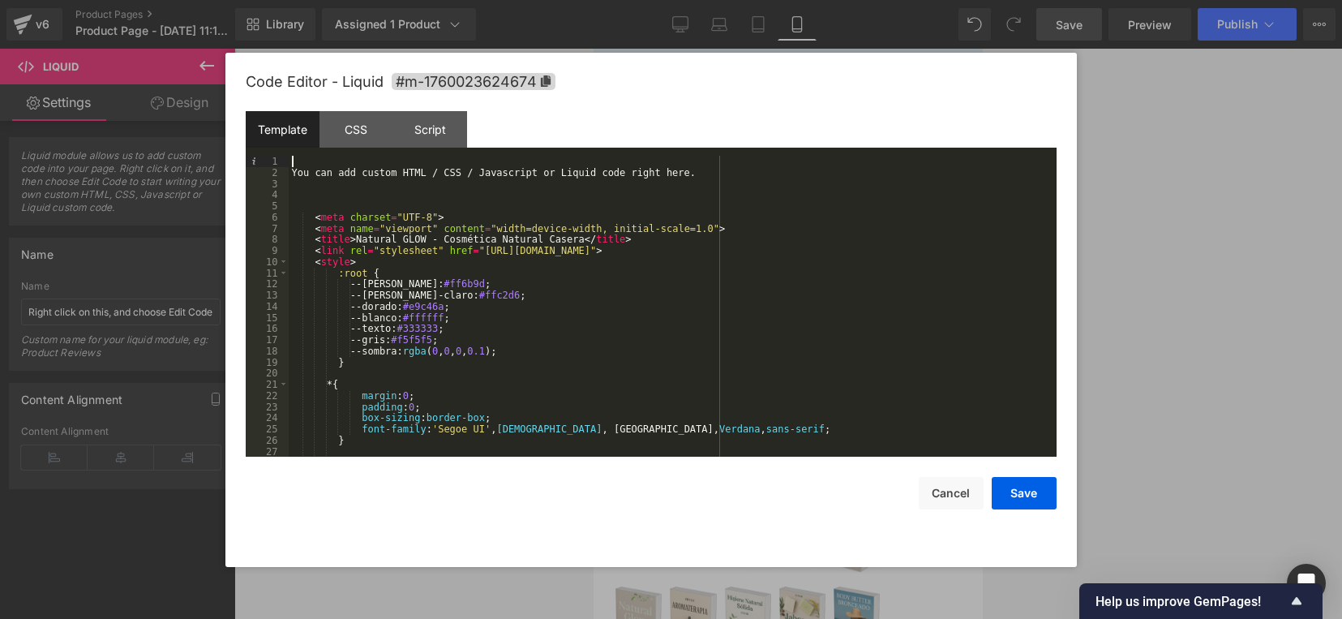
click at [358, 158] on div "You can add custom HTML / CSS / Javascript or Liquid code right here. < meta ch…" at bounding box center [670, 318] width 762 height 324
drag, startPoint x: 296, startPoint y: 171, endPoint x: 730, endPoint y: 184, distance: 434.1
click at [730, 184] on div "You can add custom HTML / CSS / Javascript or Liquid code right here. < meta ch…" at bounding box center [670, 318] width 762 height 324
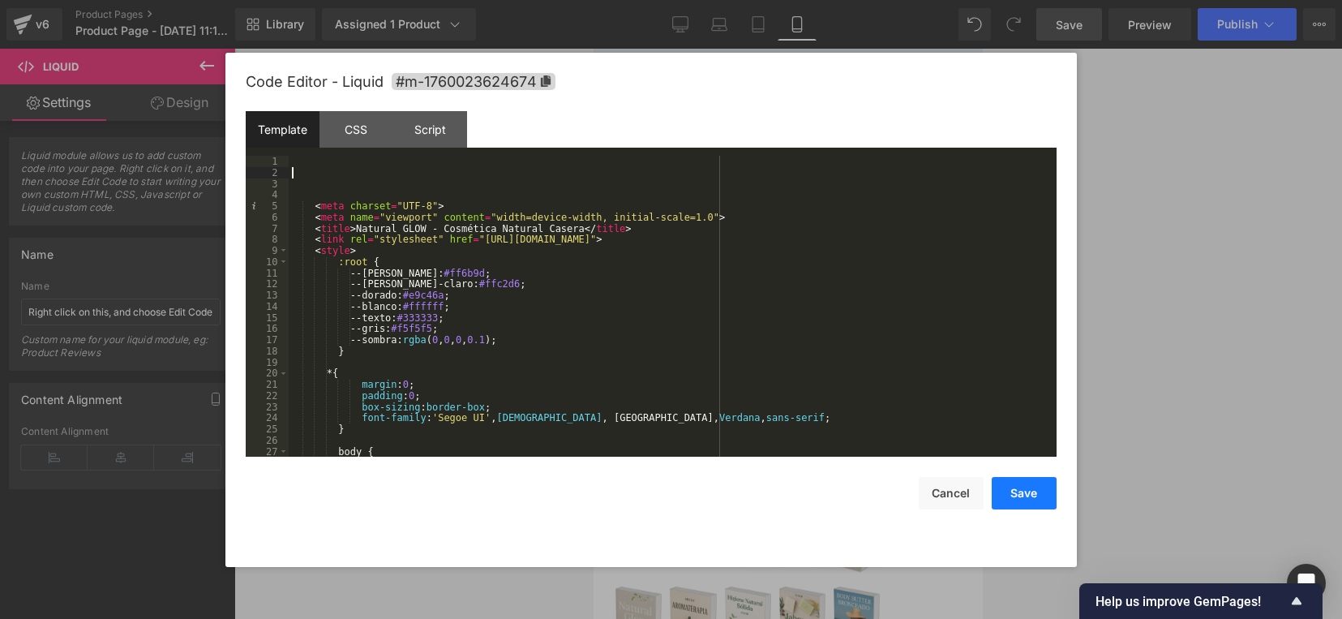
click at [1028, 496] on button "Save" at bounding box center [1024, 493] width 65 height 32
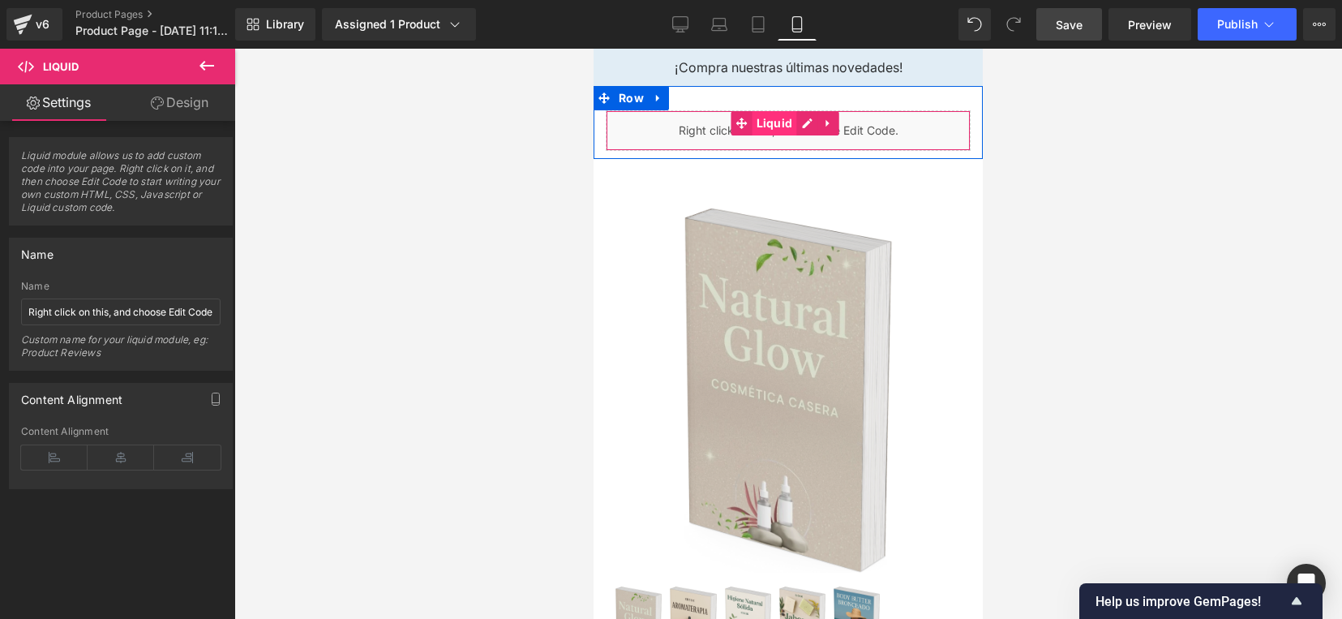
click at [772, 118] on span "Liquid" at bounding box center [775, 123] width 45 height 24
click at [804, 128] on div "Liquid" at bounding box center [788, 130] width 365 height 41
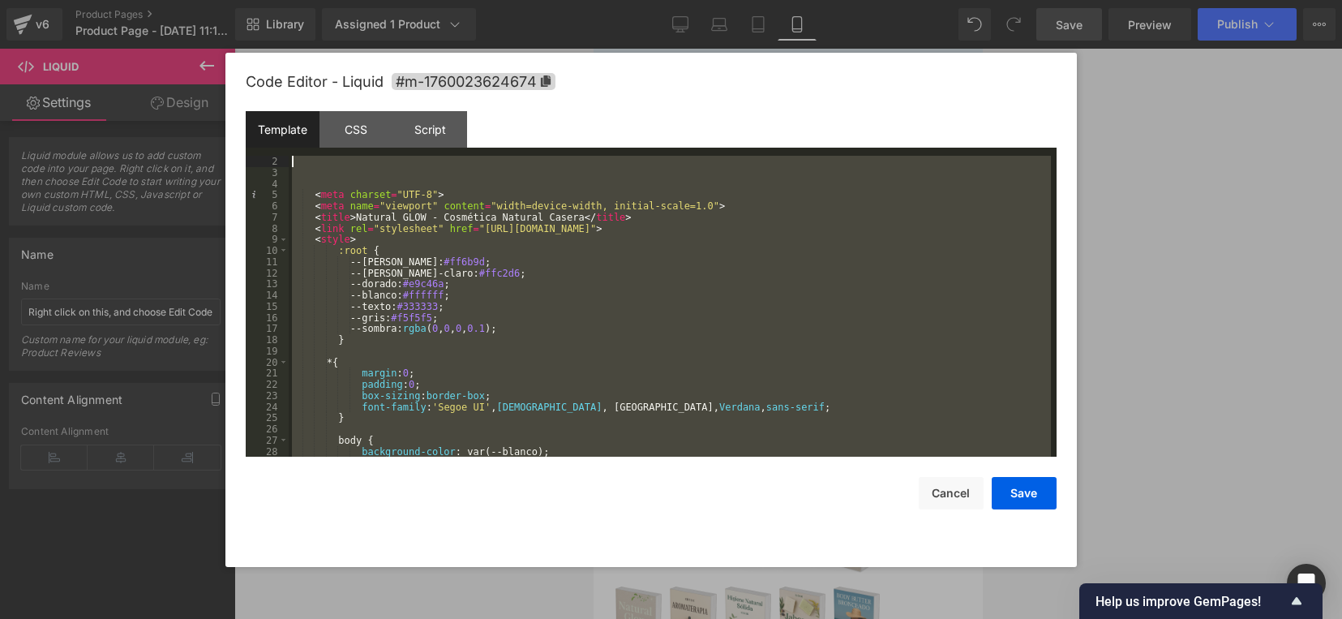
scroll to position [0, 0]
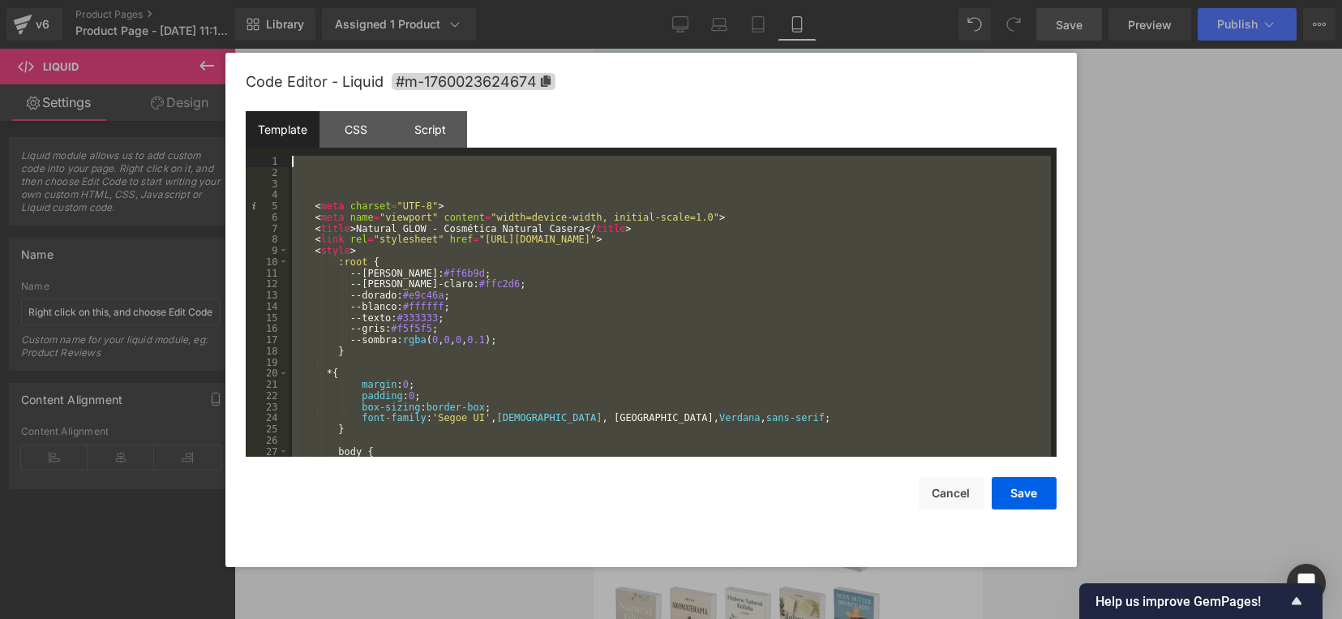
drag, startPoint x: 580, startPoint y: 440, endPoint x: 215, endPoint y: 84, distance: 509.9
click at [215, 84] on body "Liquid You are previewing how the will restyle your page. You can not edit Elem…" at bounding box center [671, 309] width 1342 height 619
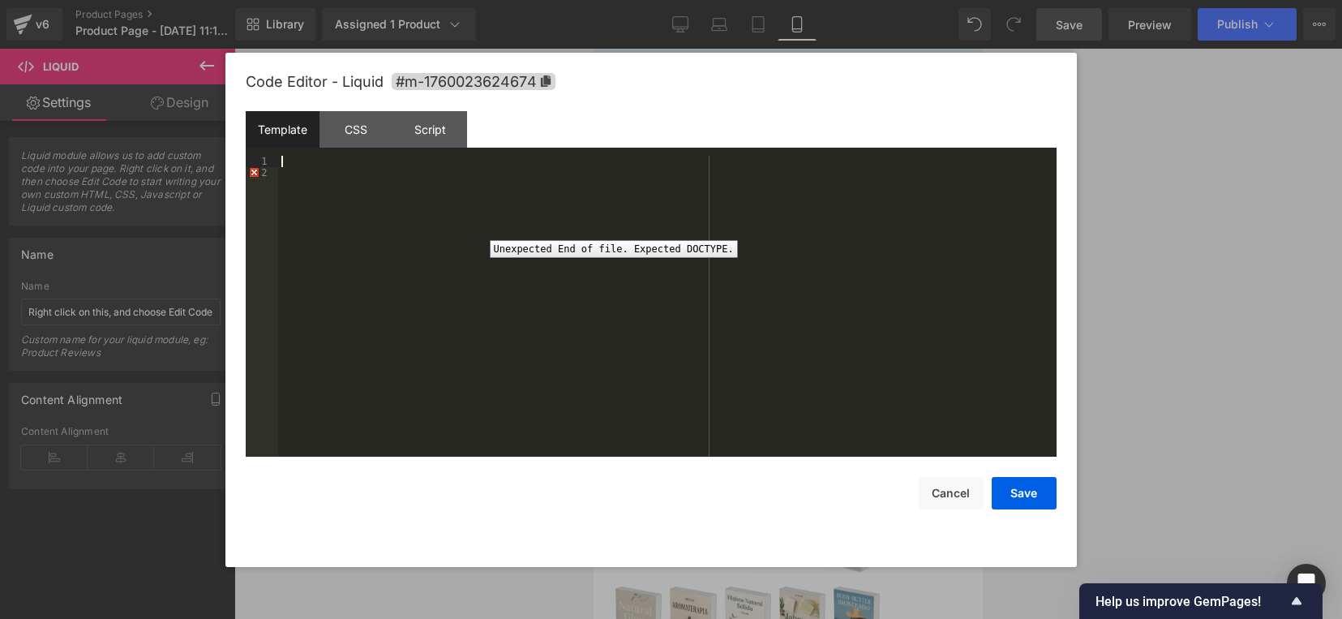
click at [252, 175] on div "2" at bounding box center [262, 172] width 32 height 11
click at [261, 172] on div "2" at bounding box center [262, 172] width 32 height 11
click at [270, 164] on div "1" at bounding box center [262, 161] width 32 height 11
click at [268, 159] on div "1" at bounding box center [262, 161] width 32 height 11
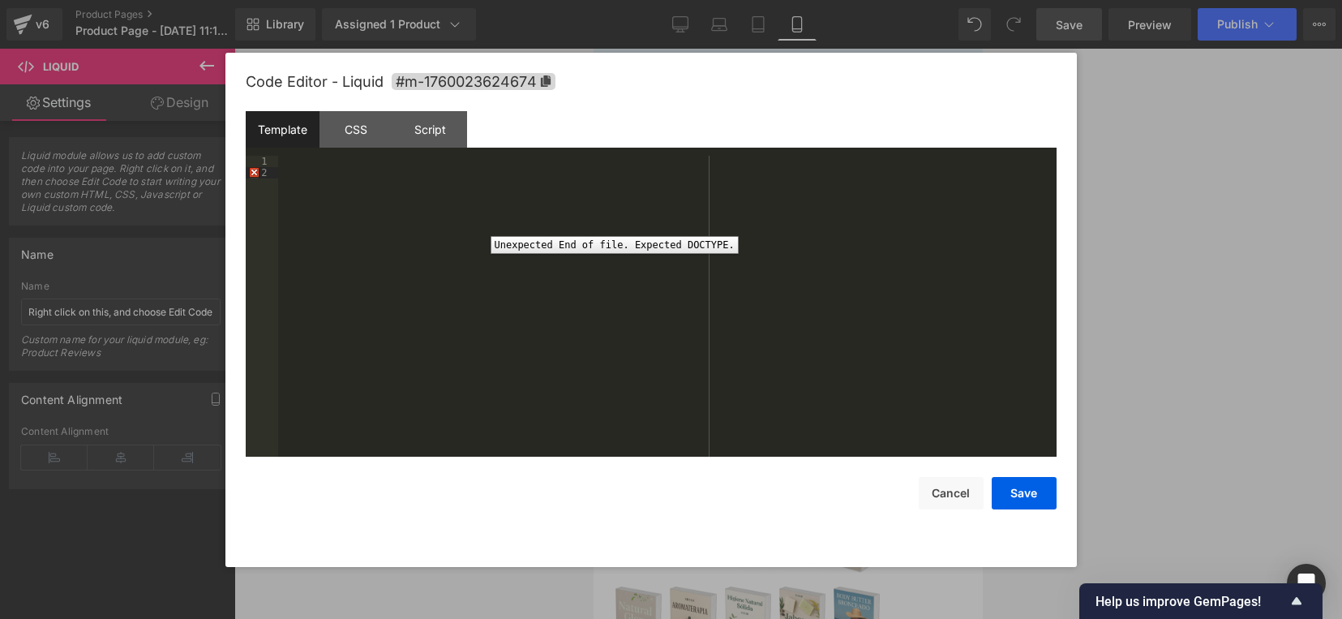
click at [253, 171] on div "2" at bounding box center [262, 172] width 32 height 11
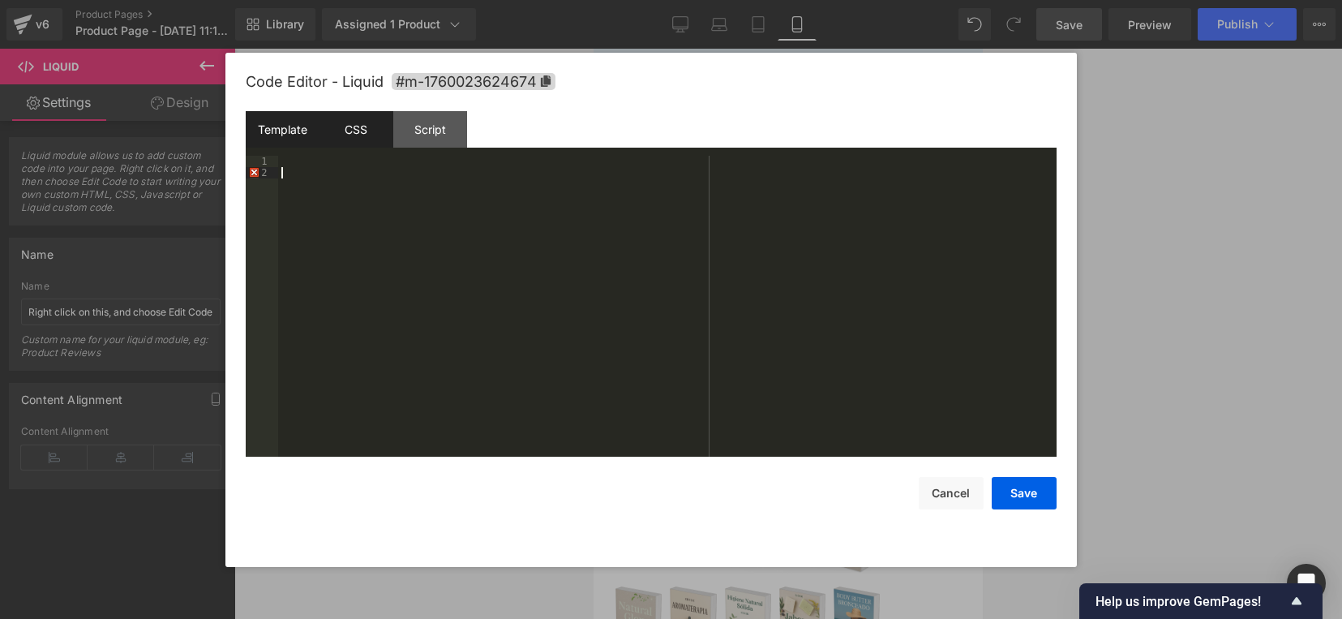
click at [371, 136] on div "CSS" at bounding box center [357, 129] width 74 height 36
drag, startPoint x: 402, startPoint y: 171, endPoint x: 296, endPoint y: 168, distance: 106.3
click at [294, 167] on div "#m-1760023624674 { }" at bounding box center [667, 318] width 779 height 324
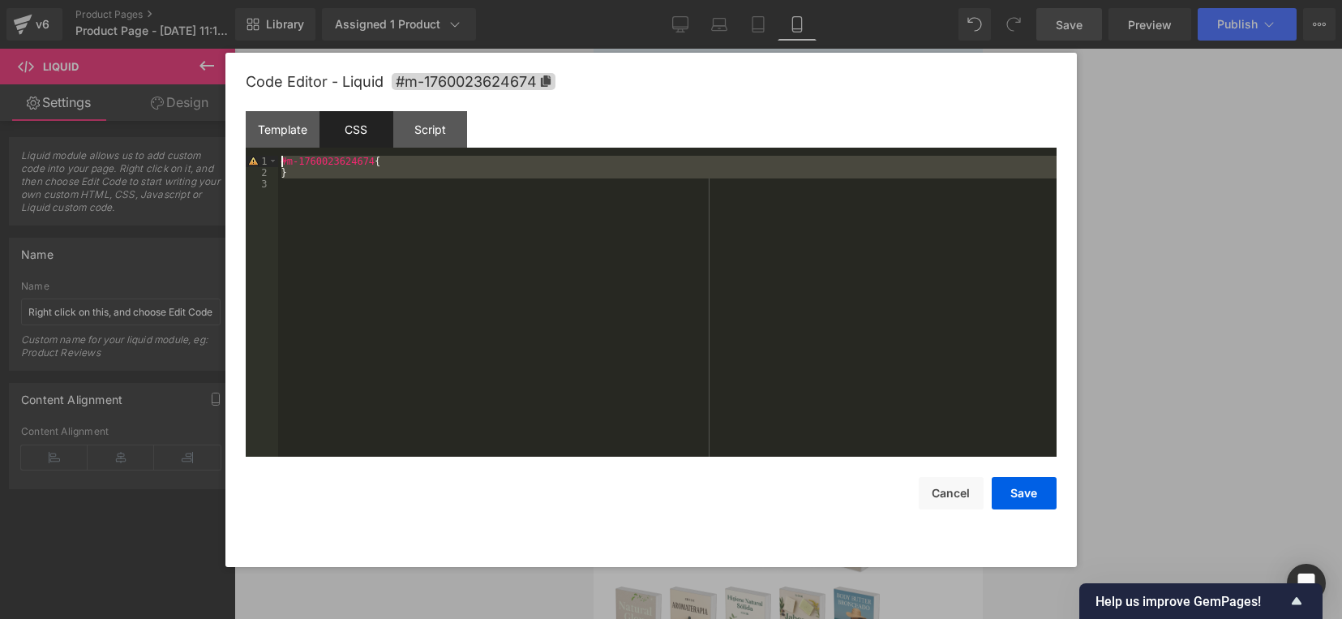
drag, startPoint x: 284, startPoint y: 179, endPoint x: 280, endPoint y: 152, distance: 27.9
click at [280, 152] on div "Template CSS Script Data 1 2 XXXXXXXXXXXXXXXXXXXXXXXXXXXXXXXXXXXXXXXXXXXXXXXXXX…" at bounding box center [651, 284] width 811 height 346
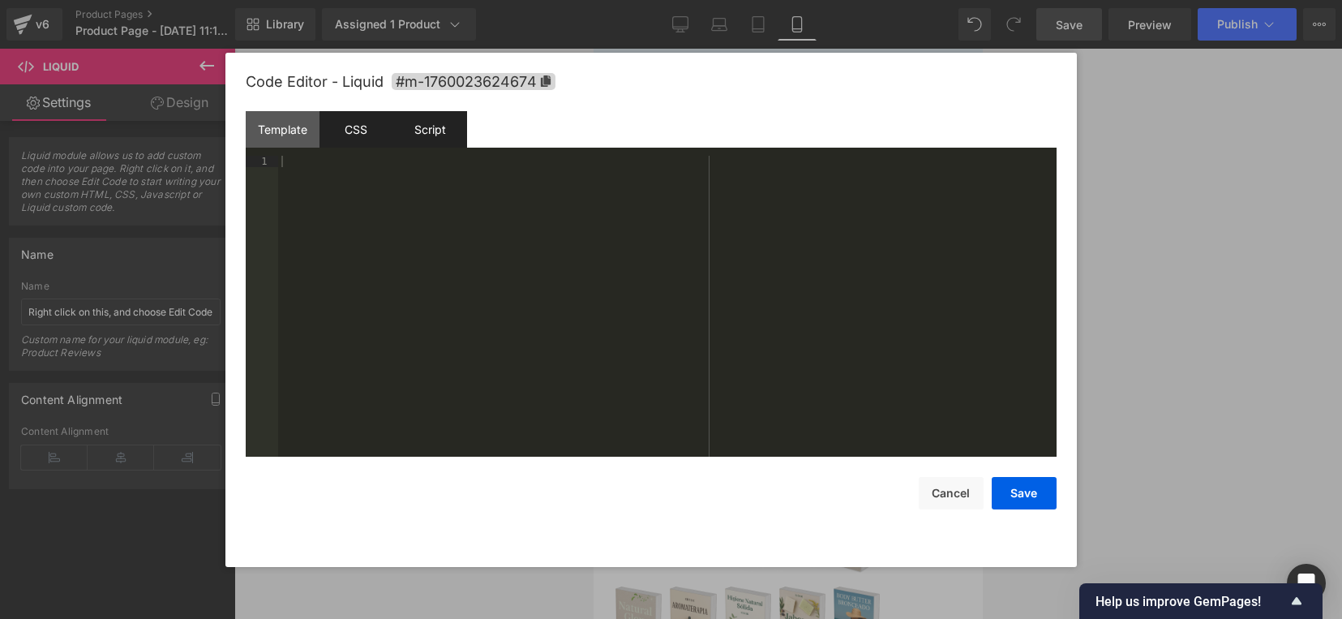
click at [427, 127] on div "Script" at bounding box center [430, 129] width 74 height 36
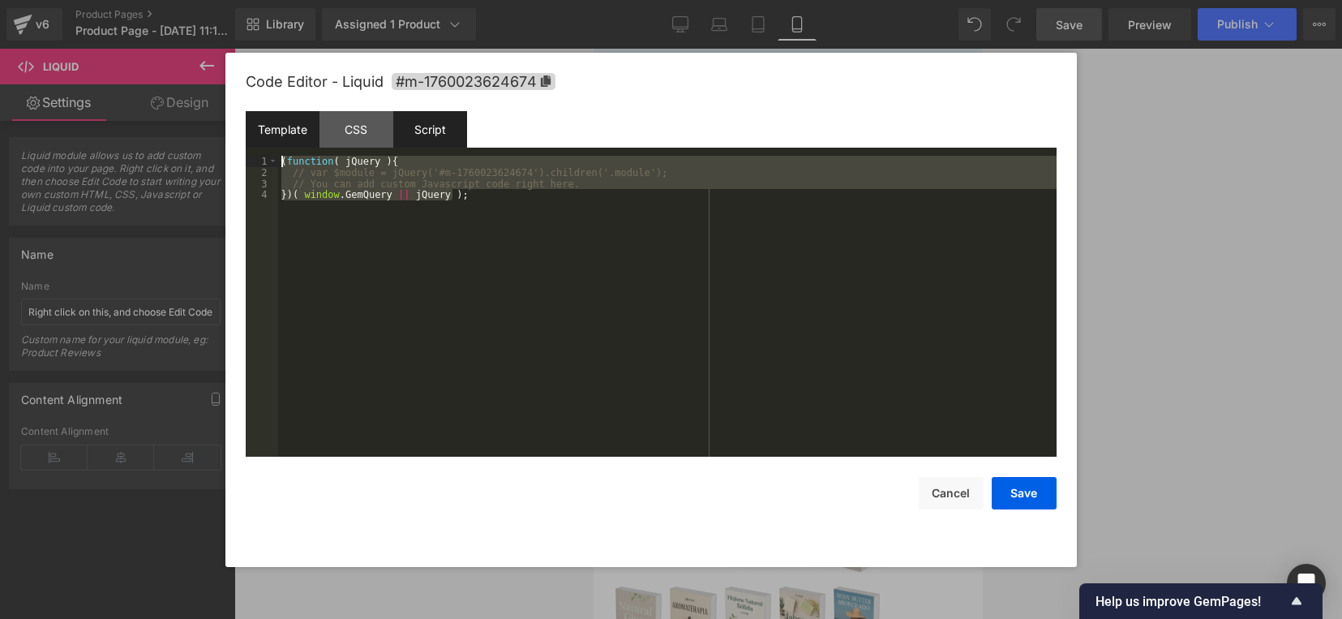
drag, startPoint x: 497, startPoint y: 204, endPoint x: 252, endPoint y: 123, distance: 258.0
click at [252, 123] on div "Template CSS Script Data 1 2 XXXXXXXXXXXXXXXXXXXXXXXXXXXXXXXXXXXXXXXXXXXXXXXXXX…" at bounding box center [651, 284] width 811 height 346
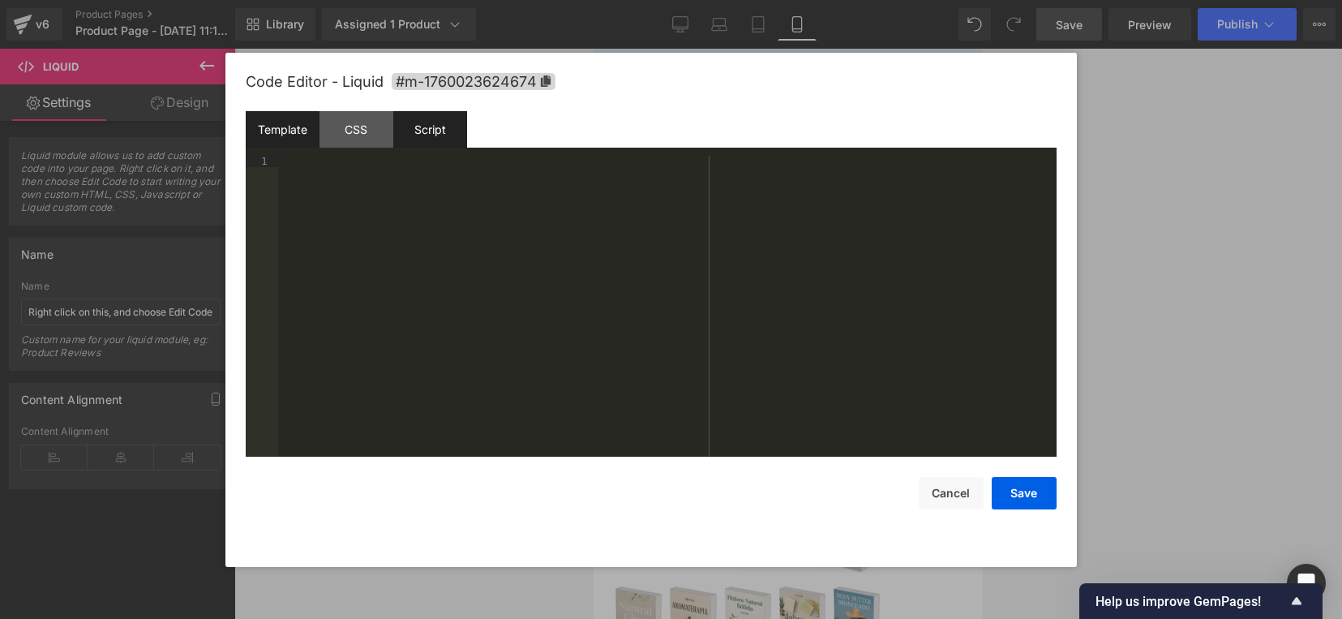
click at [252, 123] on div "Template" at bounding box center [283, 129] width 74 height 36
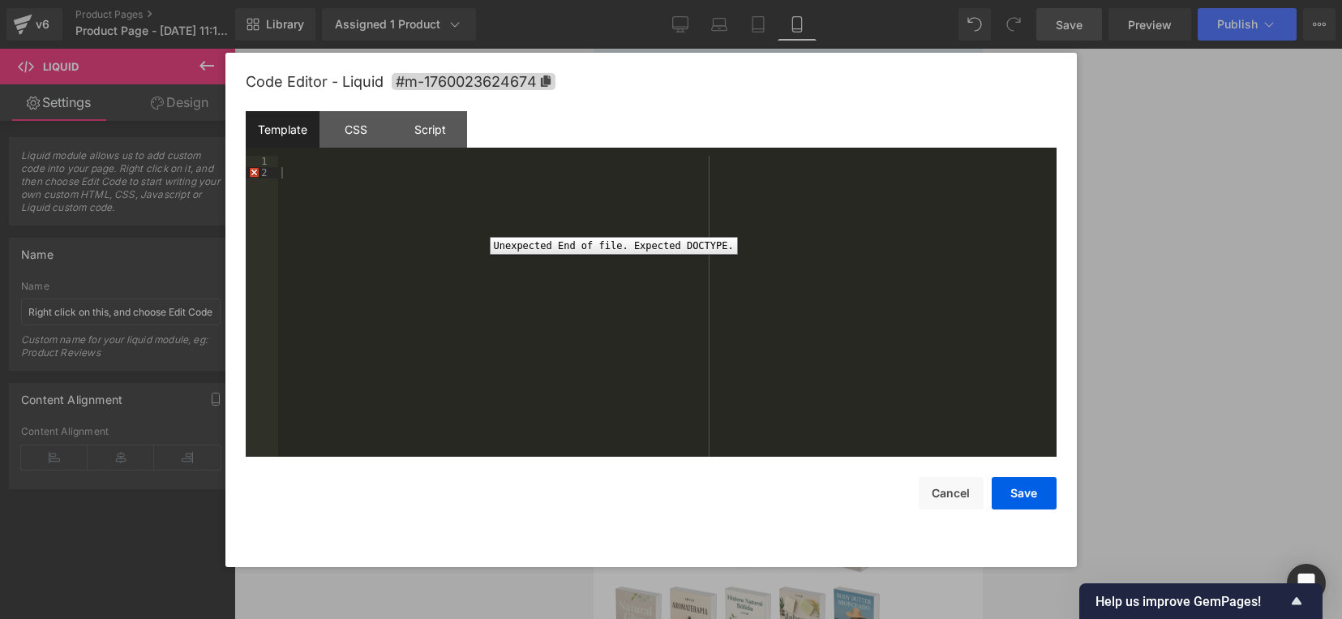
click at [251, 172] on div "2" at bounding box center [262, 172] width 32 height 11
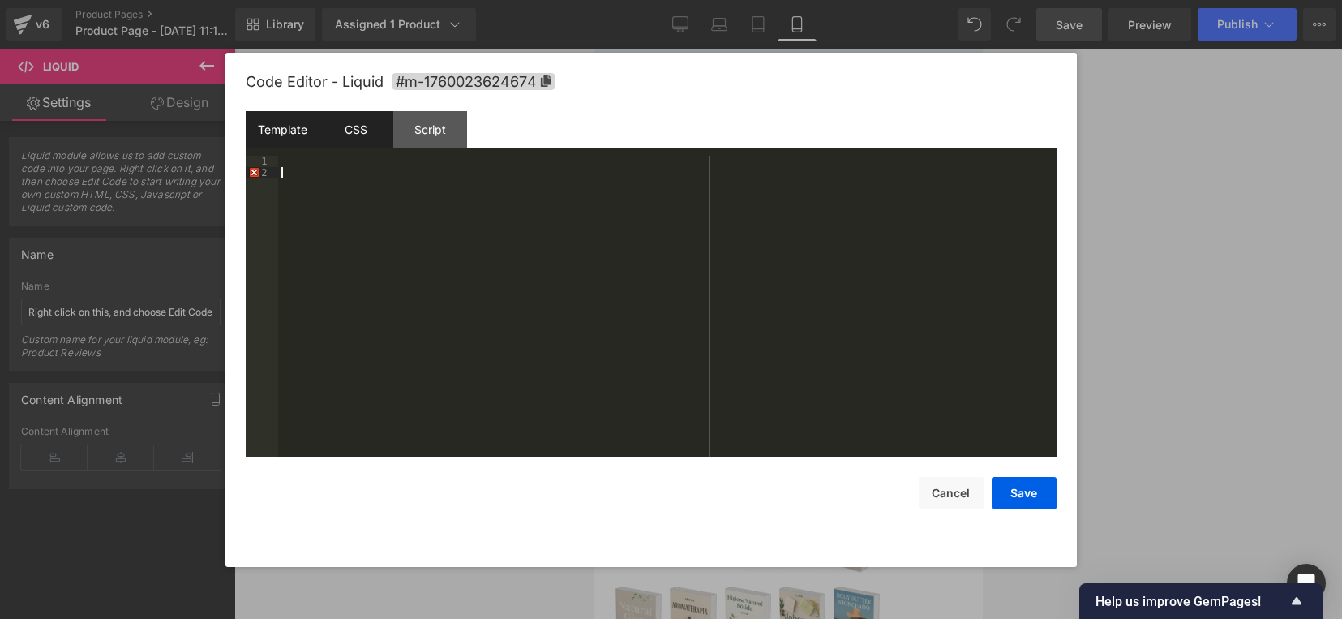
click at [371, 131] on div "CSS" at bounding box center [357, 129] width 74 height 36
click at [414, 131] on div "Script" at bounding box center [430, 129] width 74 height 36
click at [286, 131] on div "Template" at bounding box center [283, 129] width 74 height 36
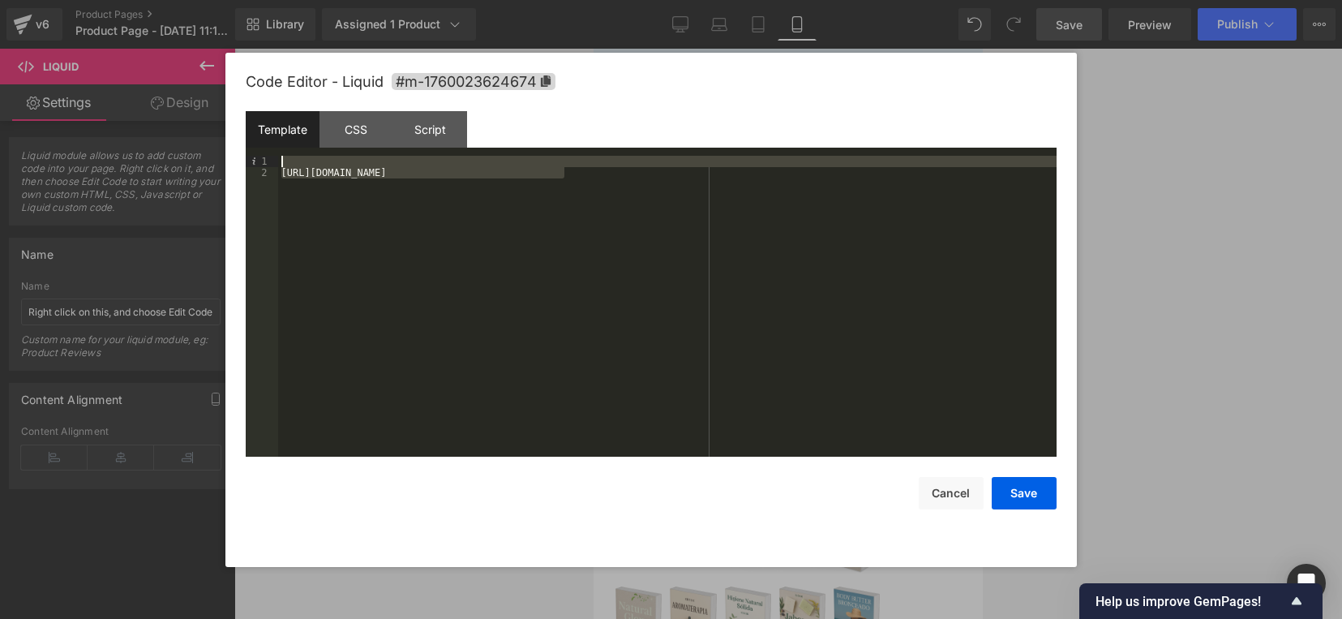
drag, startPoint x: 600, startPoint y: 167, endPoint x: 187, endPoint y: 154, distance: 413.9
click at [187, 154] on body "Liquid You are previewing how the will restyle your page. You can not edit Elem…" at bounding box center [671, 309] width 1342 height 619
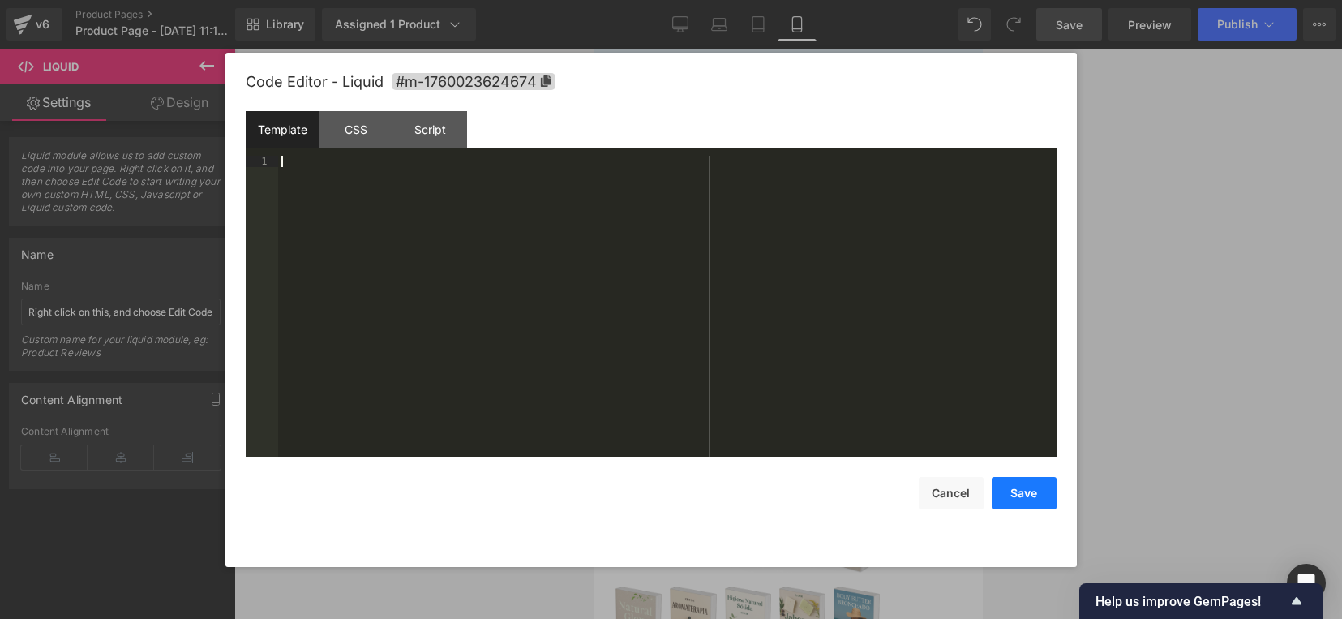
click at [1011, 492] on button "Save" at bounding box center [1024, 493] width 65 height 32
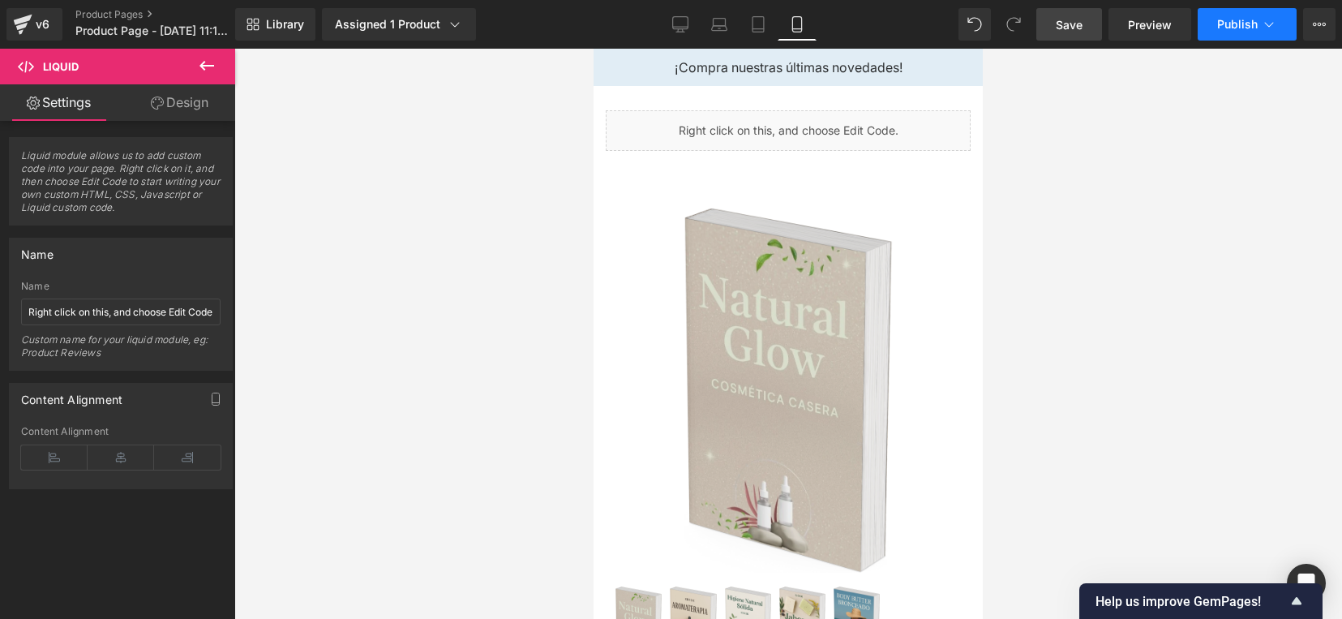
click at [1234, 36] on button "Publish" at bounding box center [1247, 24] width 99 height 32
click at [1252, 32] on button "Publish" at bounding box center [1247, 24] width 99 height 32
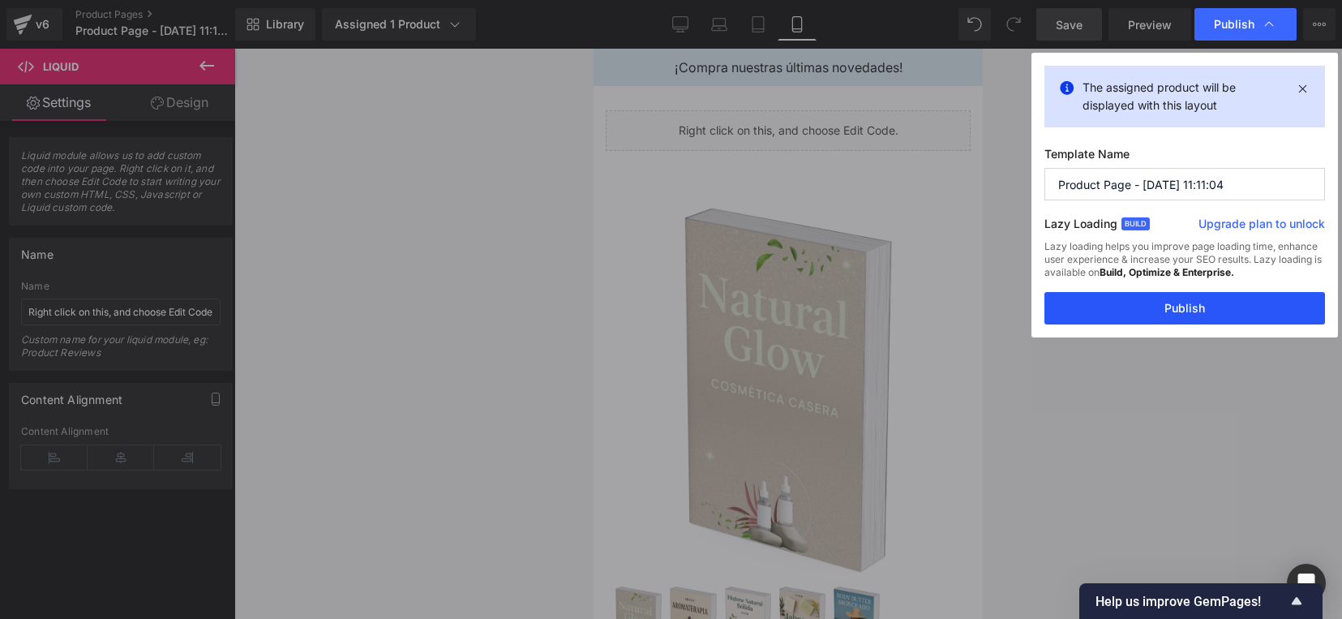
click at [1164, 313] on button "Publish" at bounding box center [1185, 308] width 281 height 32
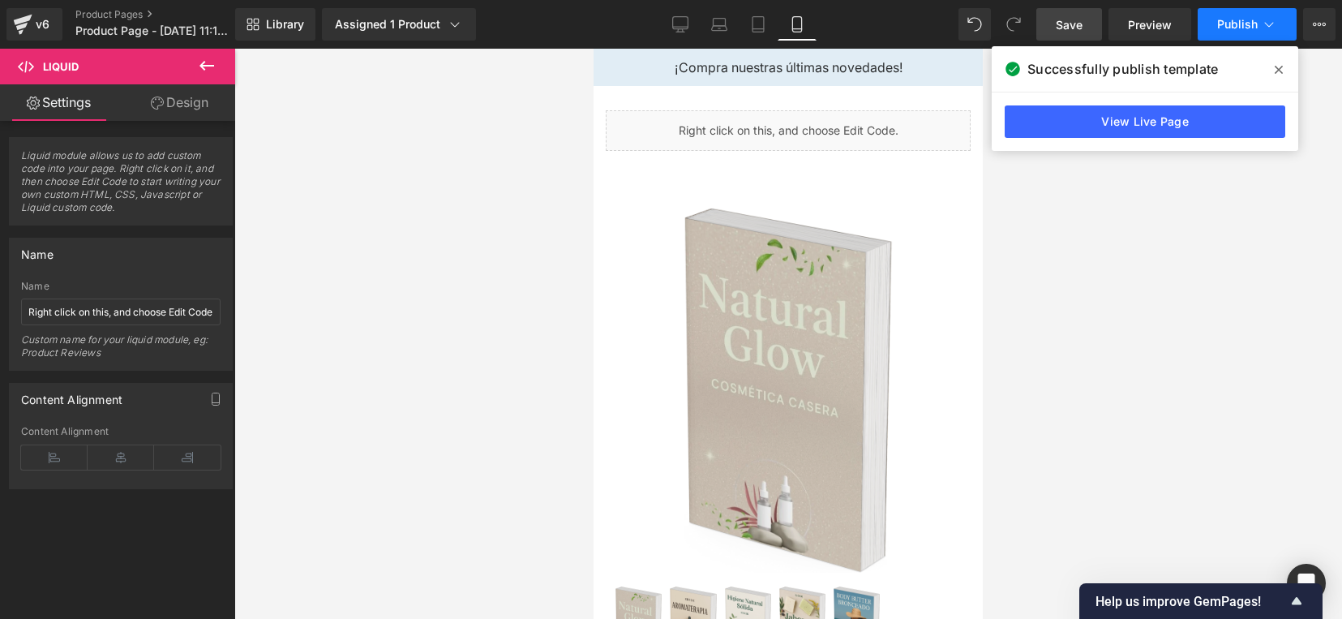
click at [1239, 20] on span "Publish" at bounding box center [1237, 24] width 41 height 13
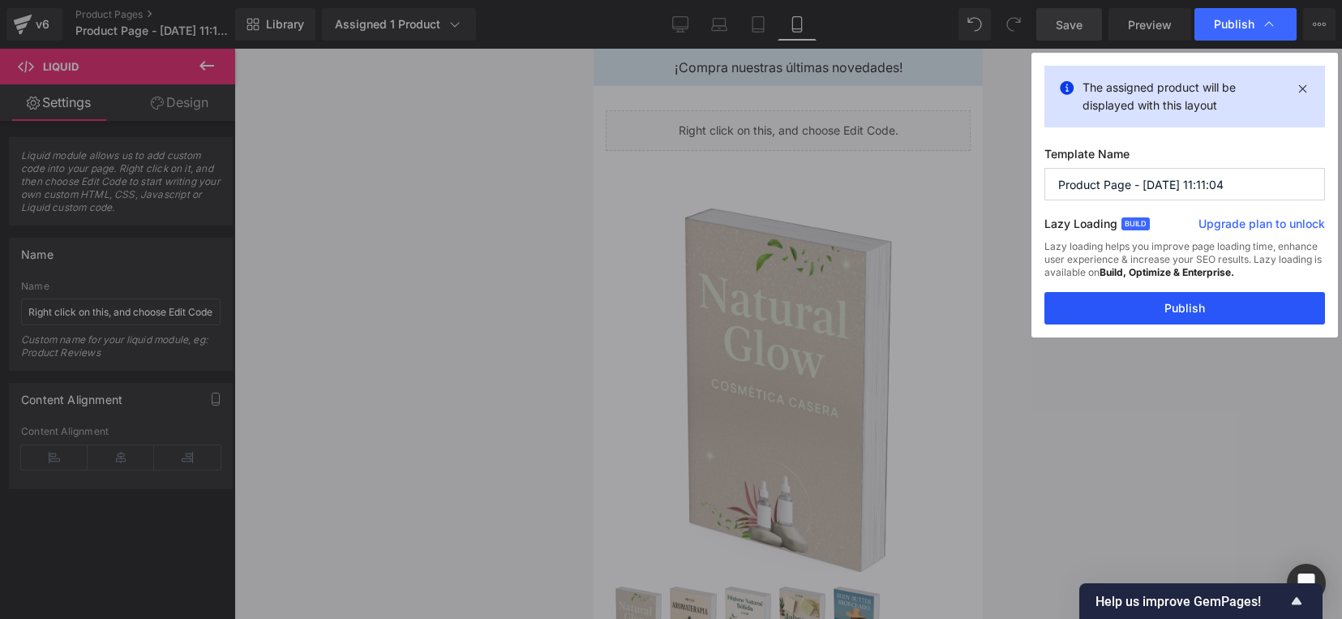
click at [1124, 305] on button "Publish" at bounding box center [1185, 308] width 281 height 32
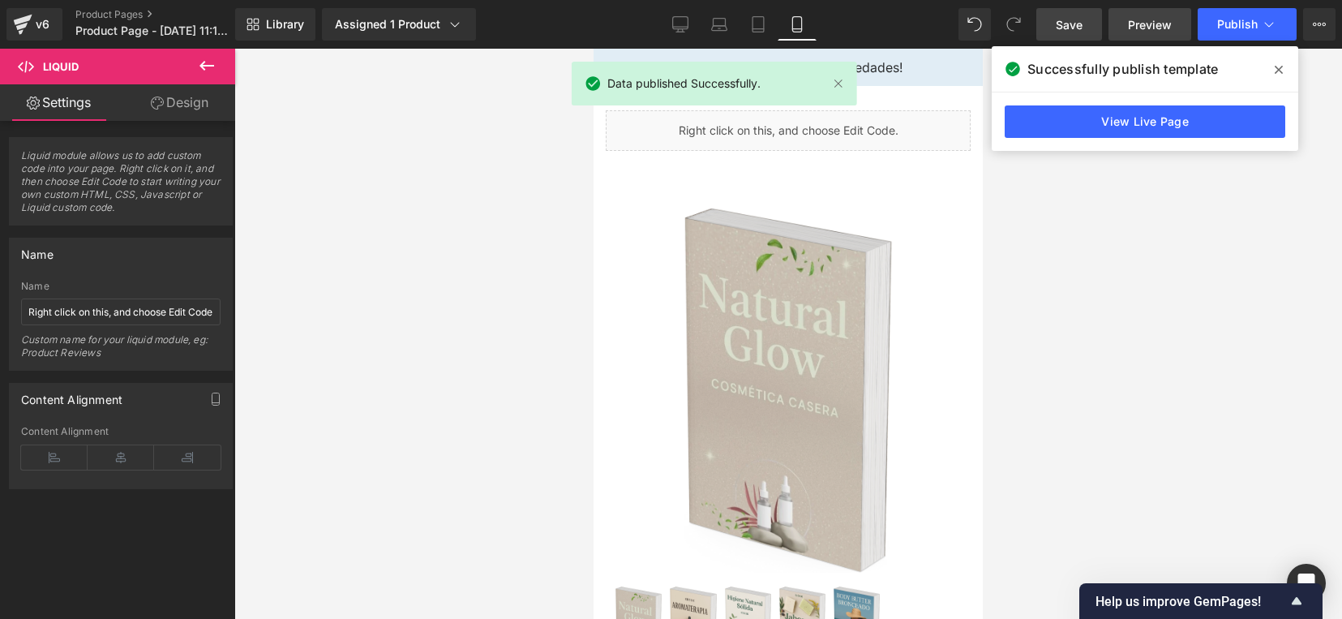
click at [1153, 21] on span "Preview" at bounding box center [1150, 24] width 44 height 17
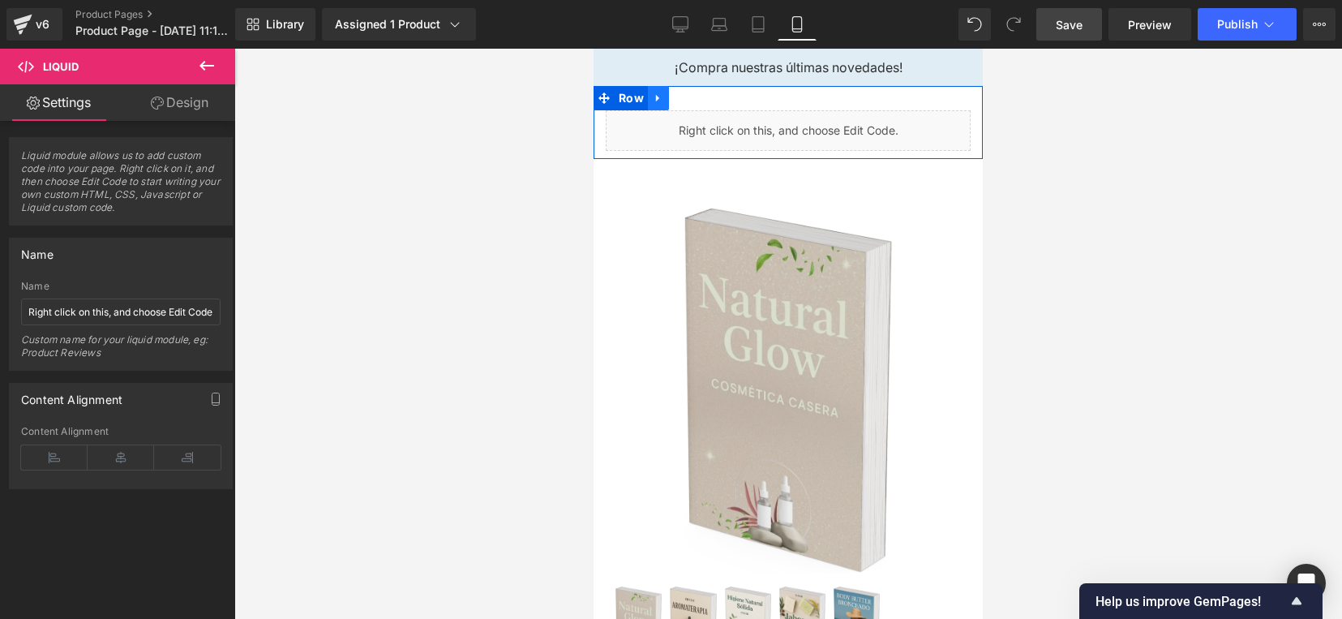
click at [657, 97] on icon at bounding box center [657, 98] width 3 height 7
click at [728, 102] on link at bounding box center [721, 98] width 21 height 24
click at [833, 123] on icon at bounding box center [827, 124] width 11 height 12
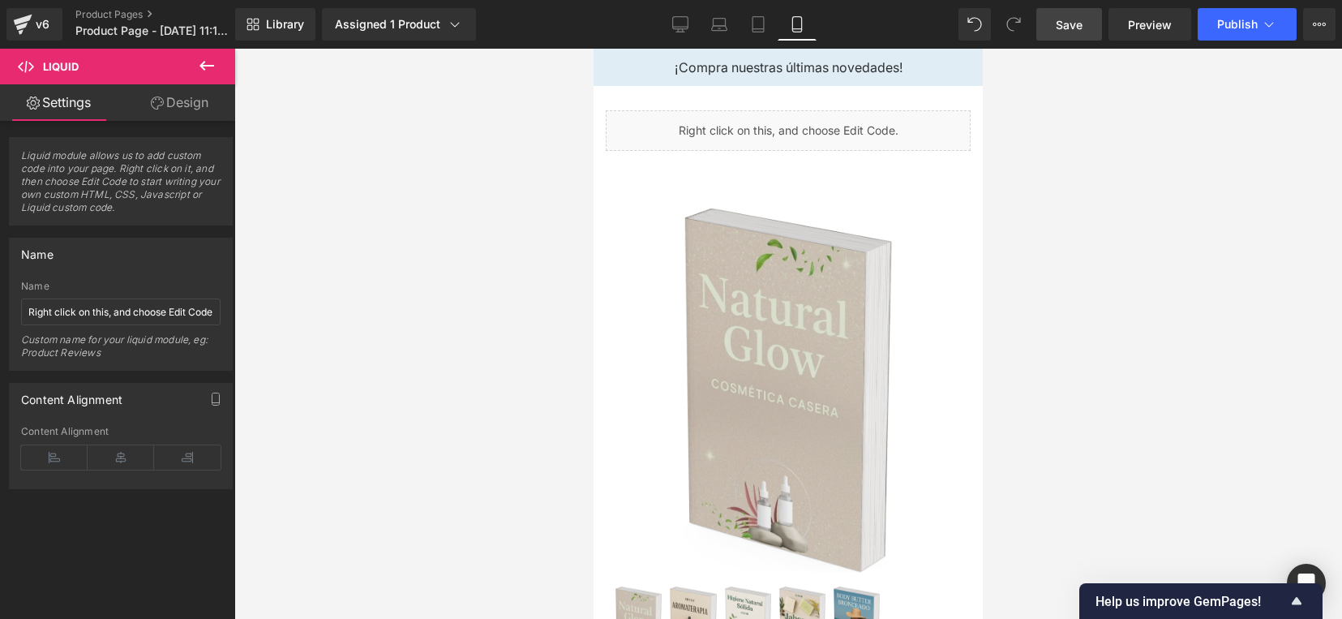
click at [1192, 189] on div at bounding box center [788, 334] width 1108 height 570
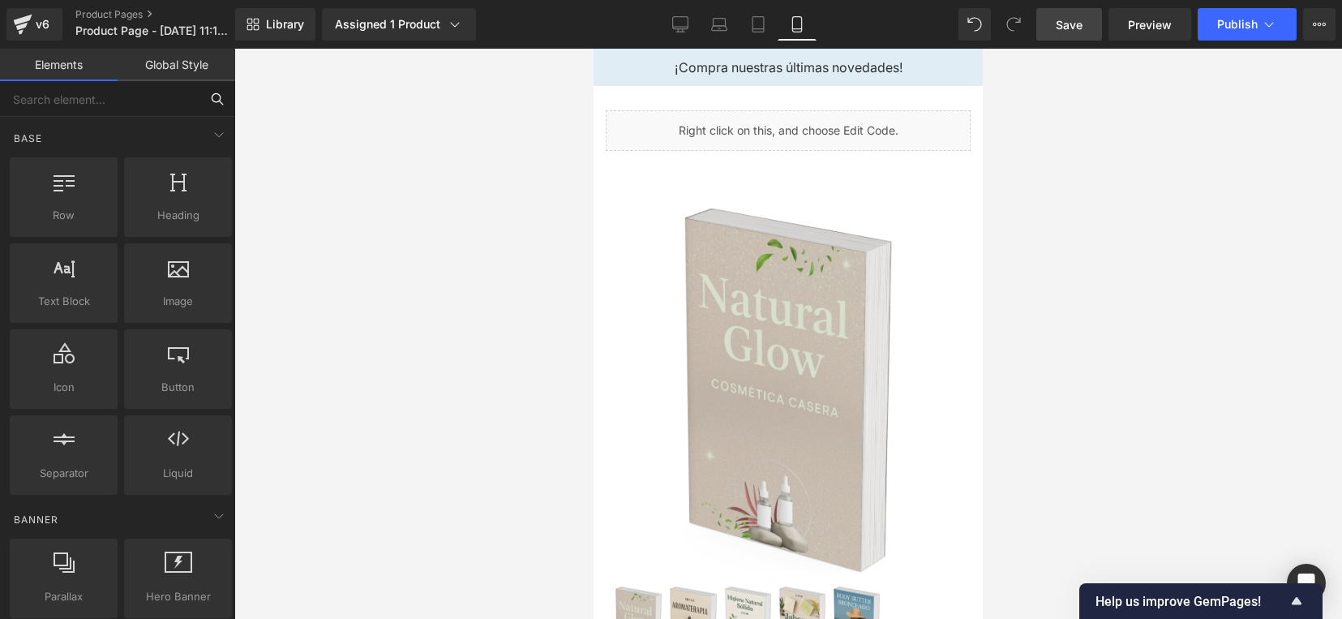
click at [63, 98] on input "text" at bounding box center [100, 99] width 200 height 36
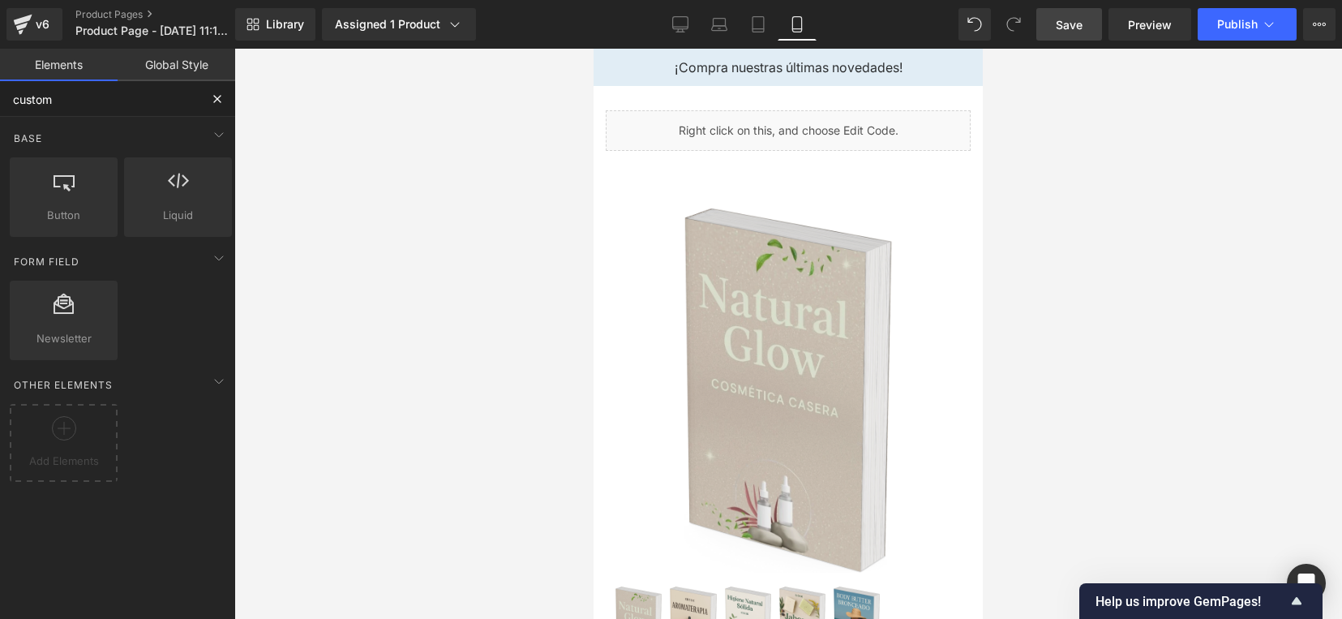
type input "custom"
click at [164, 70] on link "Global Style" at bounding box center [177, 65] width 118 height 32
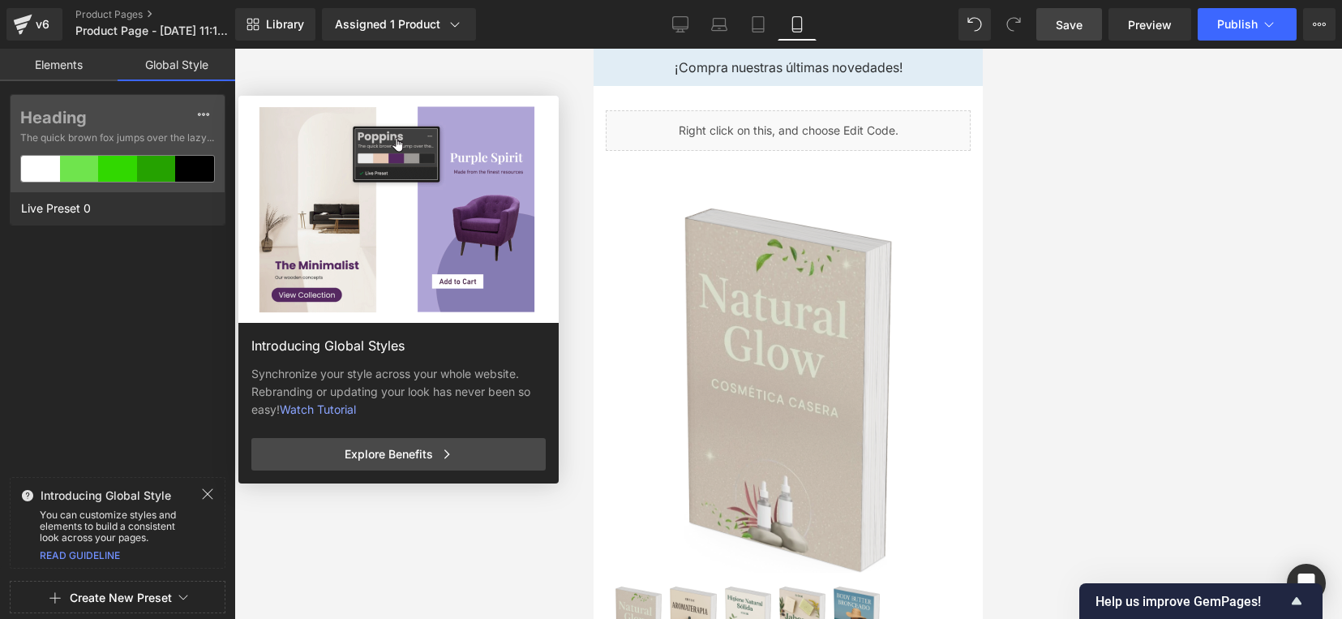
click at [69, 66] on link "Elements" at bounding box center [59, 65] width 118 height 32
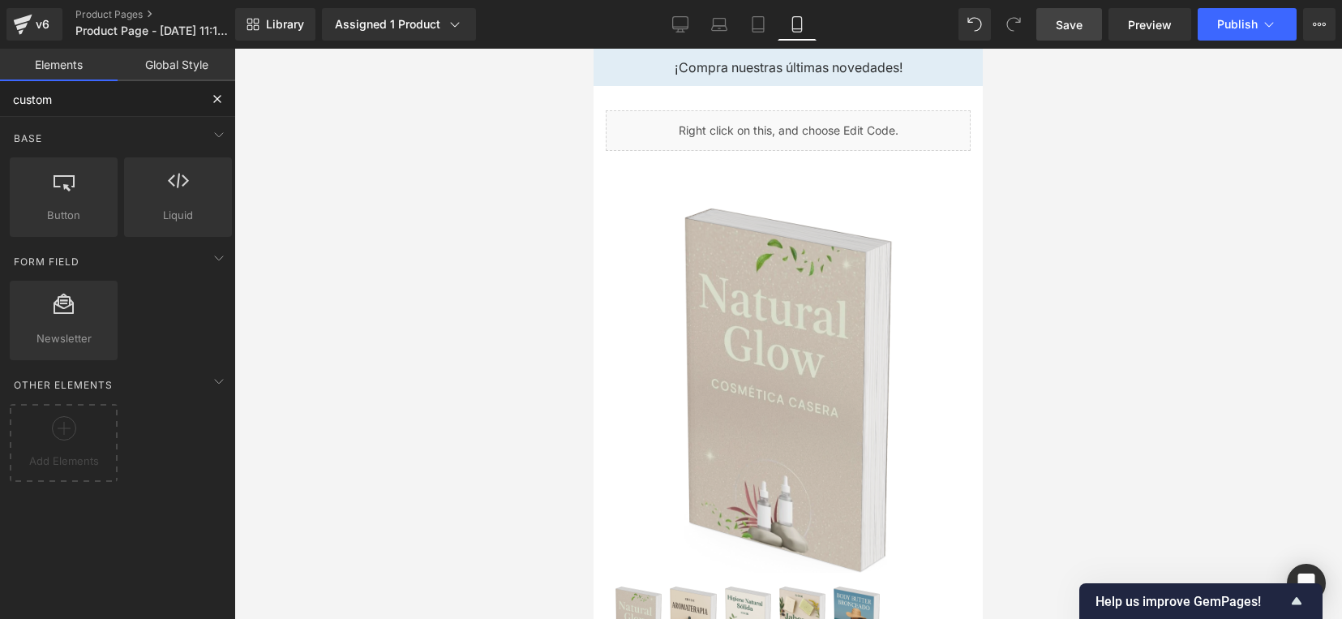
click at [140, 114] on input "custom" at bounding box center [100, 99] width 200 height 36
drag, startPoint x: 74, startPoint y: 102, endPoint x: -32, endPoint y: 110, distance: 106.6
click at [0, 110] on html "Liquid You are previewing how the will restyle your page. You can not edit Elem…" at bounding box center [671, 309] width 1342 height 619
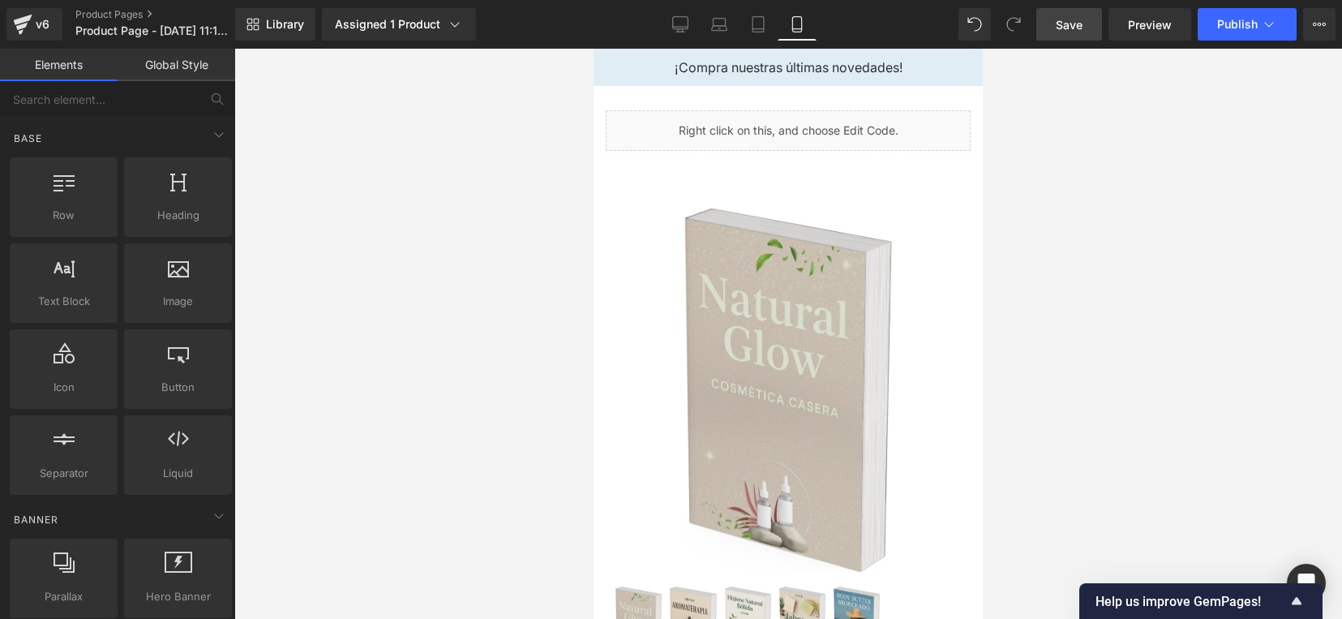
drag, startPoint x: 841, startPoint y: 75, endPoint x: 765, endPoint y: 69, distance: 76.5
click at [765, 69] on p "¡Compra nuestras últimas novedades!" at bounding box center [788, 67] width 318 height 13
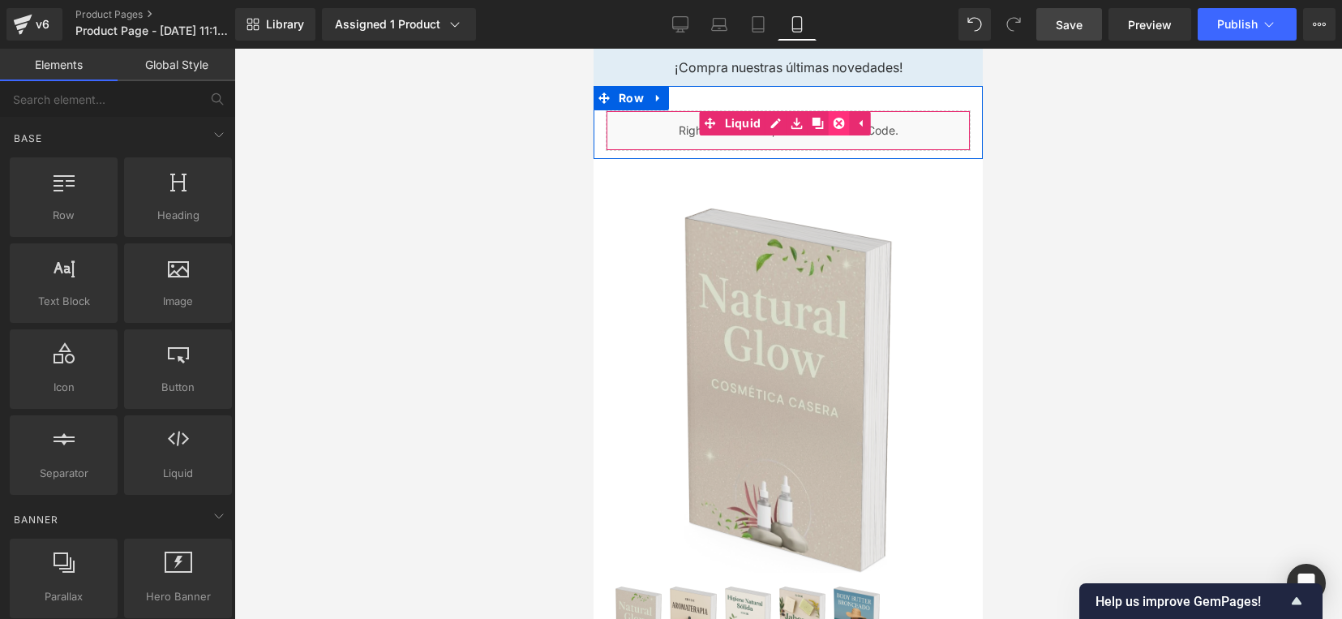
click at [844, 127] on link at bounding box center [838, 123] width 21 height 24
click at [659, 103] on icon at bounding box center [658, 98] width 11 height 12
click at [695, 95] on icon at bounding box center [700, 97] width 11 height 11
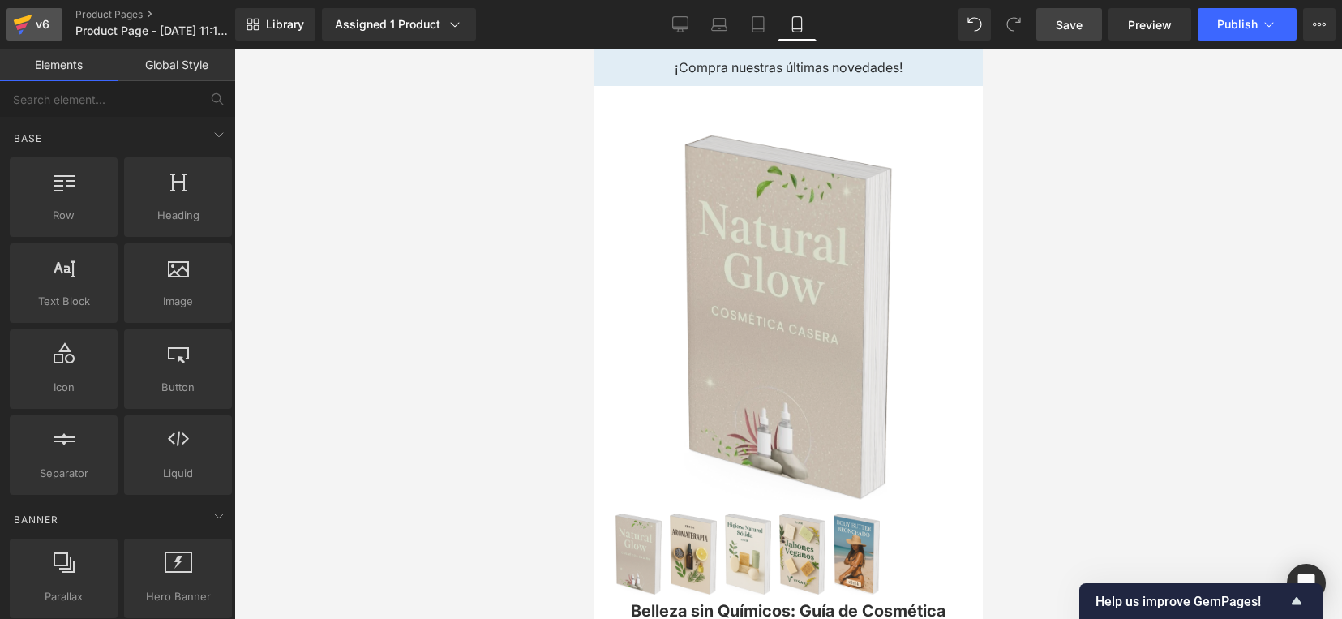
click at [30, 17] on icon at bounding box center [23, 20] width 19 height 11
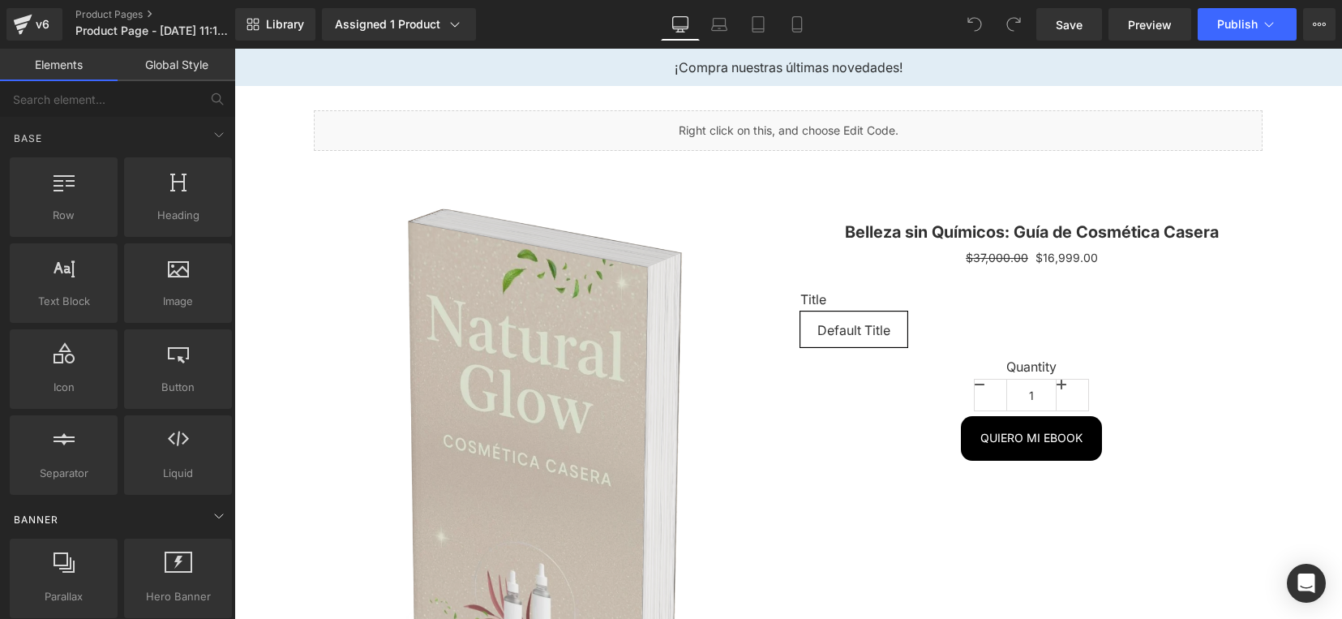
scroll to position [203, 0]
